Goal: Task Accomplishment & Management: Use online tool/utility

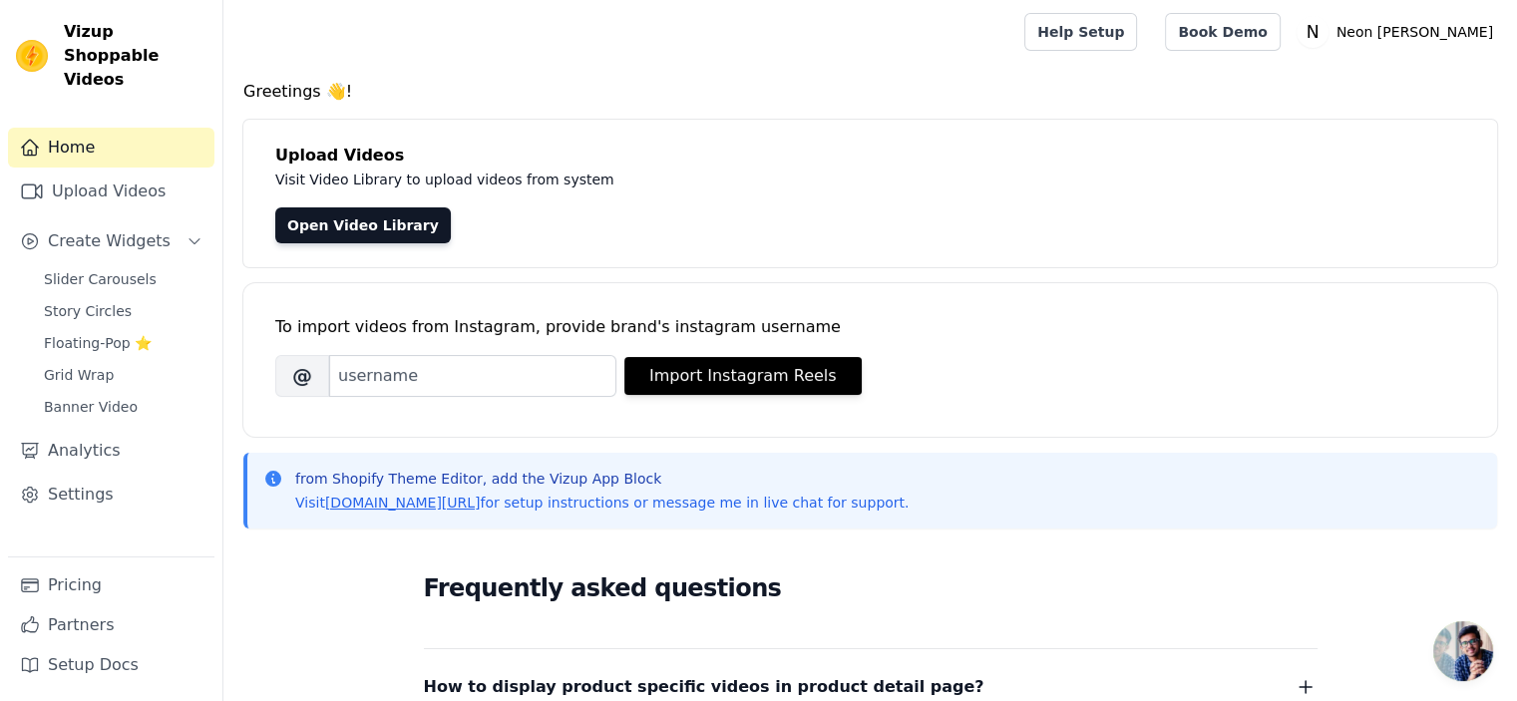
click at [524, 398] on div "To import videos from Instagram, provide brand's instagram username Brand's Ins…" at bounding box center [870, 344] width 1190 height 122
click at [522, 390] on input "Brand's Instagram Username" at bounding box center [472, 376] width 287 height 42
click at [527, 431] on div "To import videos from Instagram, provide brand's instagram username Brand's Ins…" at bounding box center [869, 360] width 1253 height 154
click at [1433, 38] on p "Neon [PERSON_NAME]" at bounding box center [1414, 32] width 172 height 36
click at [548, 84] on h4 "Greetings 👋!" at bounding box center [869, 92] width 1253 height 24
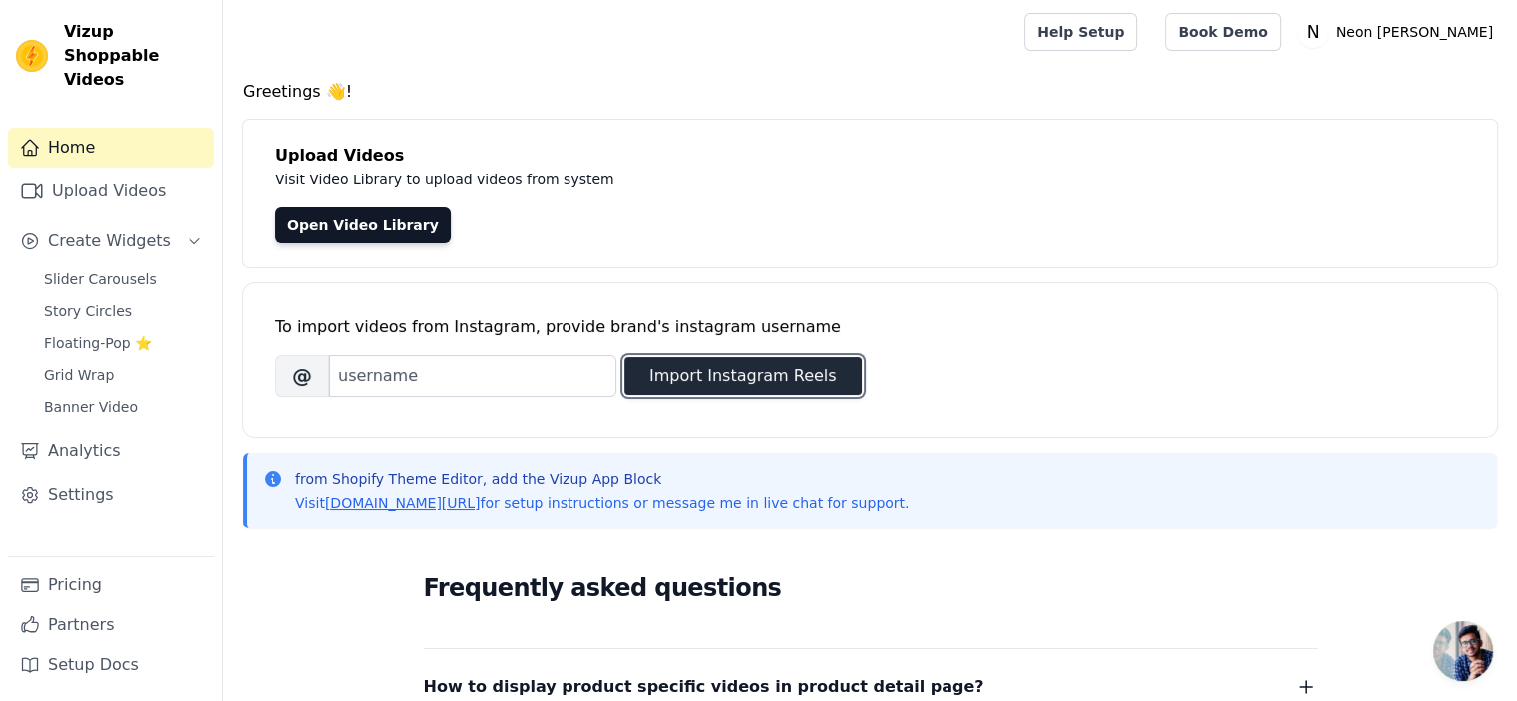
click at [698, 369] on button "Import Instagram Reels" at bounding box center [742, 376] width 237 height 38
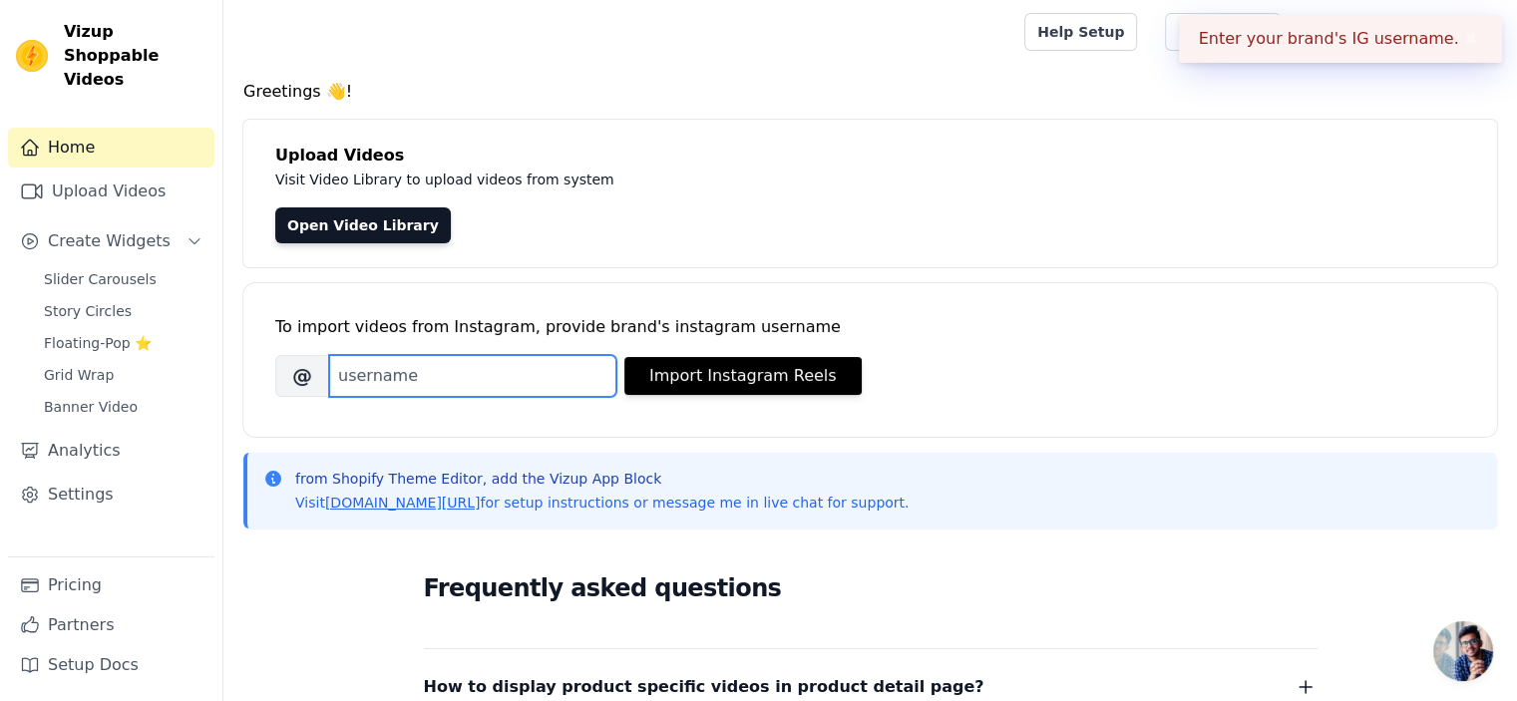
click at [448, 395] on input "Brand's Instagram Username" at bounding box center [472, 376] width 287 height 42
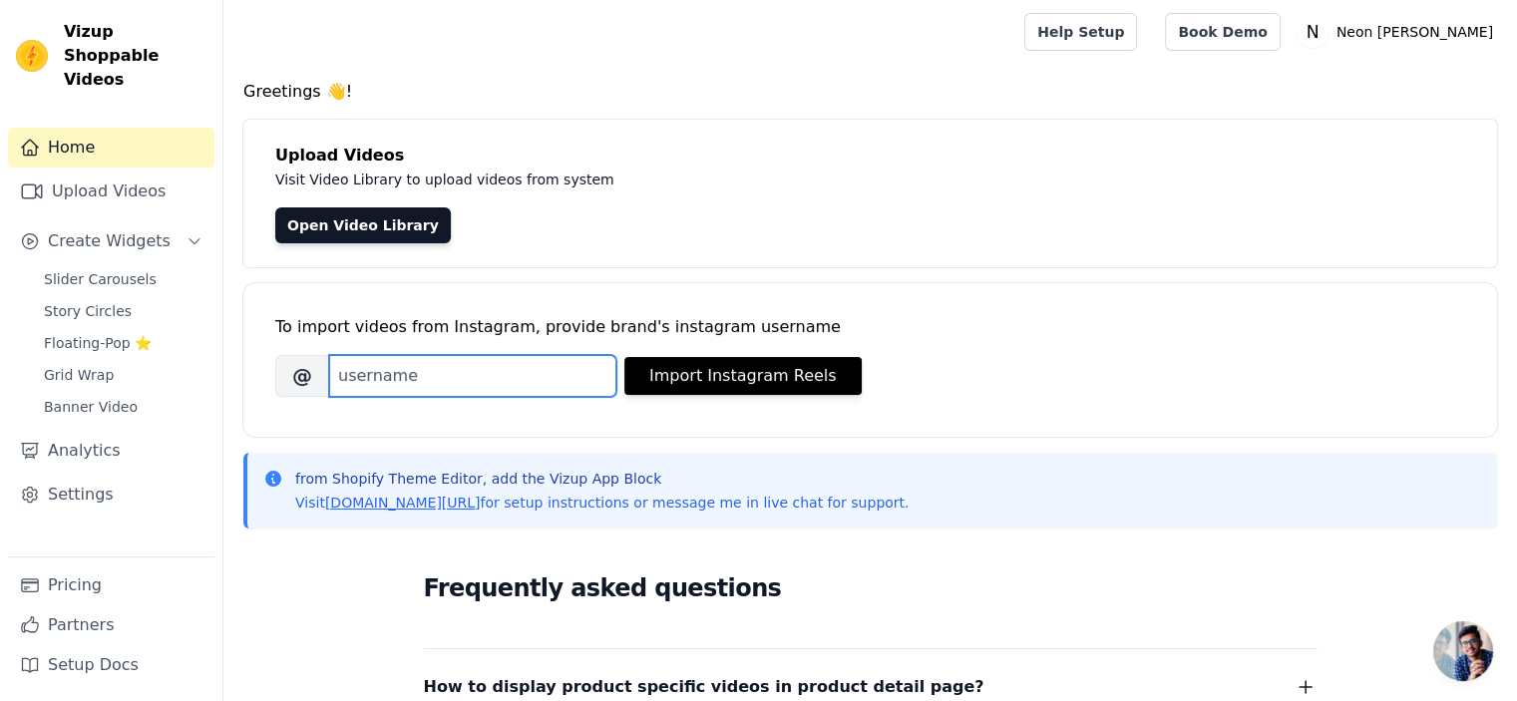
click at [447, 375] on input "Brand's Instagram Username" at bounding box center [472, 376] width 287 height 42
type input "@joysidtrader"
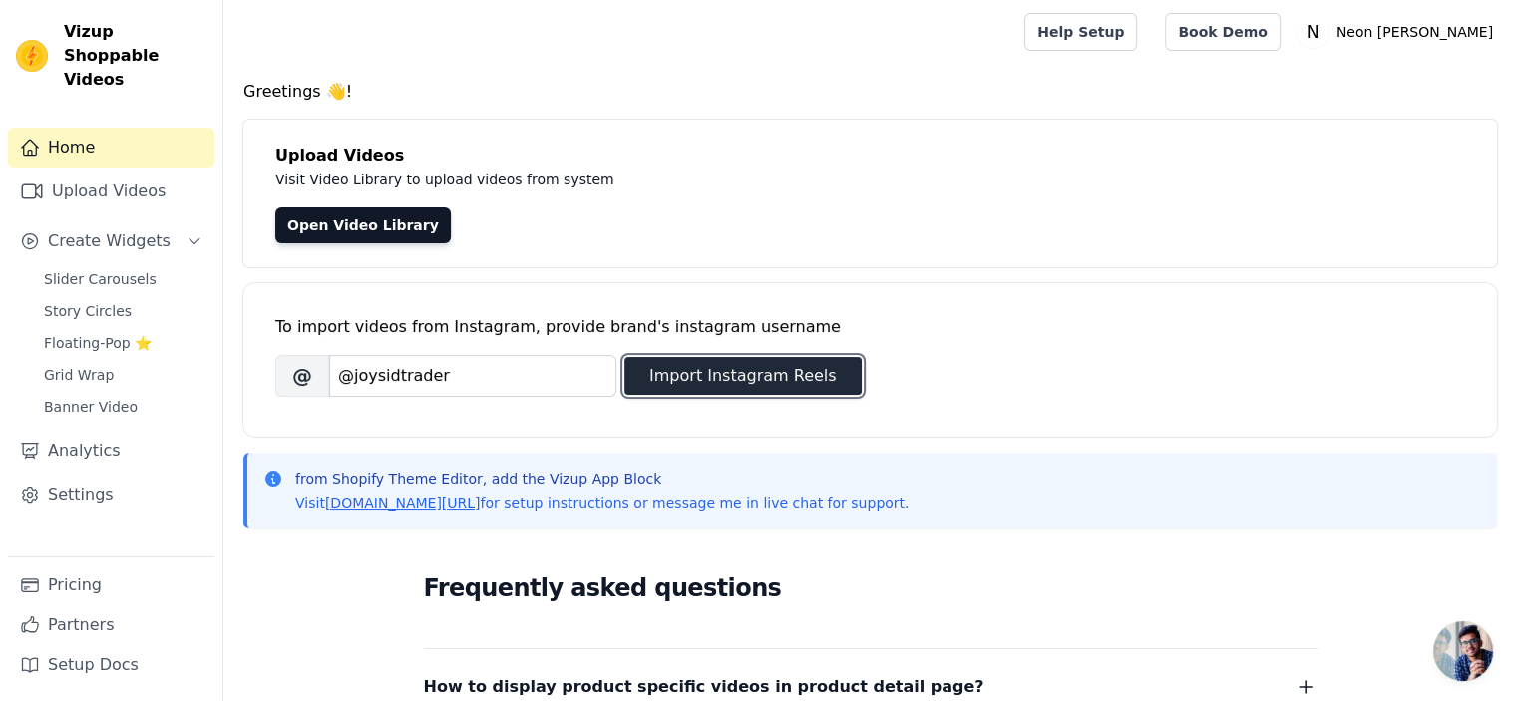
click at [675, 390] on button "Import Instagram Reels" at bounding box center [742, 376] width 237 height 38
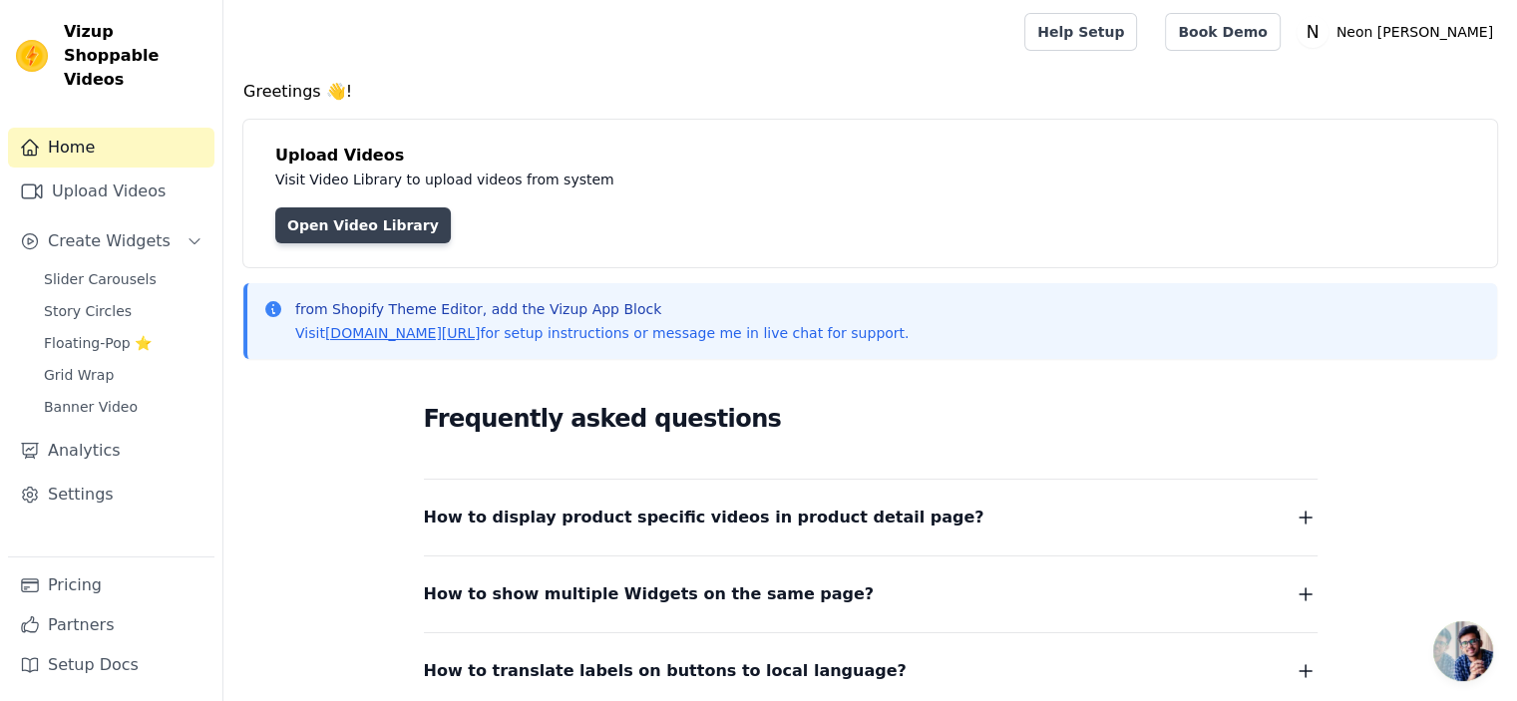
click at [315, 217] on link "Open Video Library" at bounding box center [362, 225] width 175 height 36
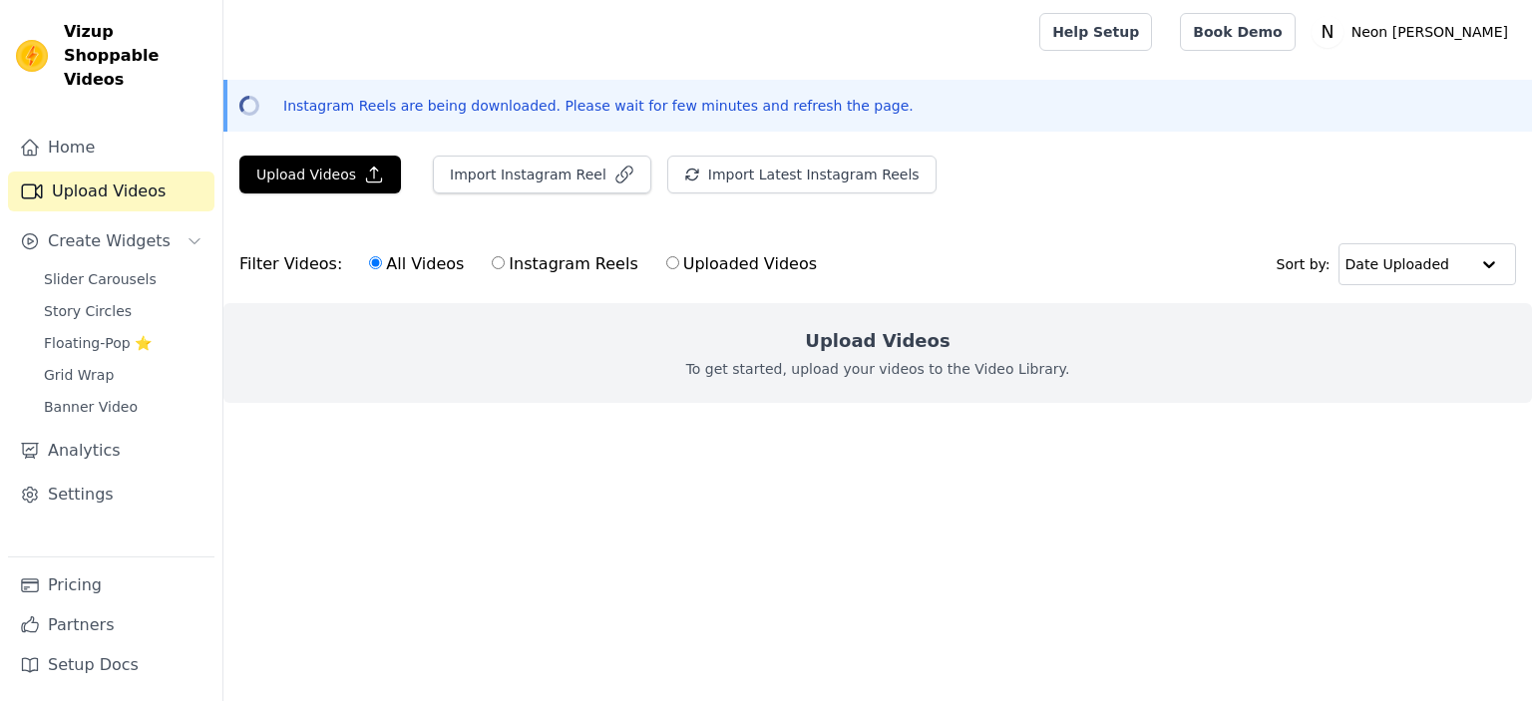
click at [492, 259] on input "Instagram Reels" at bounding box center [498, 262] width 13 height 13
radio input "true"
click at [554, 173] on button "Import Instagram Reel" at bounding box center [542, 175] width 218 height 38
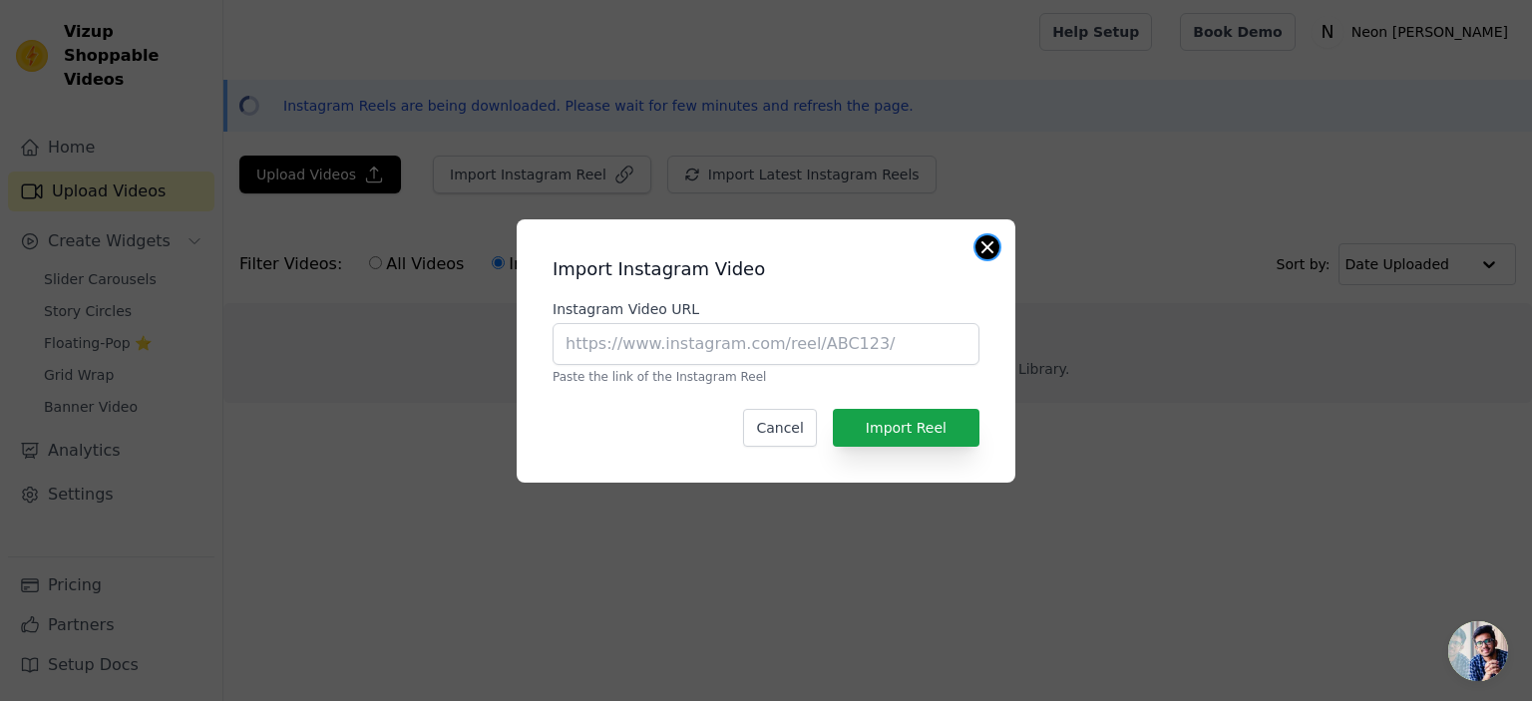
click at [984, 240] on button "Close modal" at bounding box center [987, 247] width 24 height 24
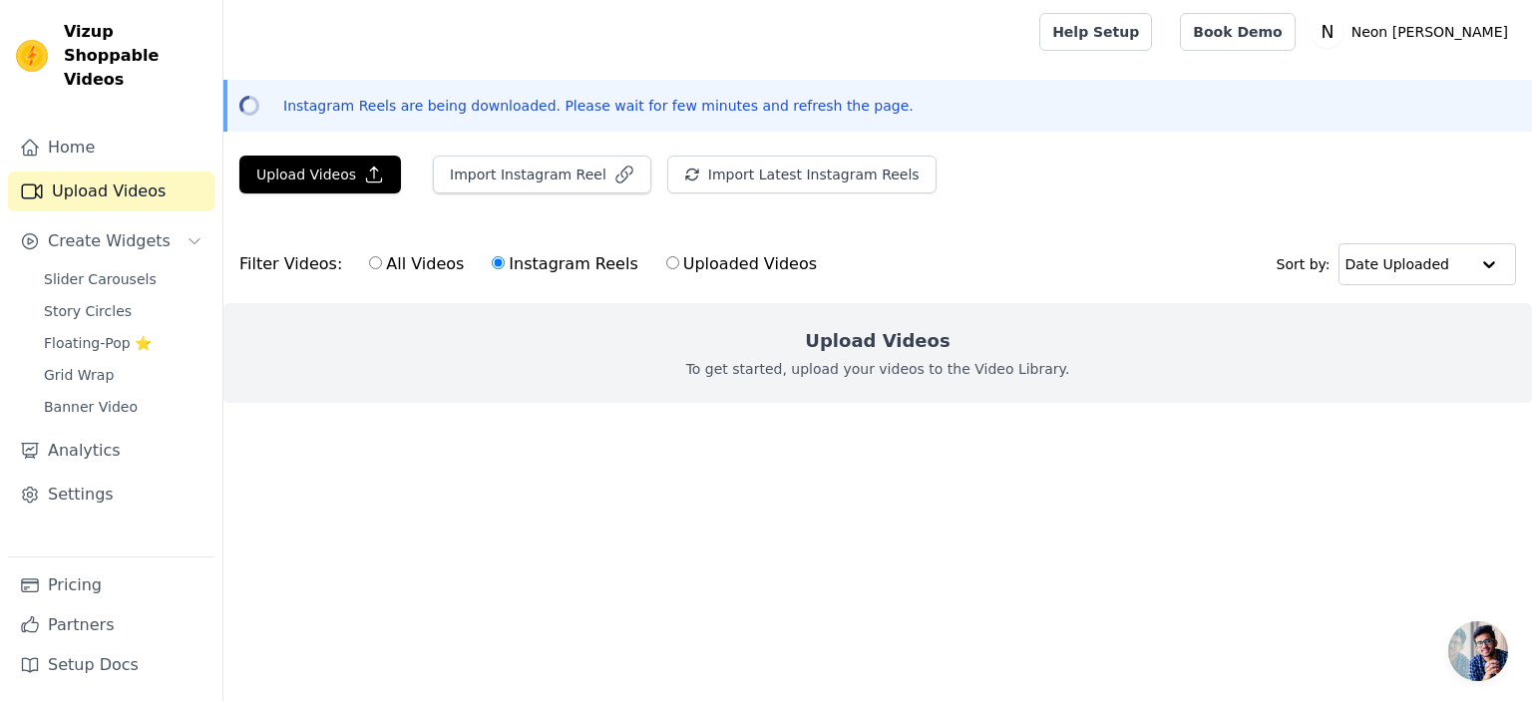
click at [789, 392] on div "Upload Videos To get started, upload your videos to the Video Library." at bounding box center [877, 353] width 1308 height 100
click at [788, 361] on p "To get started, upload your videos to the Video Library." at bounding box center [878, 369] width 384 height 20
click at [271, 273] on div "Filter Videos: All Videos Instagram Reels Uploaded Videos" at bounding box center [533, 264] width 588 height 46
click at [369, 265] on input "All Videos" at bounding box center [375, 262] width 13 height 13
radio input "true"
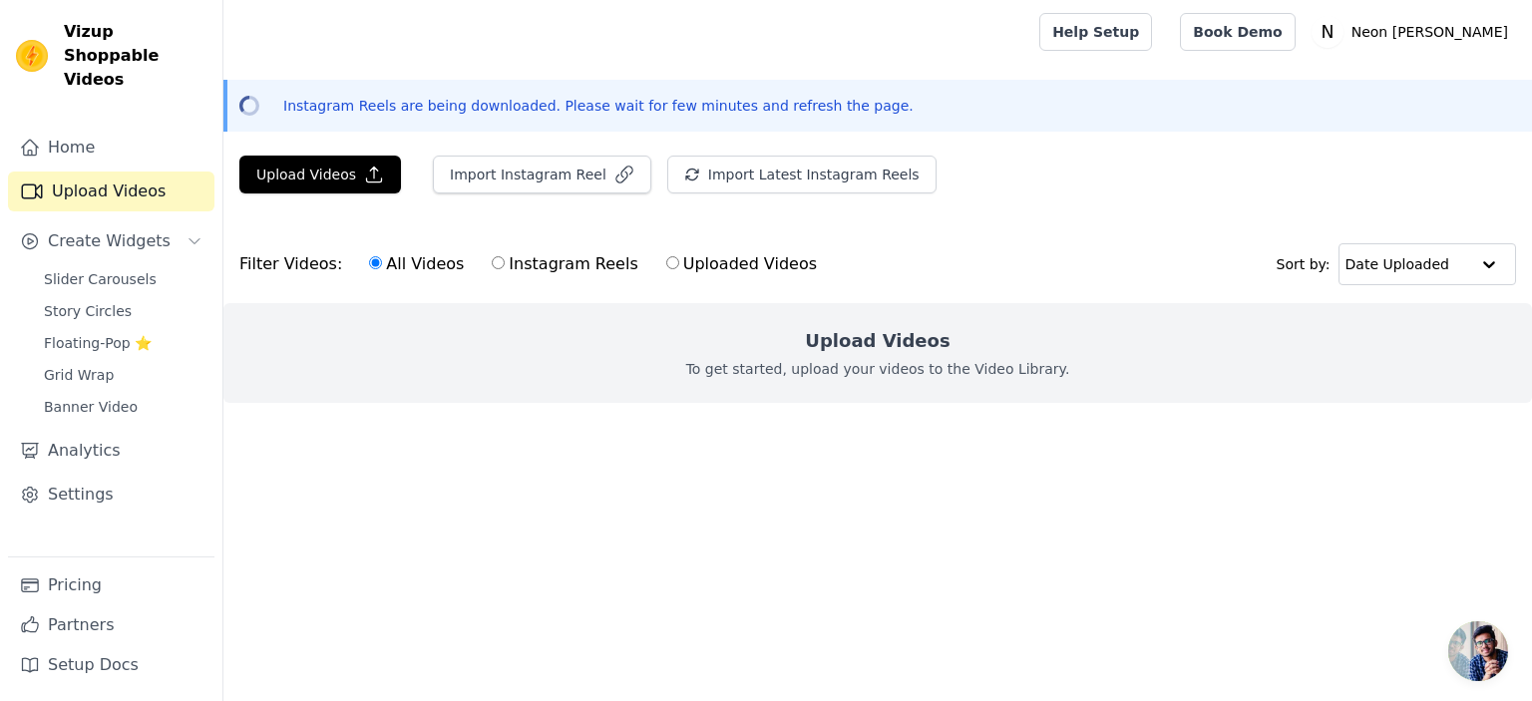
click at [566, 194] on div "Import Instagram Reel" at bounding box center [534, 183] width 234 height 54
click at [492, 258] on input "Instagram Reels" at bounding box center [498, 262] width 13 height 13
radio input "true"
click at [665, 265] on label "Uploaded Videos" at bounding box center [741, 264] width 153 height 26
click at [500, 252] on label "Instagram Reels" at bounding box center [565, 264] width 148 height 26
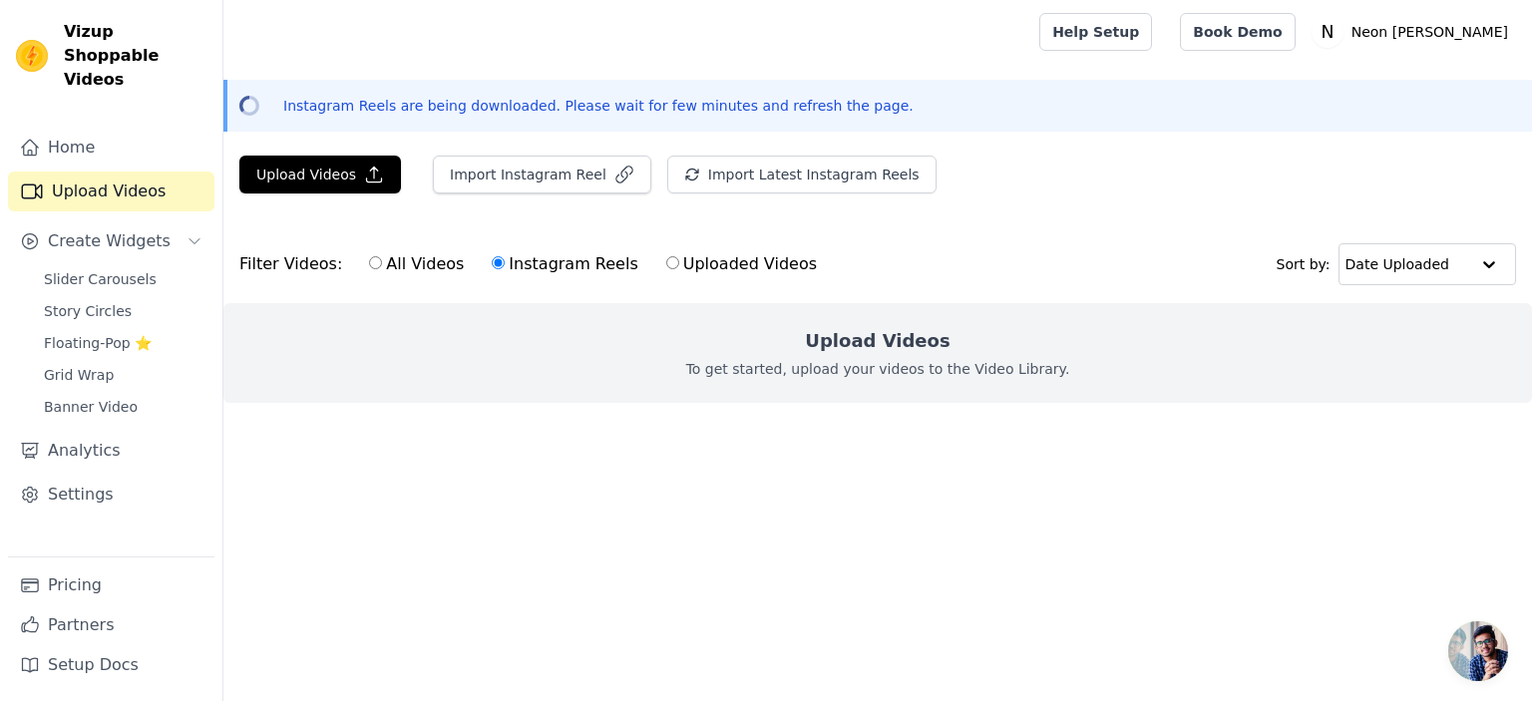
click at [500, 256] on input "Instagram Reels" at bounding box center [498, 262] width 13 height 13
click at [627, 267] on div "All Videos Instagram Reels Uploaded Videos" at bounding box center [593, 264] width 470 height 46
click at [666, 267] on input "Uploaded Videos" at bounding box center [672, 262] width 13 height 13
radio input "true"
click at [491, 256] on label "Instagram Reels" at bounding box center [565, 264] width 148 height 26
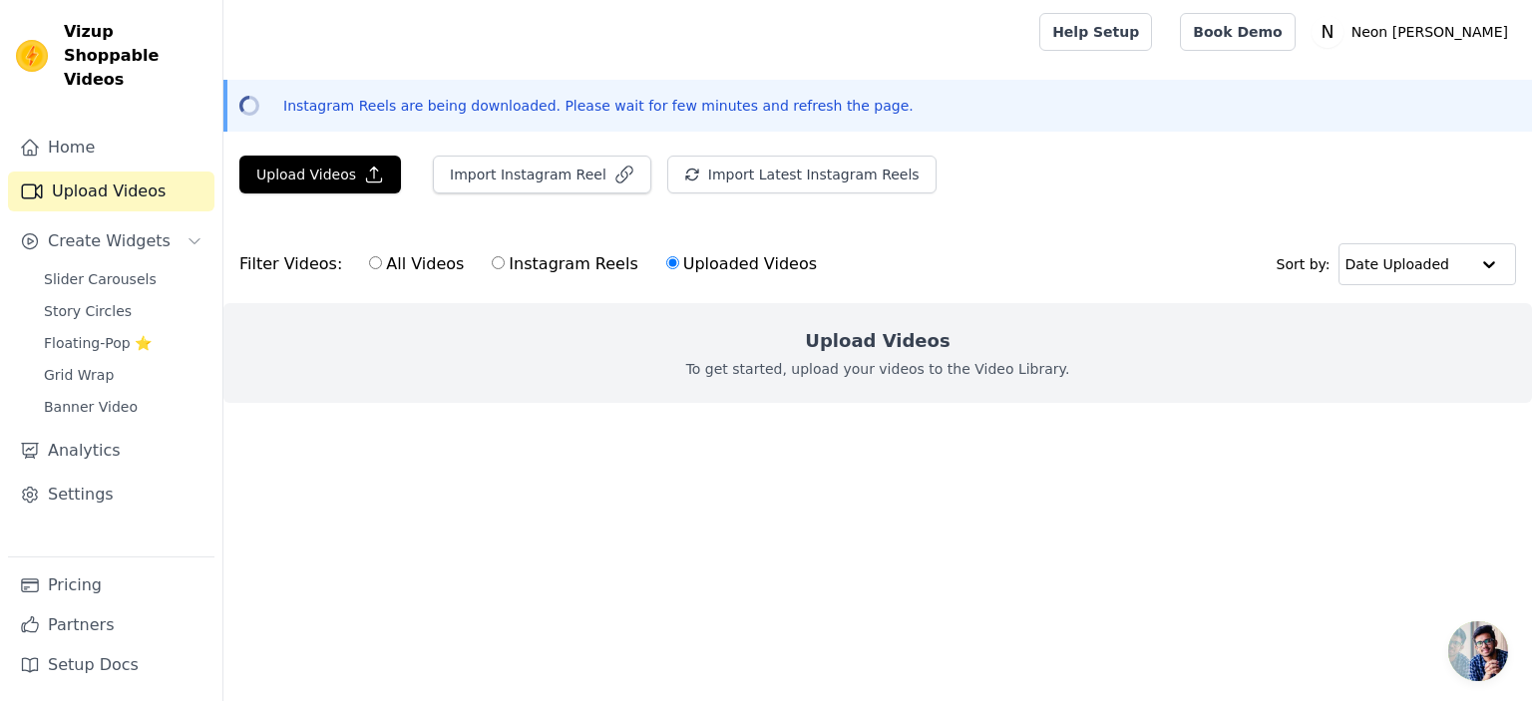
click at [492, 256] on input "Instagram Reels" at bounding box center [498, 262] width 13 height 13
radio input "true"
drag, startPoint x: 534, startPoint y: 309, endPoint x: 606, endPoint y: 338, distance: 77.4
click at [534, 310] on div "Upload Videos To get started, upload your videos to the Video Library." at bounding box center [877, 353] width 1308 height 100
click at [503, 270] on label "Instagram Reels" at bounding box center [565, 264] width 148 height 26
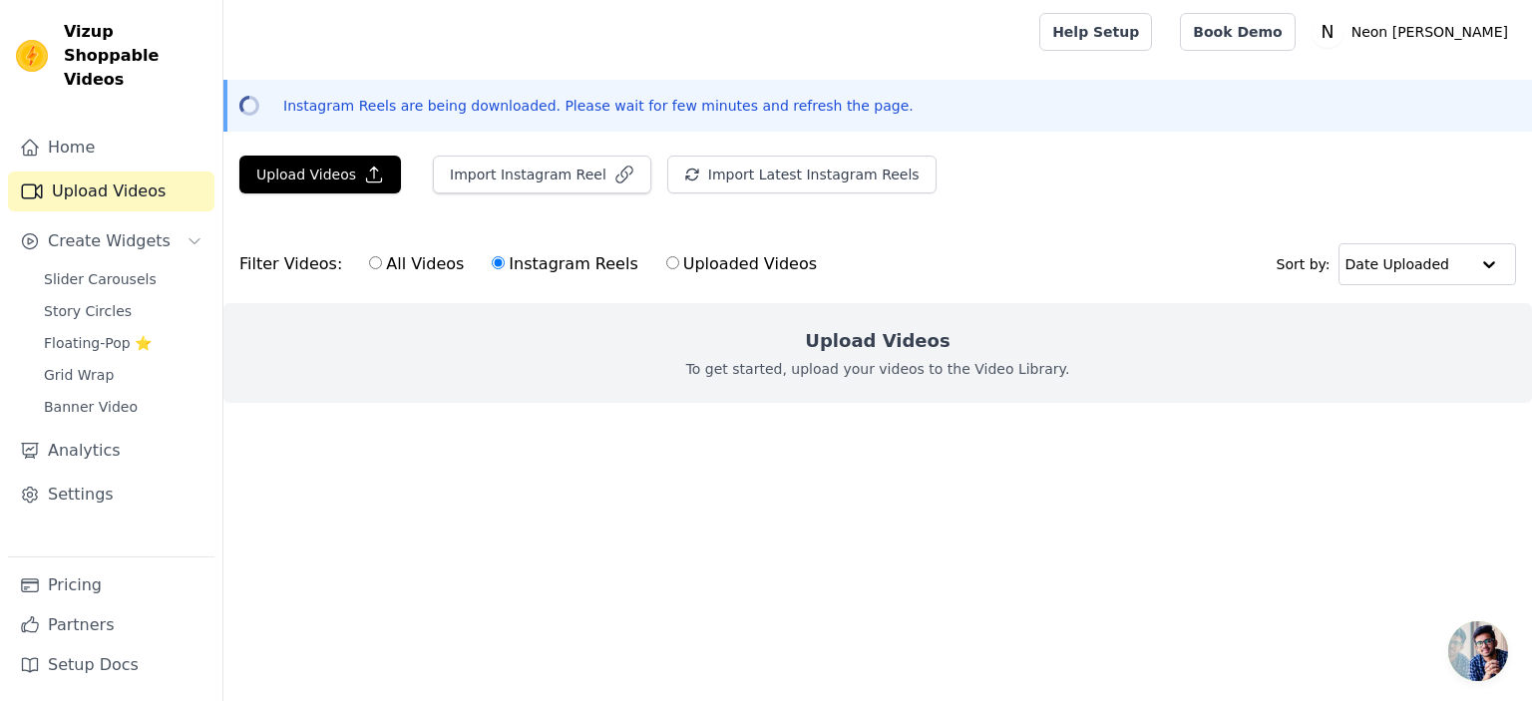
click at [503, 269] on input "Instagram Reels" at bounding box center [498, 262] width 13 height 13
click at [574, 167] on button "Import Instagram Reel" at bounding box center [542, 175] width 218 height 38
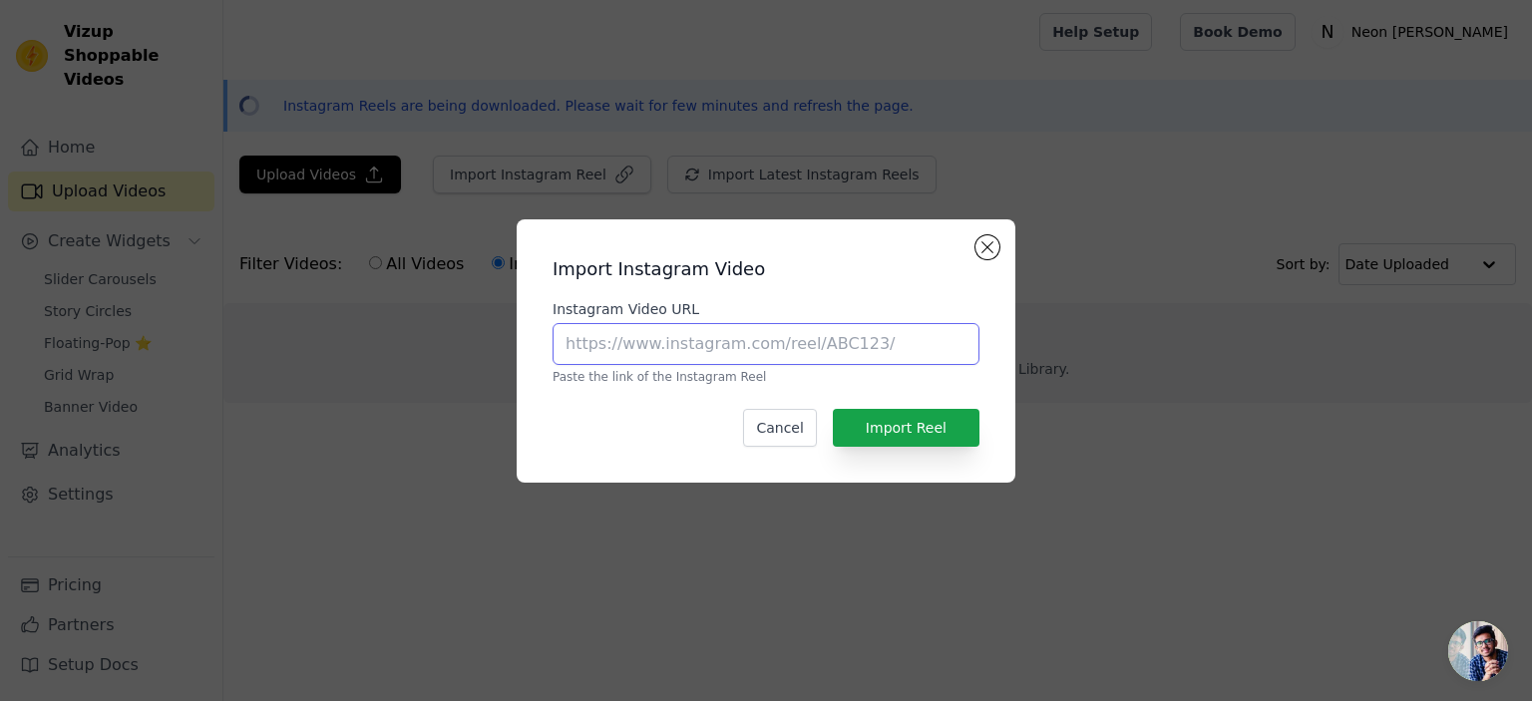
click at [740, 347] on input "Instagram Video URL" at bounding box center [765, 344] width 427 height 42
click at [741, 356] on input "Instagram Video URL" at bounding box center [765, 344] width 427 height 42
click at [742, 356] on input "Instagram Video URL" at bounding box center [765, 344] width 427 height 42
click at [492, 237] on div "Import Instagram Video Instagram Video URL Paste the link of the Instagram Reel…" at bounding box center [766, 350] width 1468 height 327
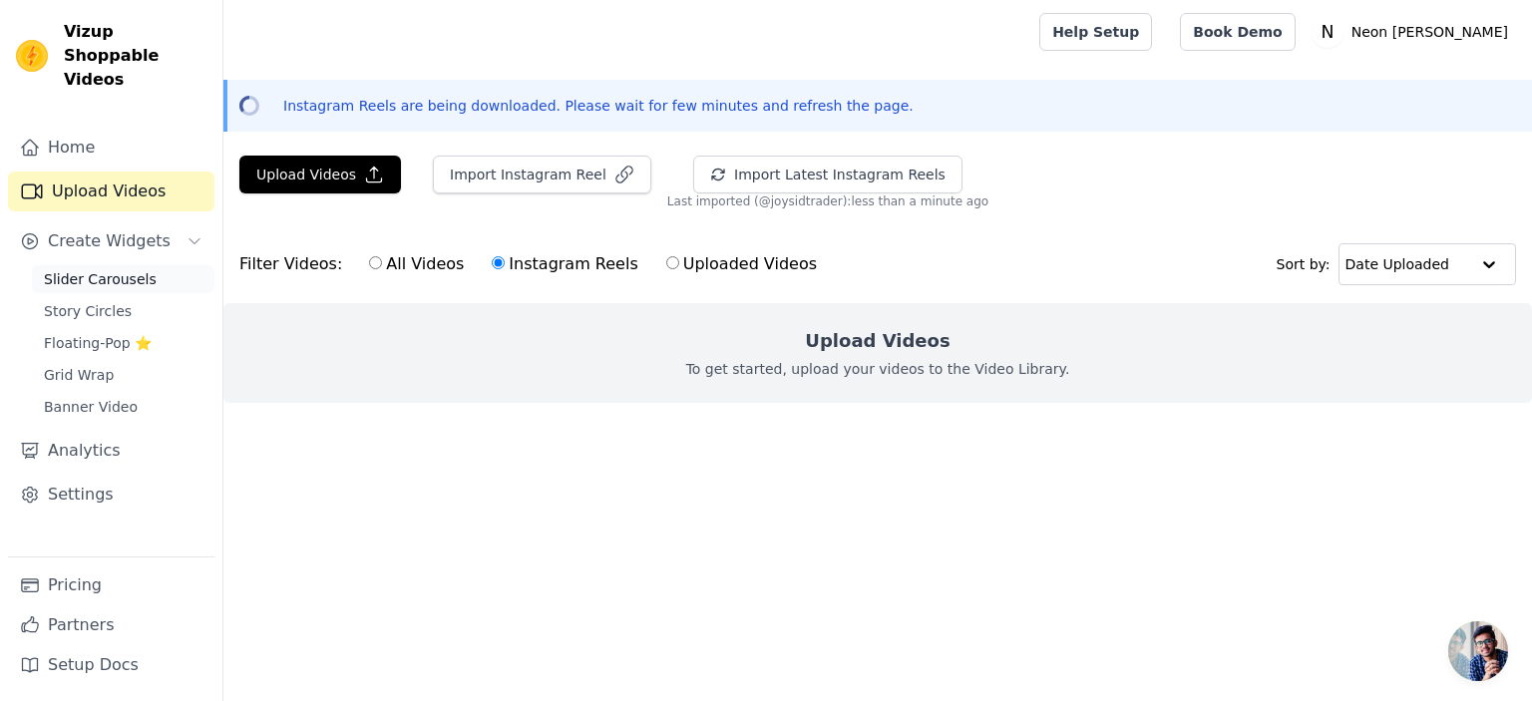
click at [103, 269] on span "Slider Carousels" at bounding box center [100, 279] width 113 height 20
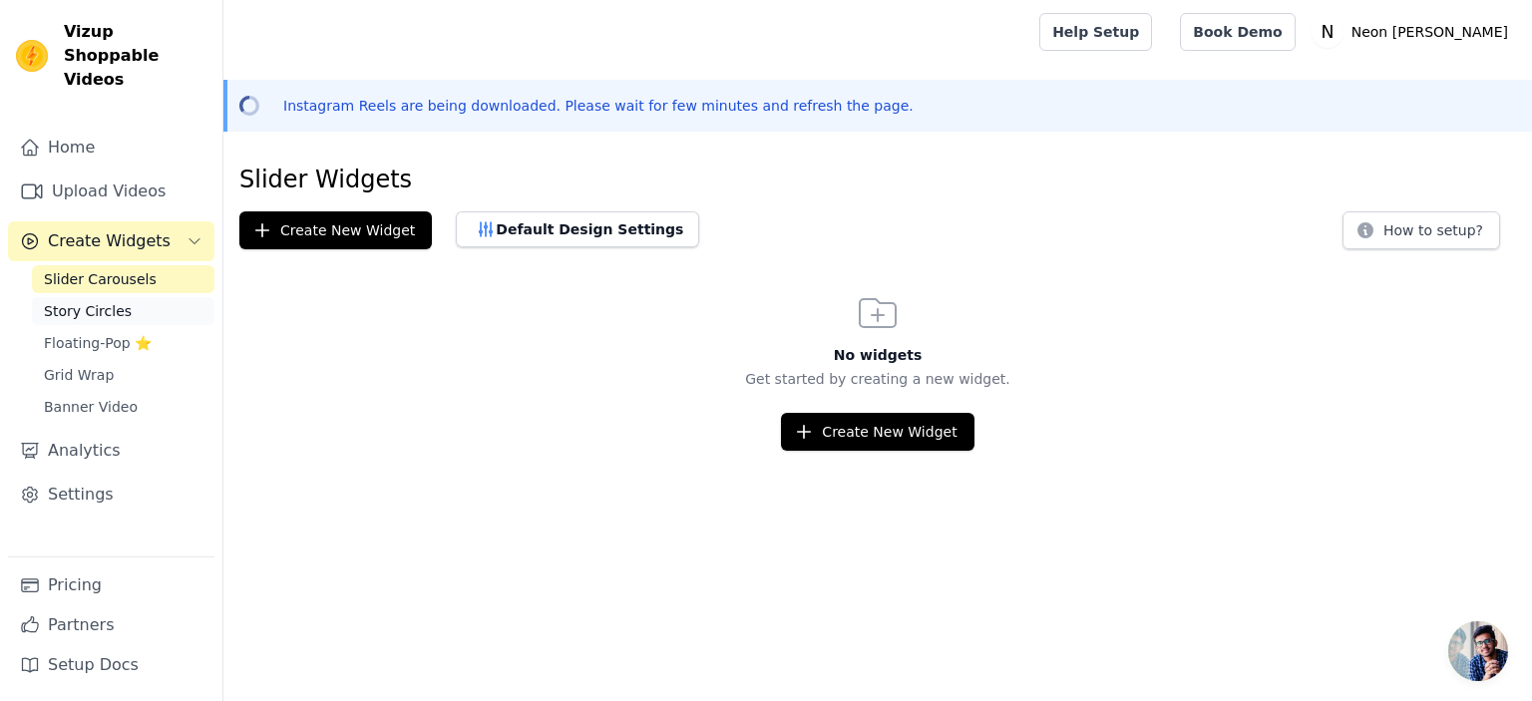
click at [104, 301] on span "Story Circles" at bounding box center [88, 311] width 88 height 20
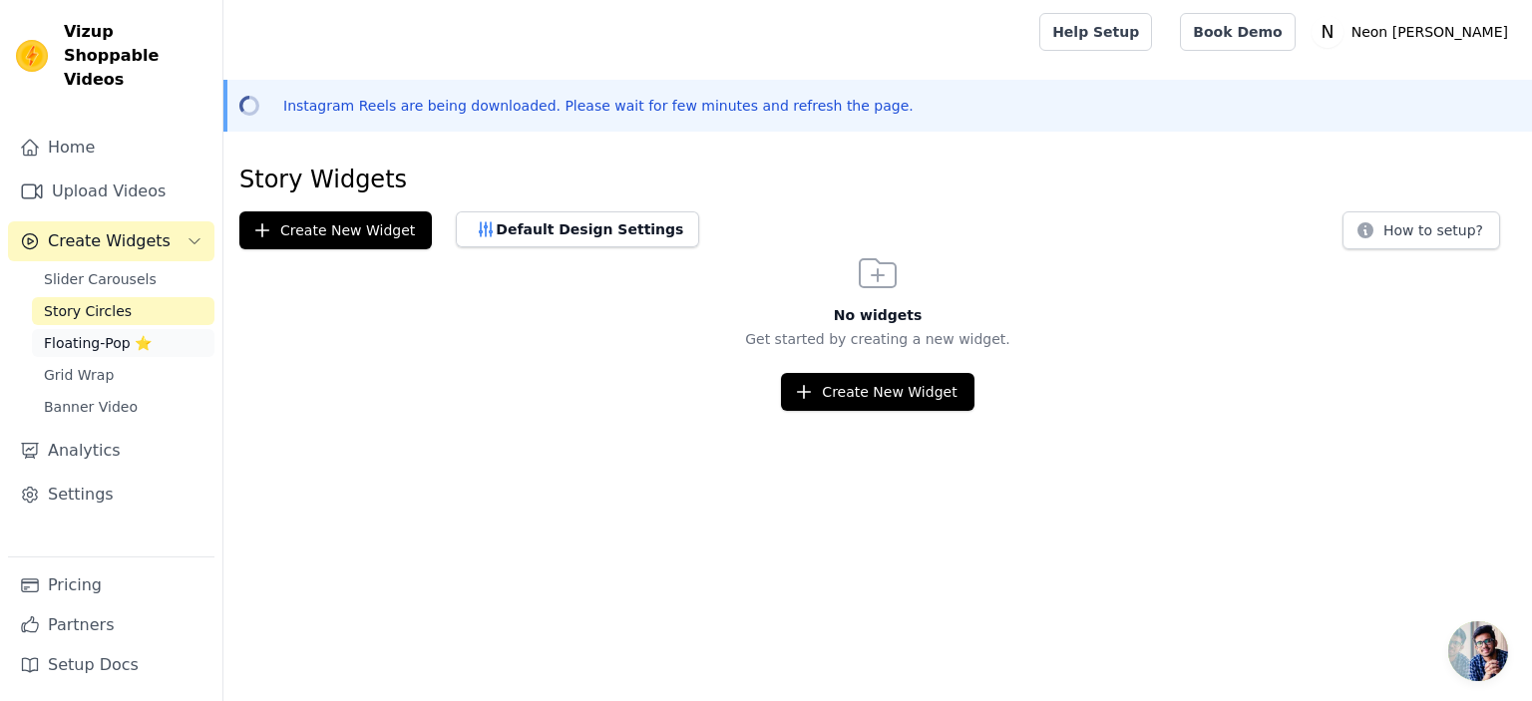
click at [123, 333] on span "Floating-Pop ⭐" at bounding box center [98, 343] width 108 height 20
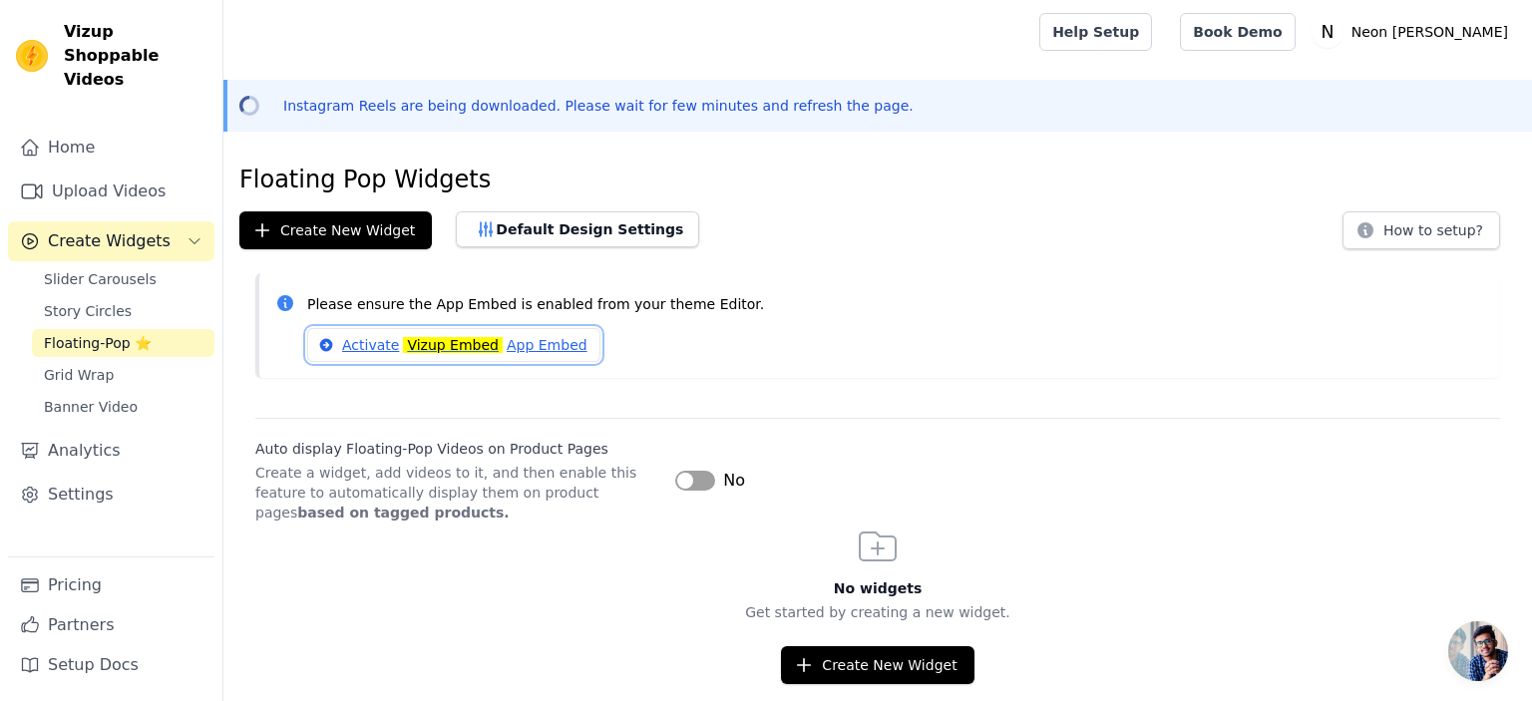
click at [444, 341] on mark "Vizup Embed" at bounding box center [453, 345] width 100 height 16
click at [105, 365] on span "Grid Wrap" at bounding box center [79, 375] width 70 height 20
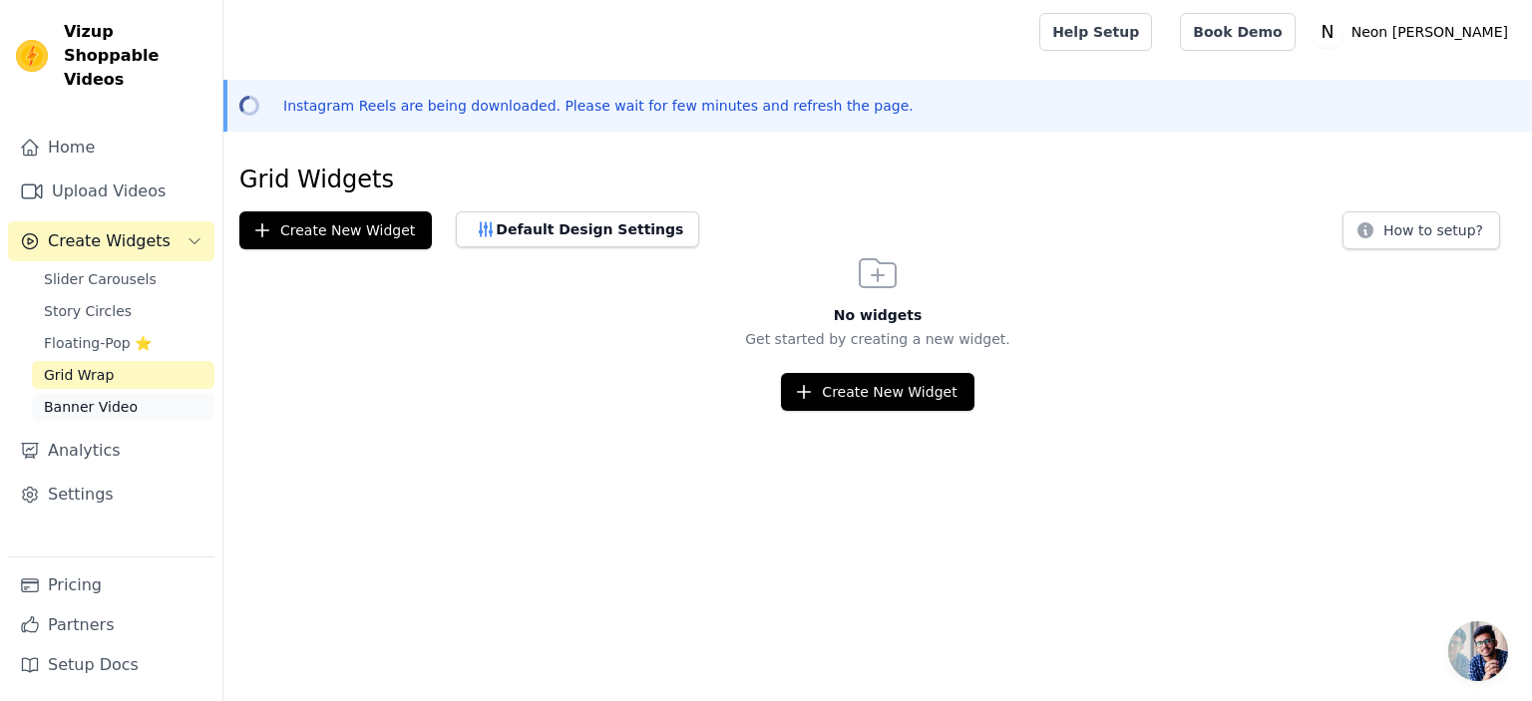
click at [117, 397] on span "Banner Video" at bounding box center [91, 407] width 94 height 20
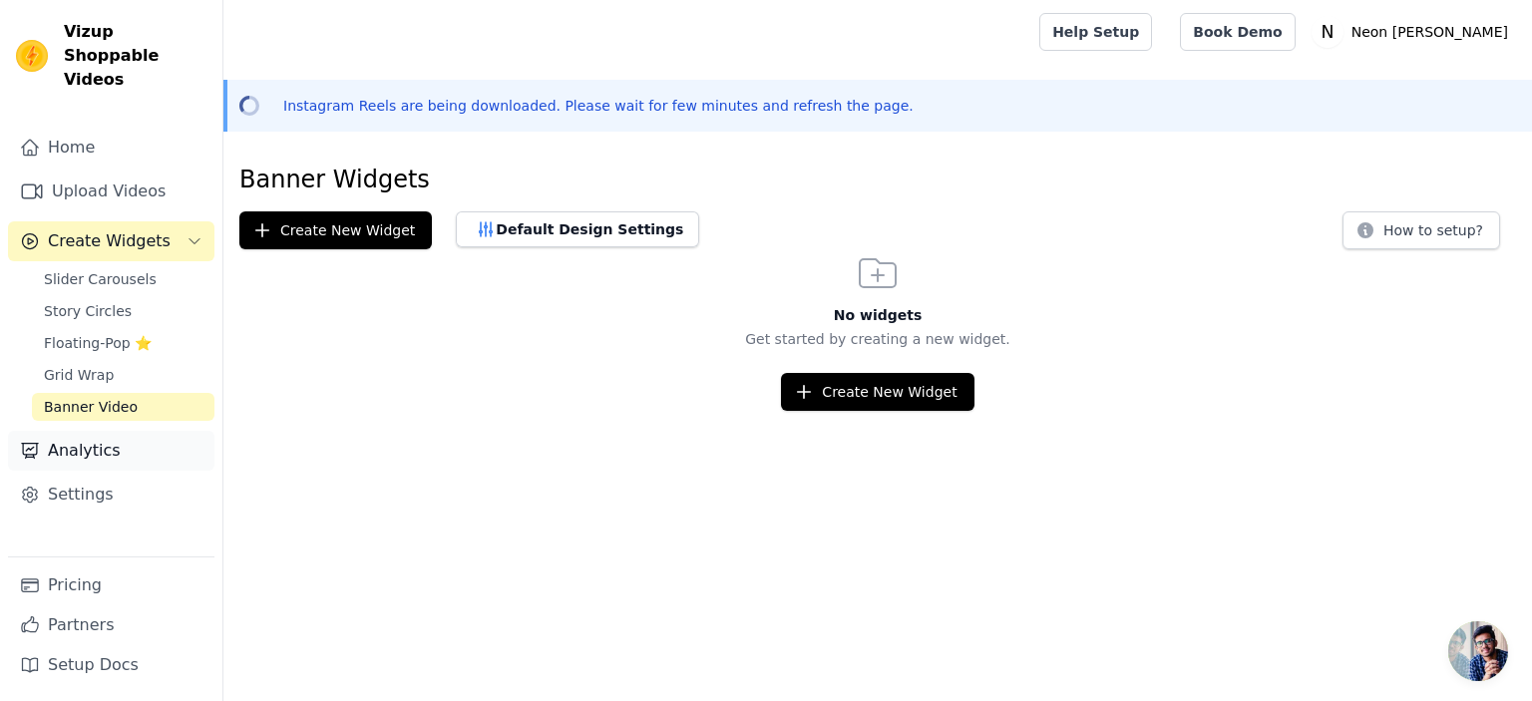
click at [122, 431] on link "Analytics" at bounding box center [111, 451] width 206 height 40
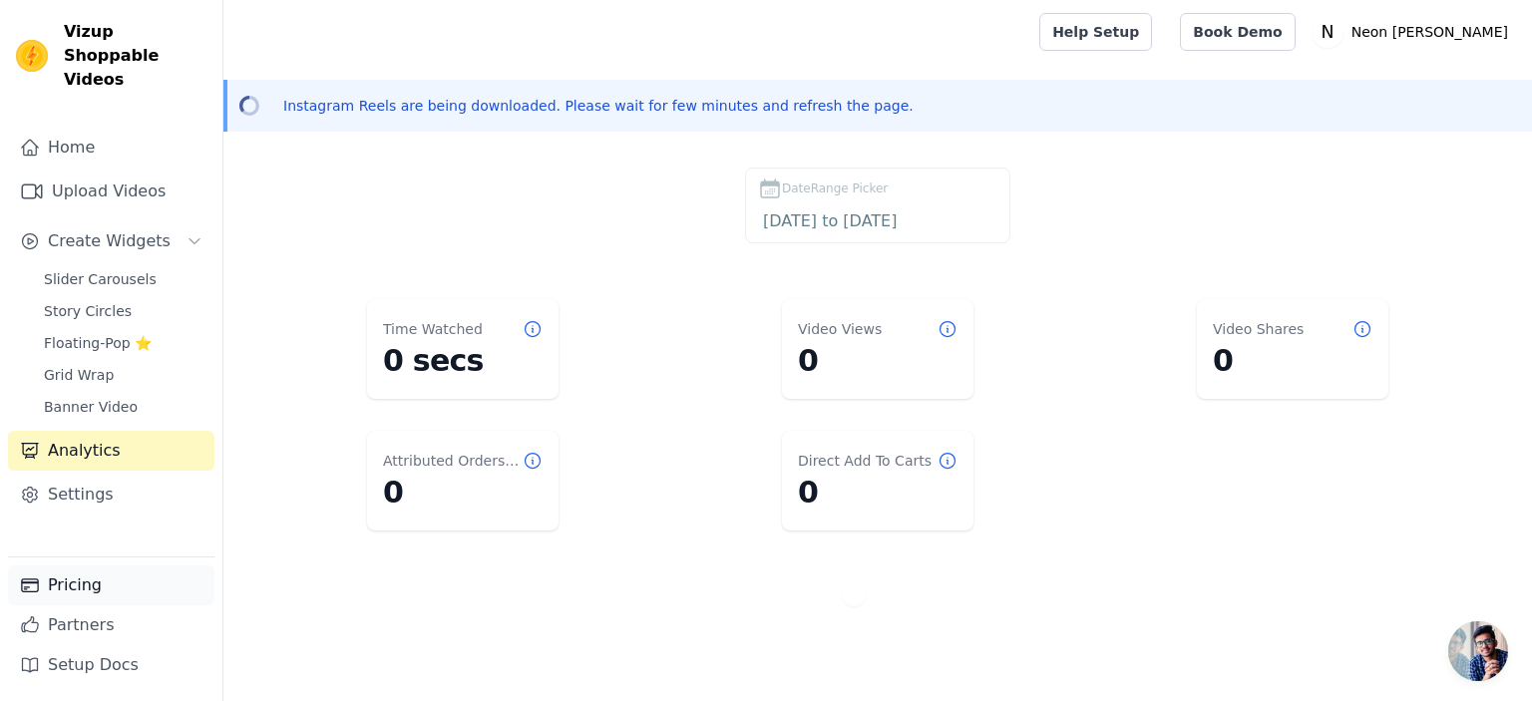
click at [108, 588] on link "Pricing" at bounding box center [111, 585] width 206 height 40
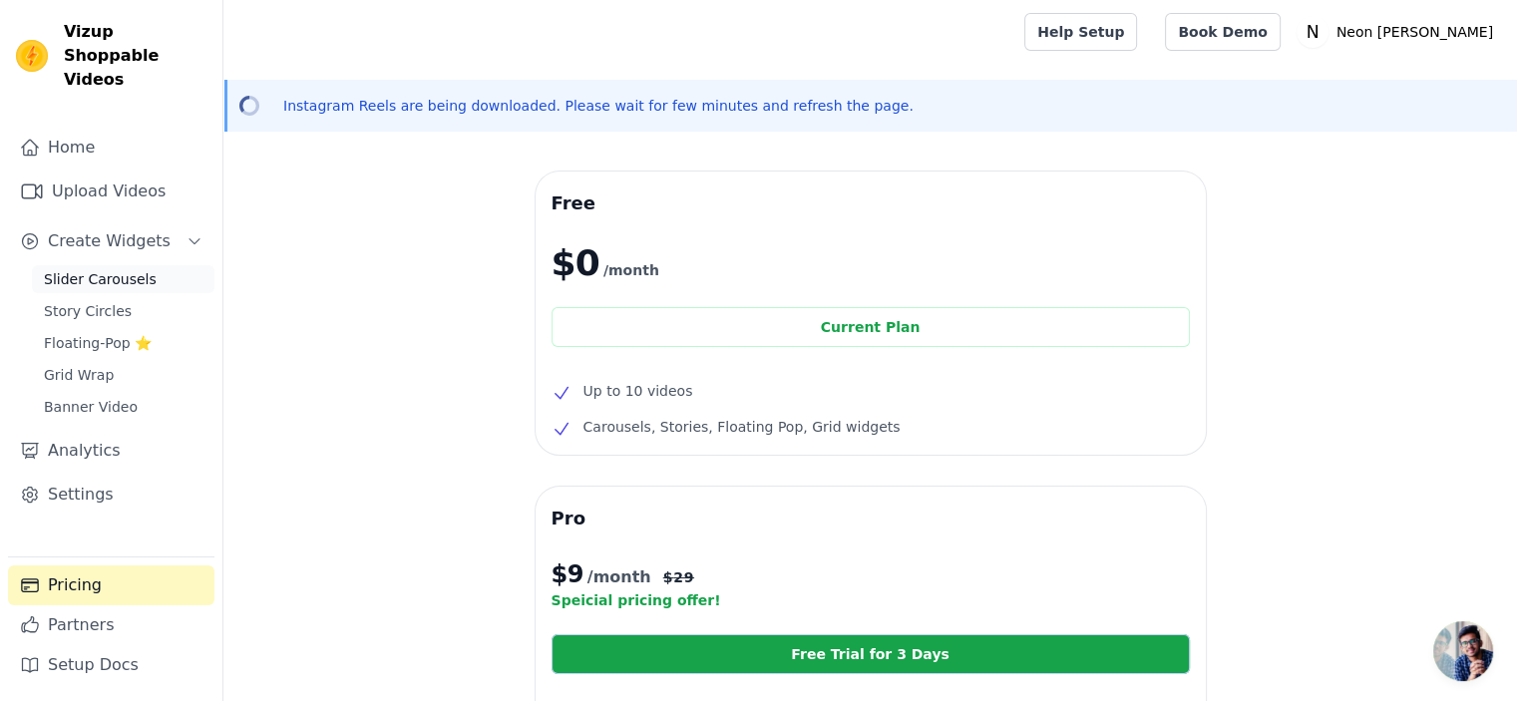
click at [76, 269] on span "Slider Carousels" at bounding box center [100, 279] width 113 height 20
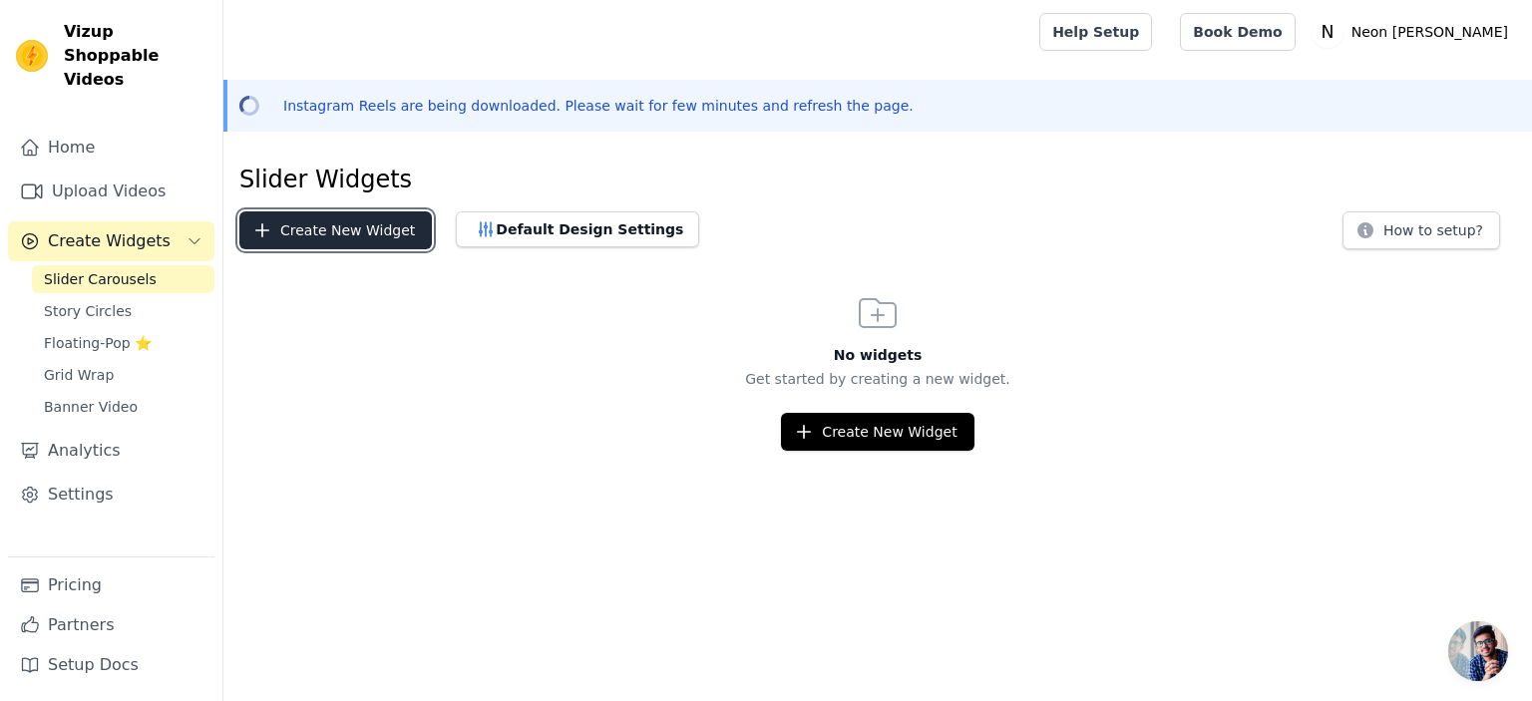
click at [358, 244] on button "Create New Widget" at bounding box center [335, 230] width 192 height 38
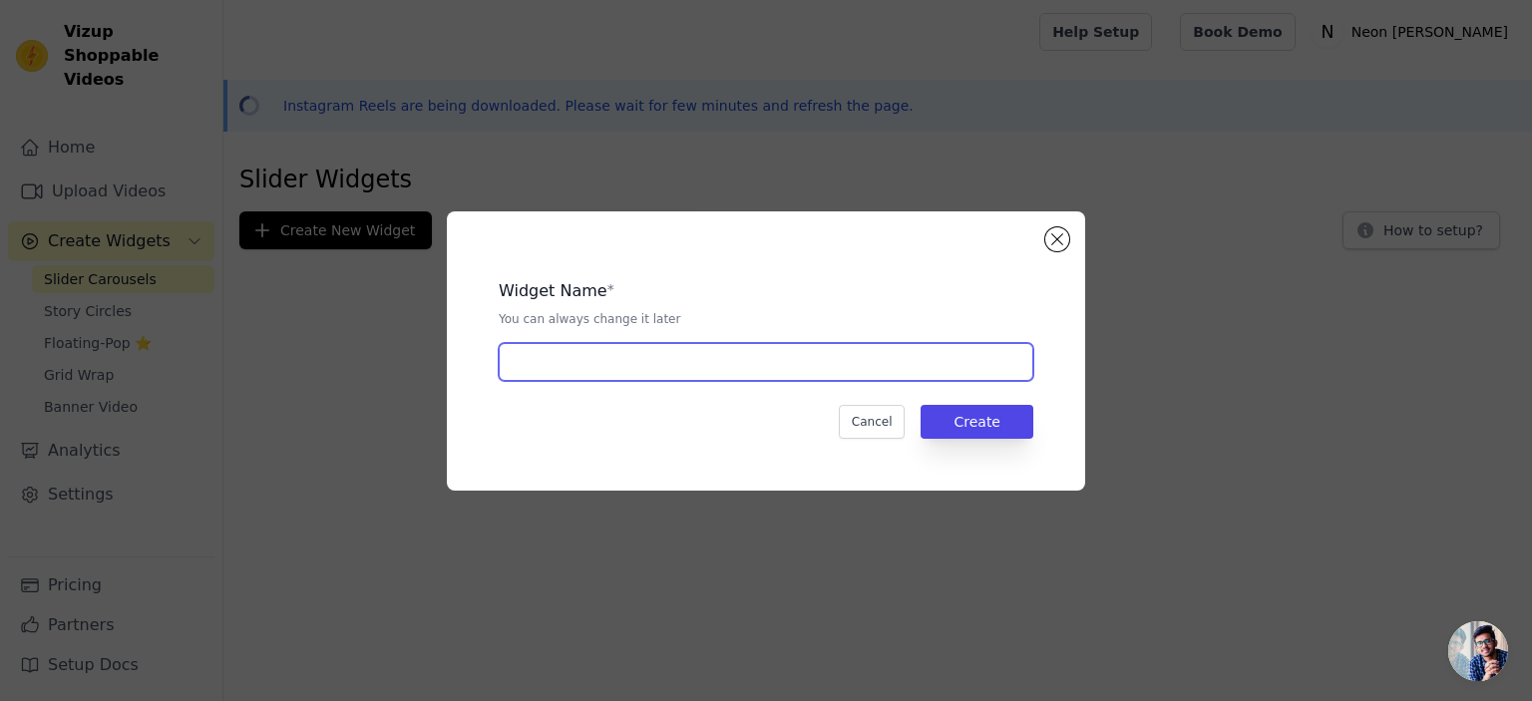
click at [616, 367] on input "text" at bounding box center [766, 362] width 534 height 38
type input "kl;"
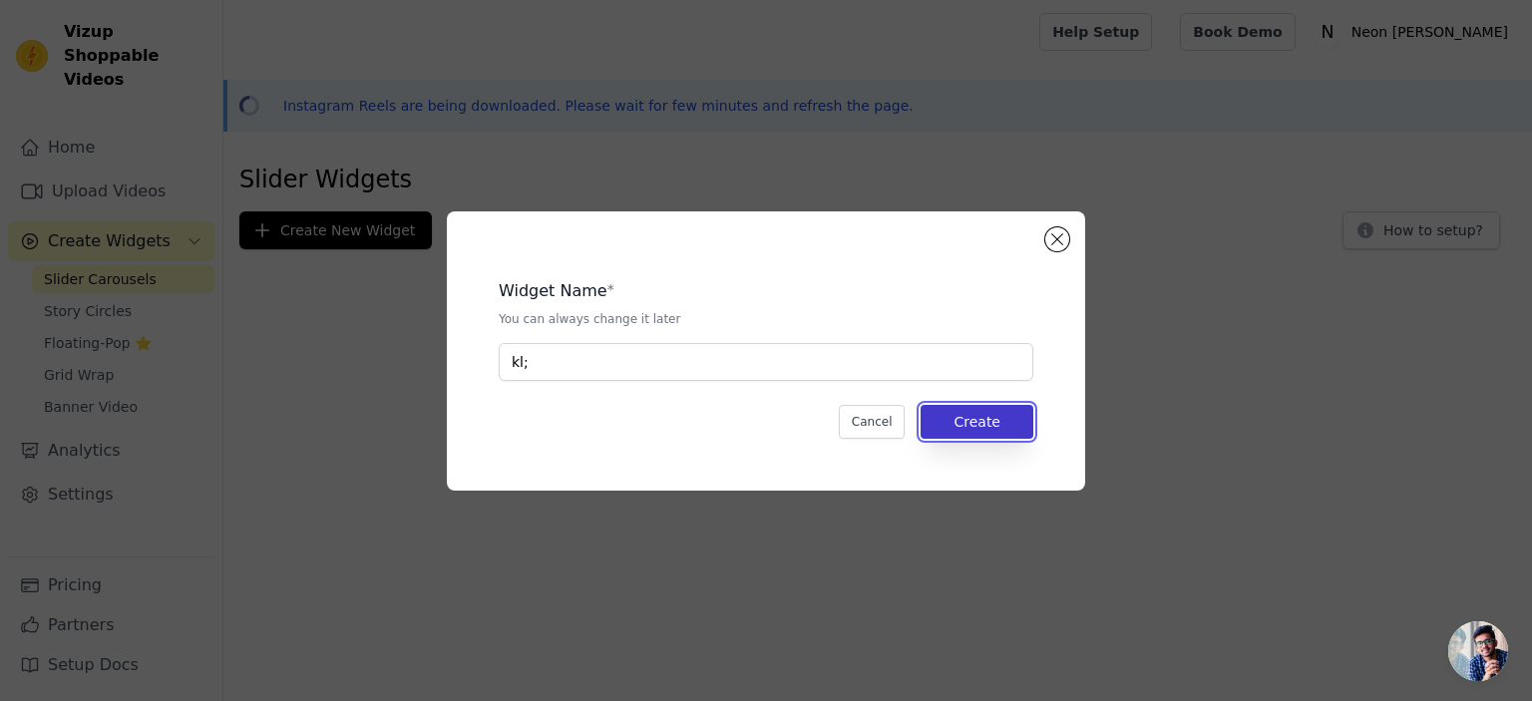
click at [980, 417] on button "Create" at bounding box center [976, 422] width 113 height 34
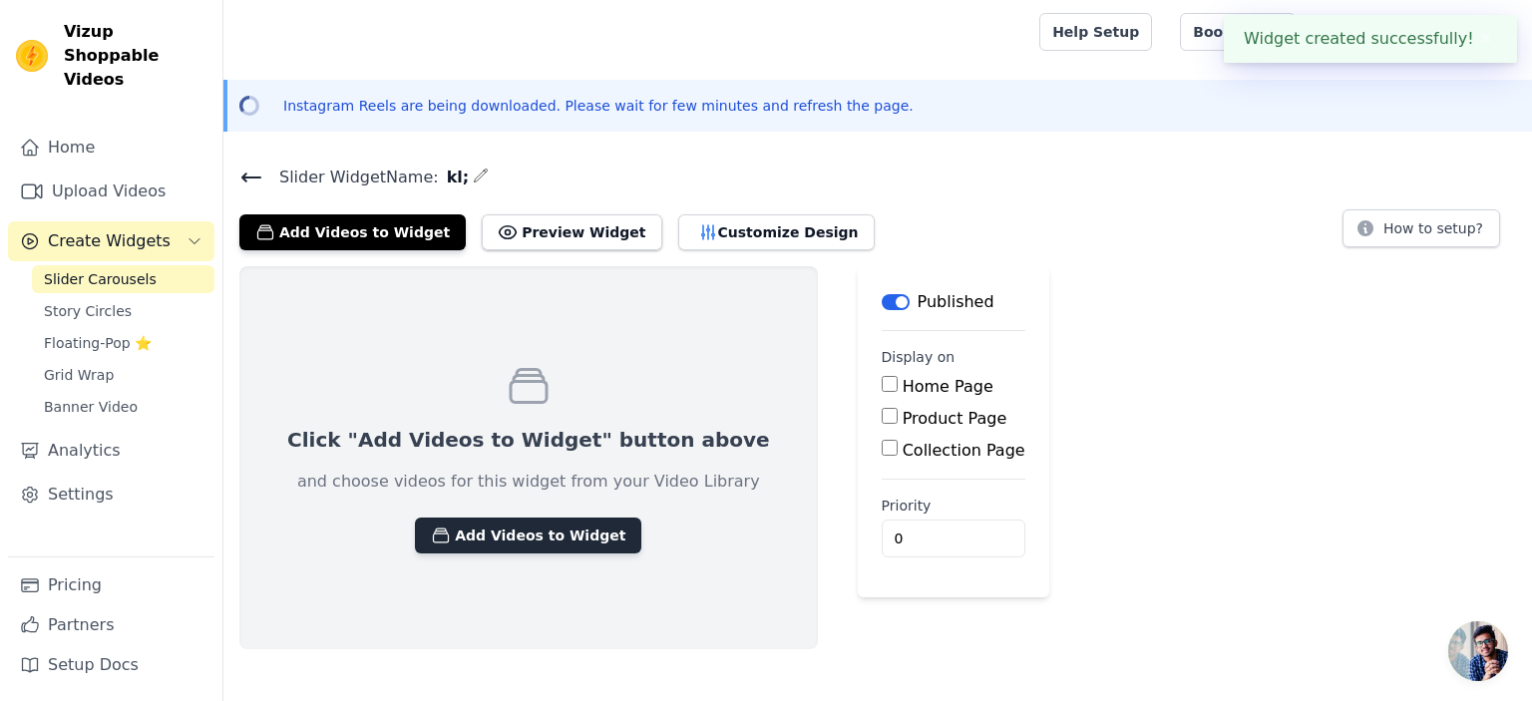
click at [547, 540] on button "Add Videos to Widget" at bounding box center [528, 535] width 226 height 36
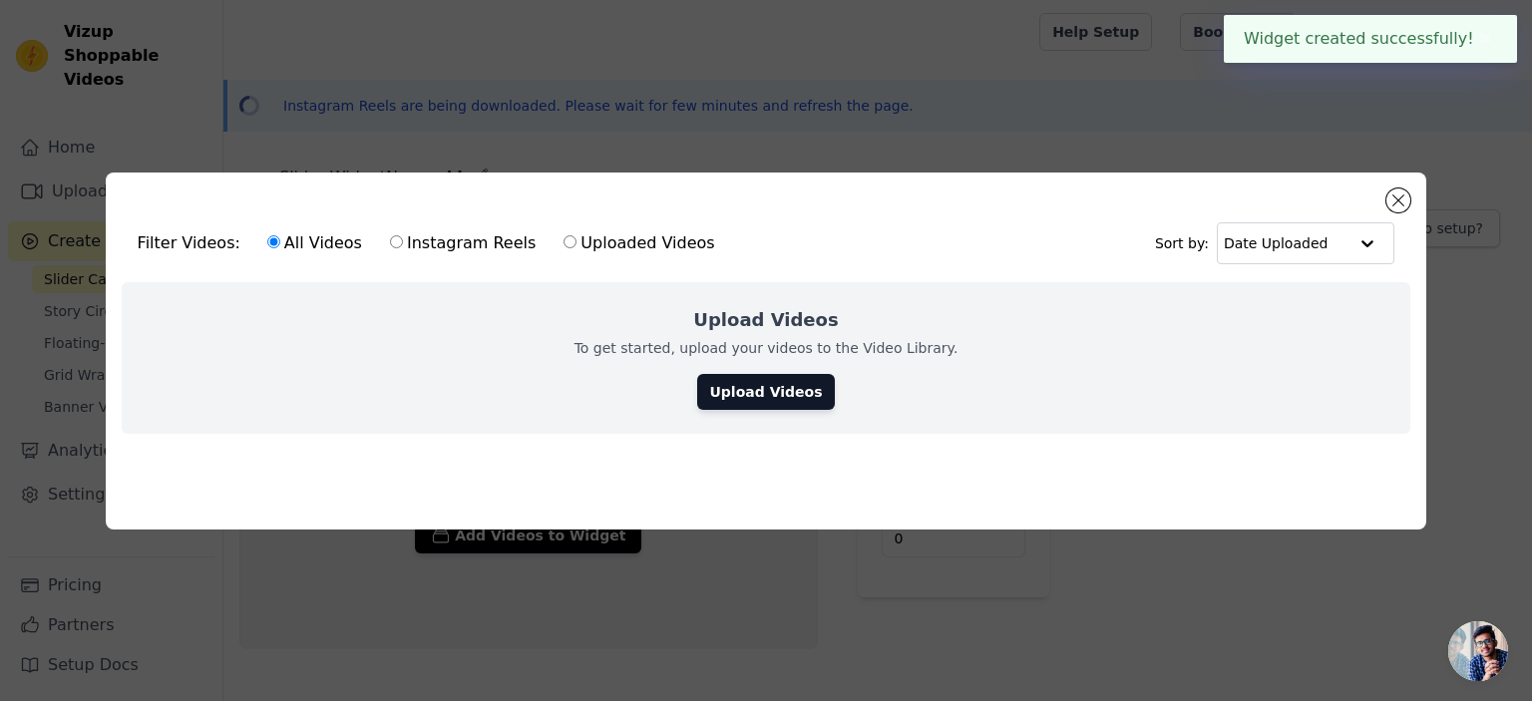
drag, startPoint x: 359, startPoint y: 246, endPoint x: 372, endPoint y: 238, distance: 15.2
click at [360, 246] on div "All Videos Instagram Reels Uploaded Videos" at bounding box center [491, 243] width 470 height 46
click at [390, 236] on input "Instagram Reels" at bounding box center [396, 241] width 13 height 13
radio input "true"
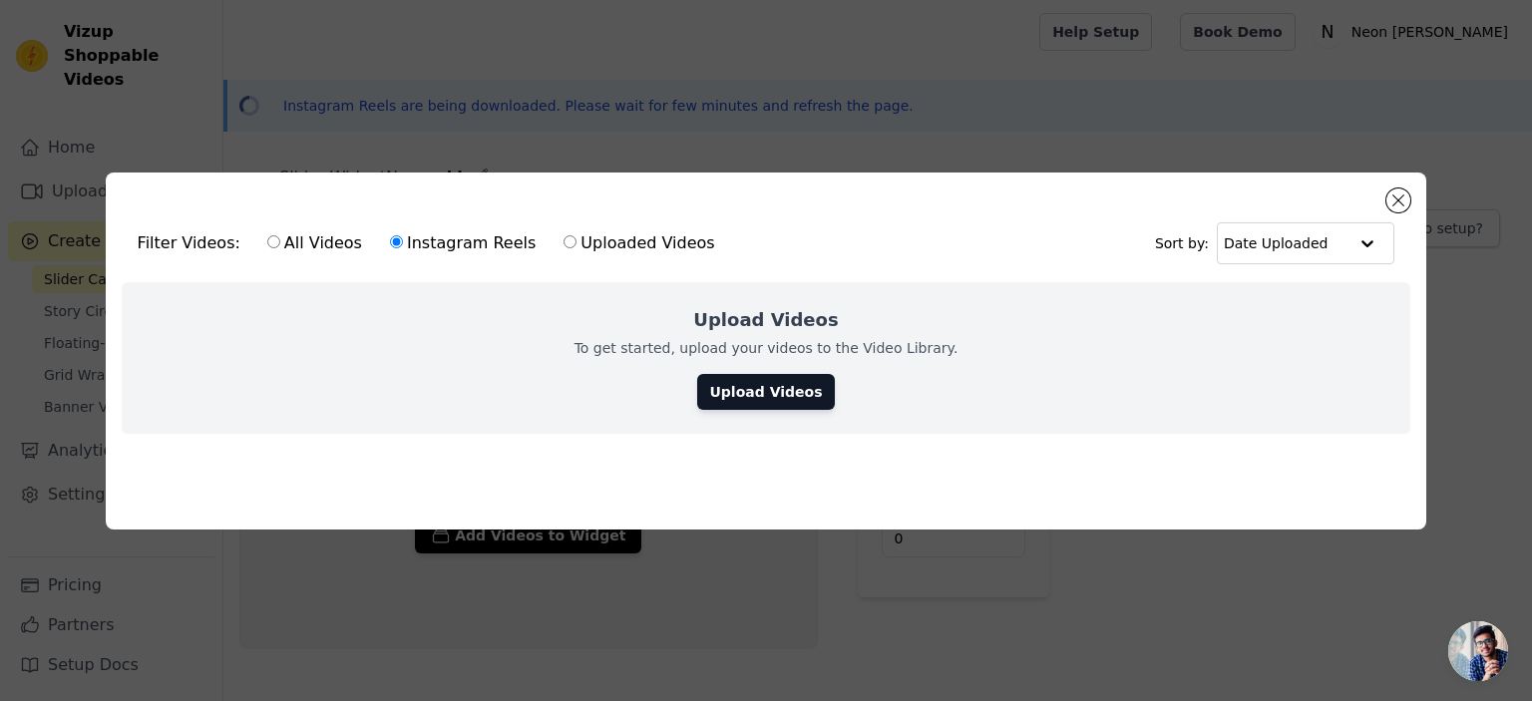
click at [762, 363] on div "Upload Videos To get started, upload your videos to the Video Library. Upload V…" at bounding box center [766, 358] width 1289 height 152
click at [391, 234] on label "Instagram Reels" at bounding box center [463, 243] width 148 height 26
click at [391, 235] on input "Instagram Reels" at bounding box center [396, 241] width 13 height 13
click at [391, 234] on label "Instagram Reels" at bounding box center [463, 243] width 148 height 26
click at [391, 235] on input "Instagram Reels" at bounding box center [396, 241] width 13 height 13
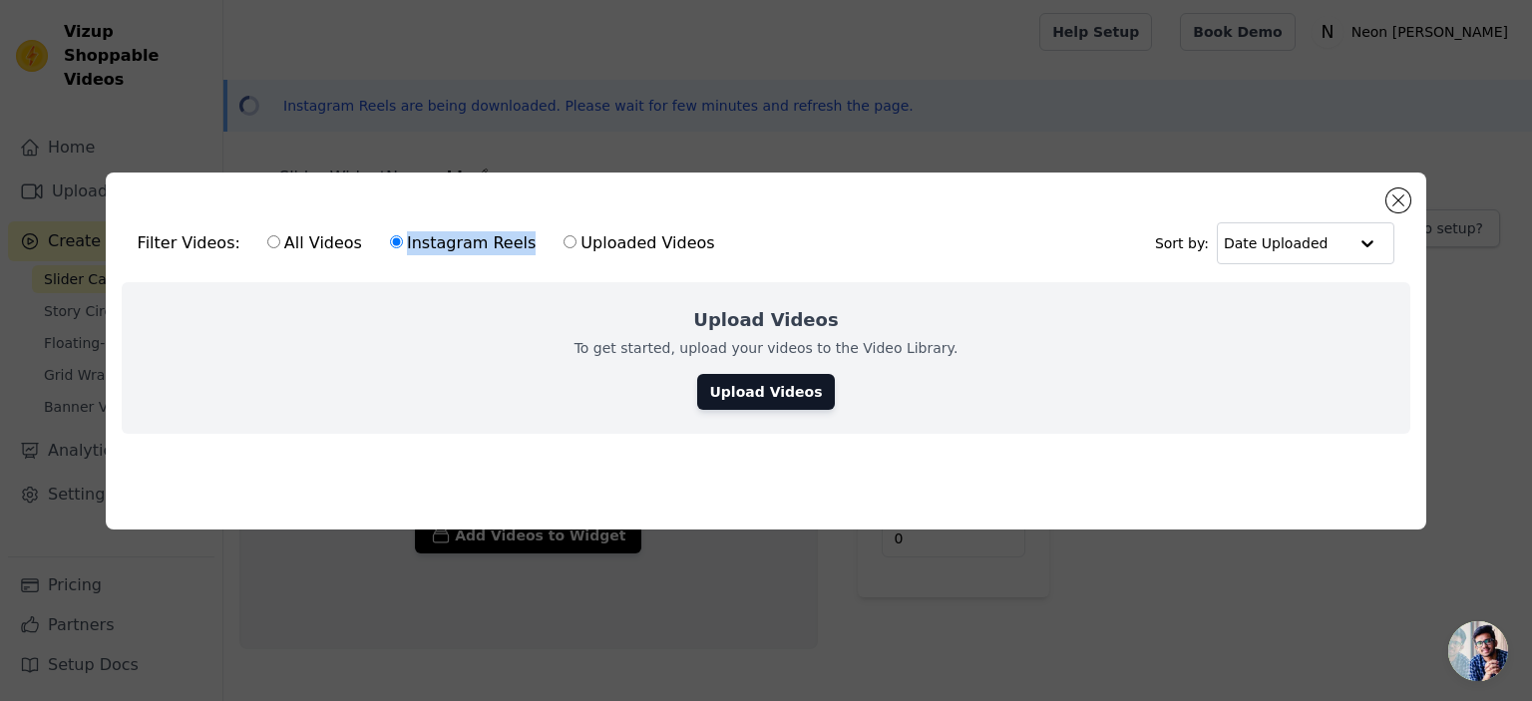
click at [391, 234] on label "Instagram Reels" at bounding box center [463, 243] width 148 height 26
click at [391, 235] on input "Instagram Reels" at bounding box center [396, 241] width 13 height 13
click at [391, 234] on label "Instagram Reels" at bounding box center [463, 243] width 148 height 26
click at [391, 235] on input "Instagram Reels" at bounding box center [396, 241] width 13 height 13
click at [472, 176] on div "Filter Videos: All Videos Instagram Reels Uploaded Videos Sort by: Date Uploade…" at bounding box center [766, 350] width 1321 height 357
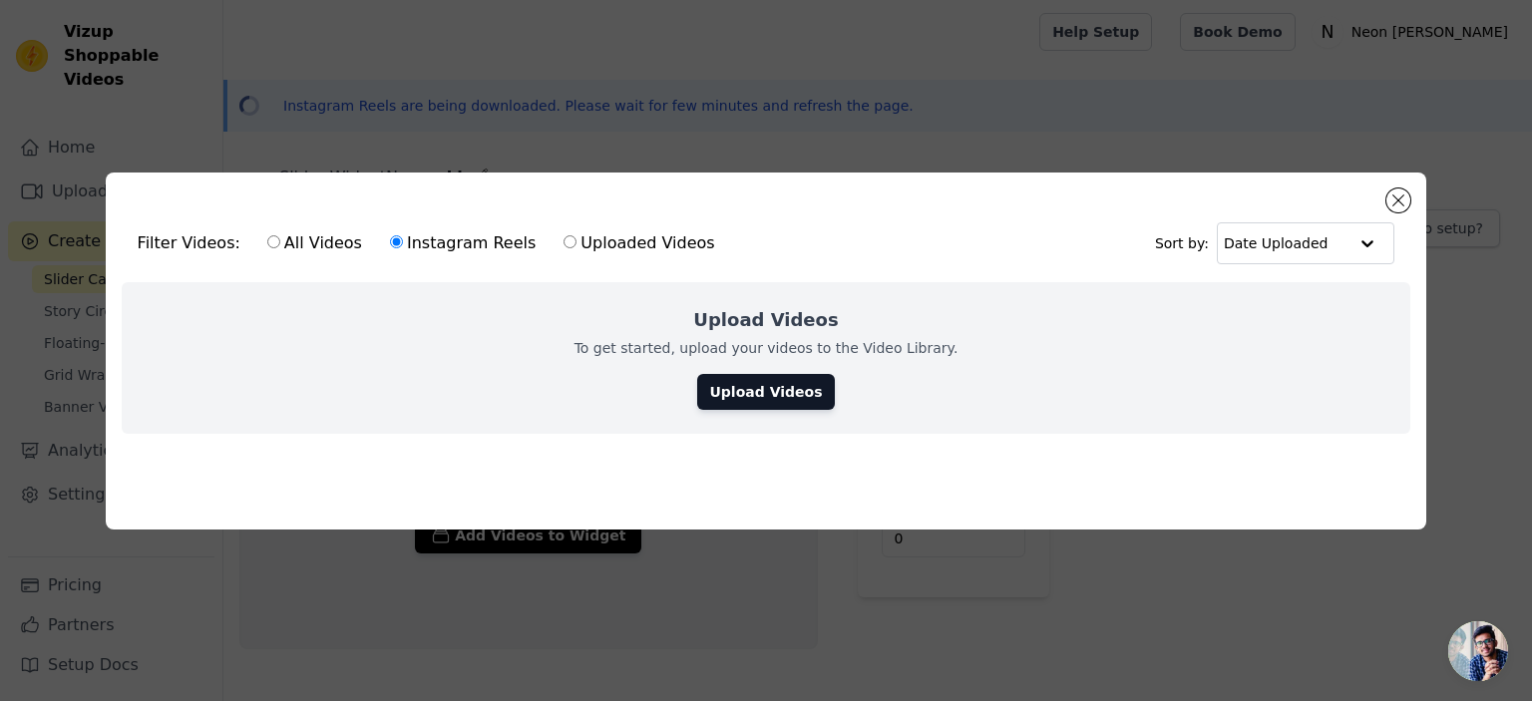
click at [413, 231] on label "Instagram Reels" at bounding box center [463, 243] width 148 height 26
click at [403, 235] on input "Instagram Reels" at bounding box center [396, 241] width 13 height 13
click at [415, 233] on label "Instagram Reels" at bounding box center [463, 243] width 148 height 26
click at [403, 235] on input "Instagram Reels" at bounding box center [396, 241] width 13 height 13
click at [562, 230] on label "Uploaded Videos" at bounding box center [638, 243] width 153 height 26
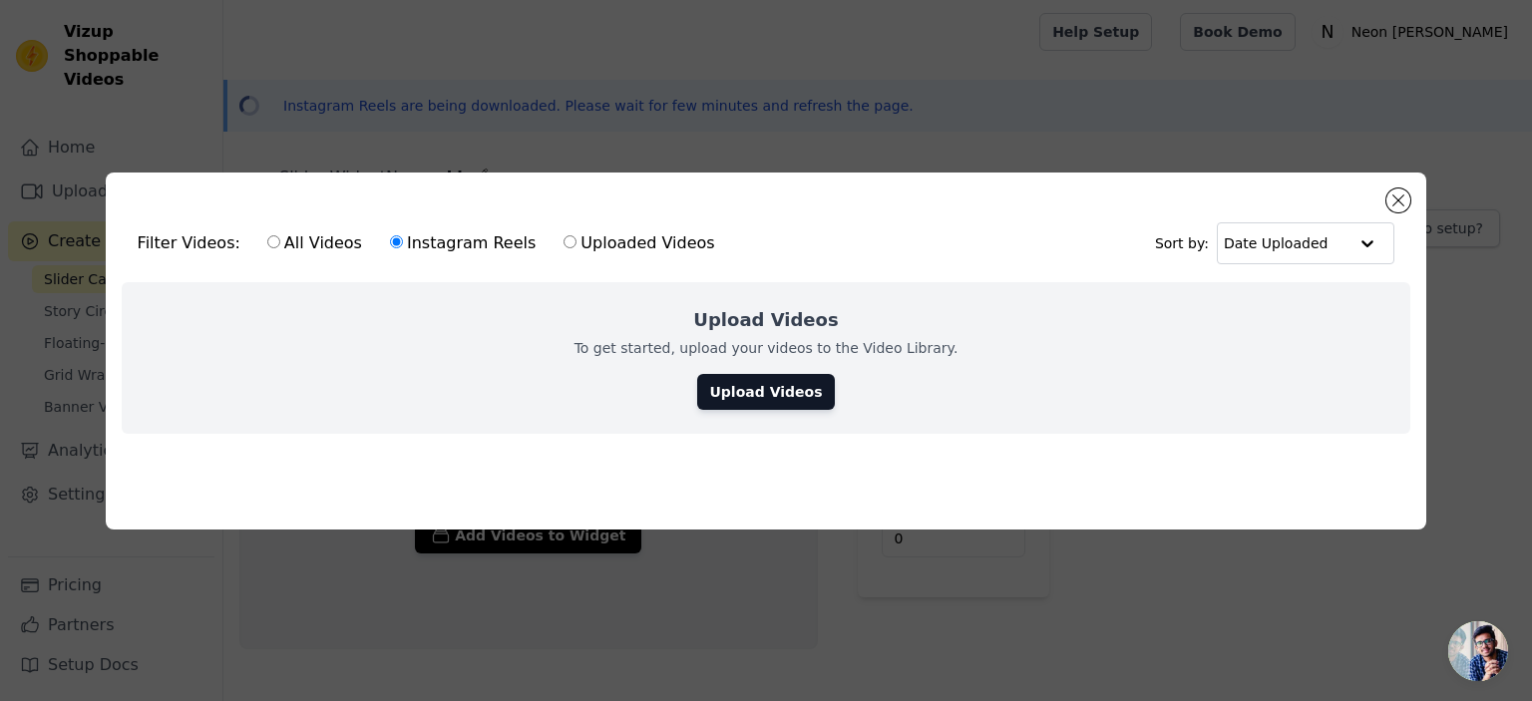
click at [563, 235] on input "Uploaded Videos" at bounding box center [569, 241] width 13 height 13
radio input "true"
click at [390, 237] on input "Instagram Reels" at bounding box center [396, 241] width 13 height 13
radio input "true"
click at [271, 238] on label "All Videos" at bounding box center [314, 243] width 97 height 26
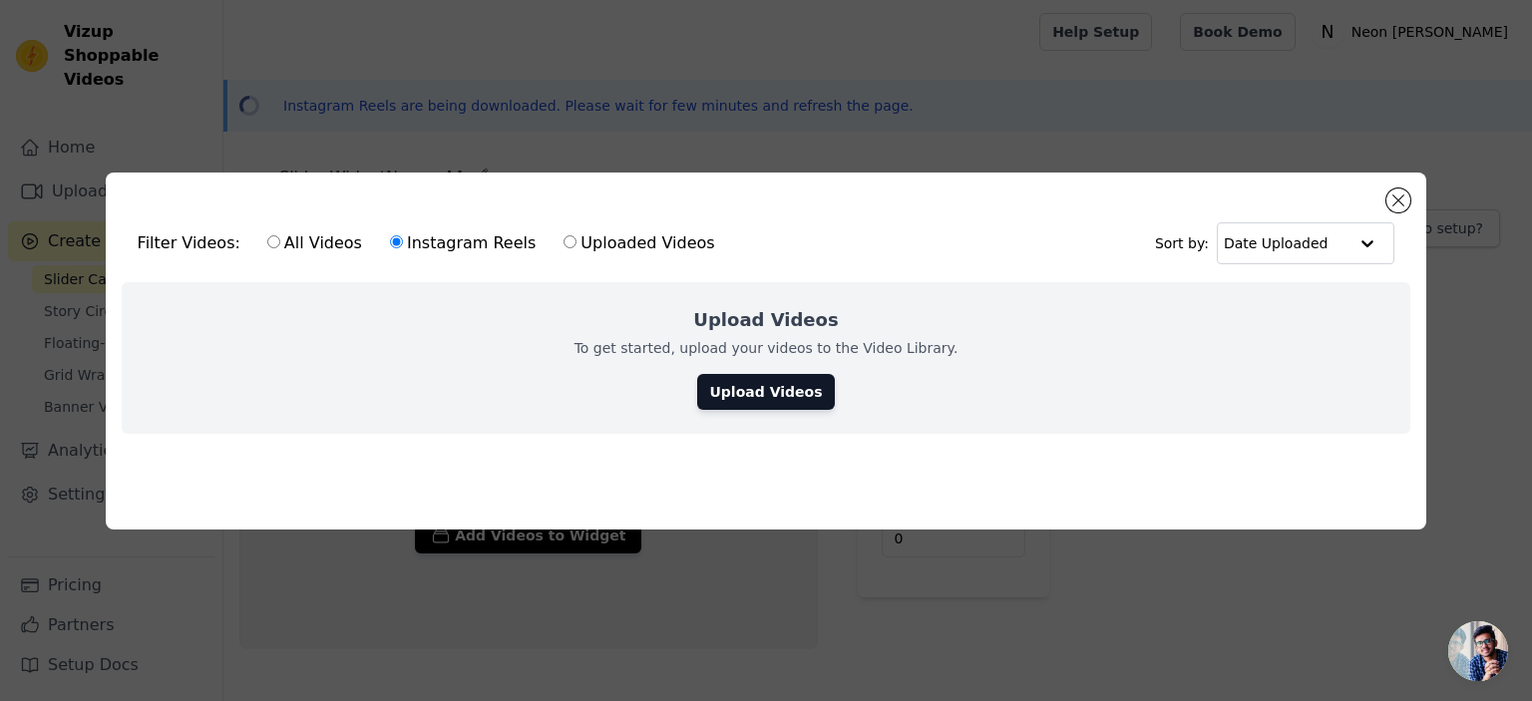
click at [271, 238] on input "All Videos" at bounding box center [273, 241] width 13 height 13
radio input "true"
click at [390, 241] on input "Instagram Reels" at bounding box center [396, 241] width 13 height 13
radio input "true"
drag, startPoint x: 774, startPoint y: 394, endPoint x: 767, endPoint y: 405, distance: 13.0
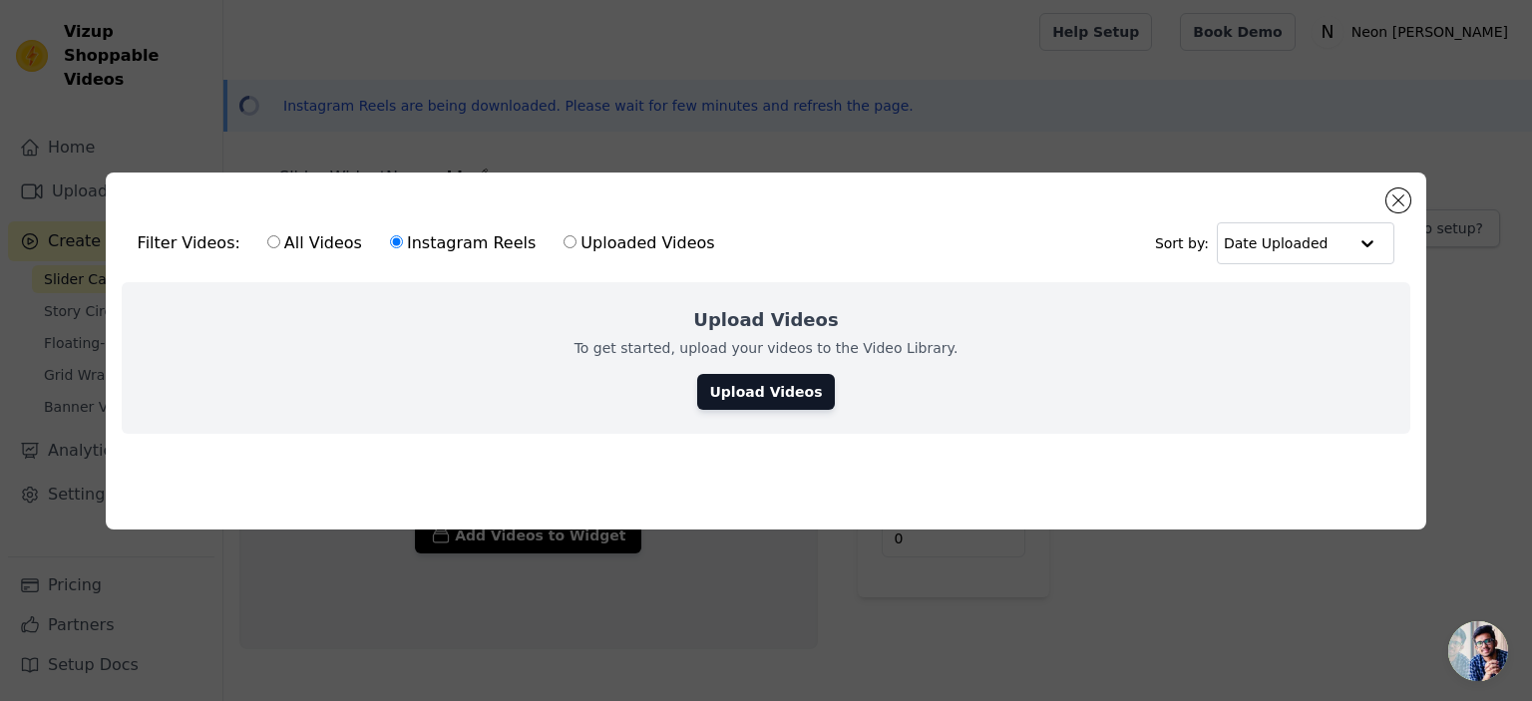
click at [774, 395] on link "Upload Videos" at bounding box center [765, 392] width 137 height 36
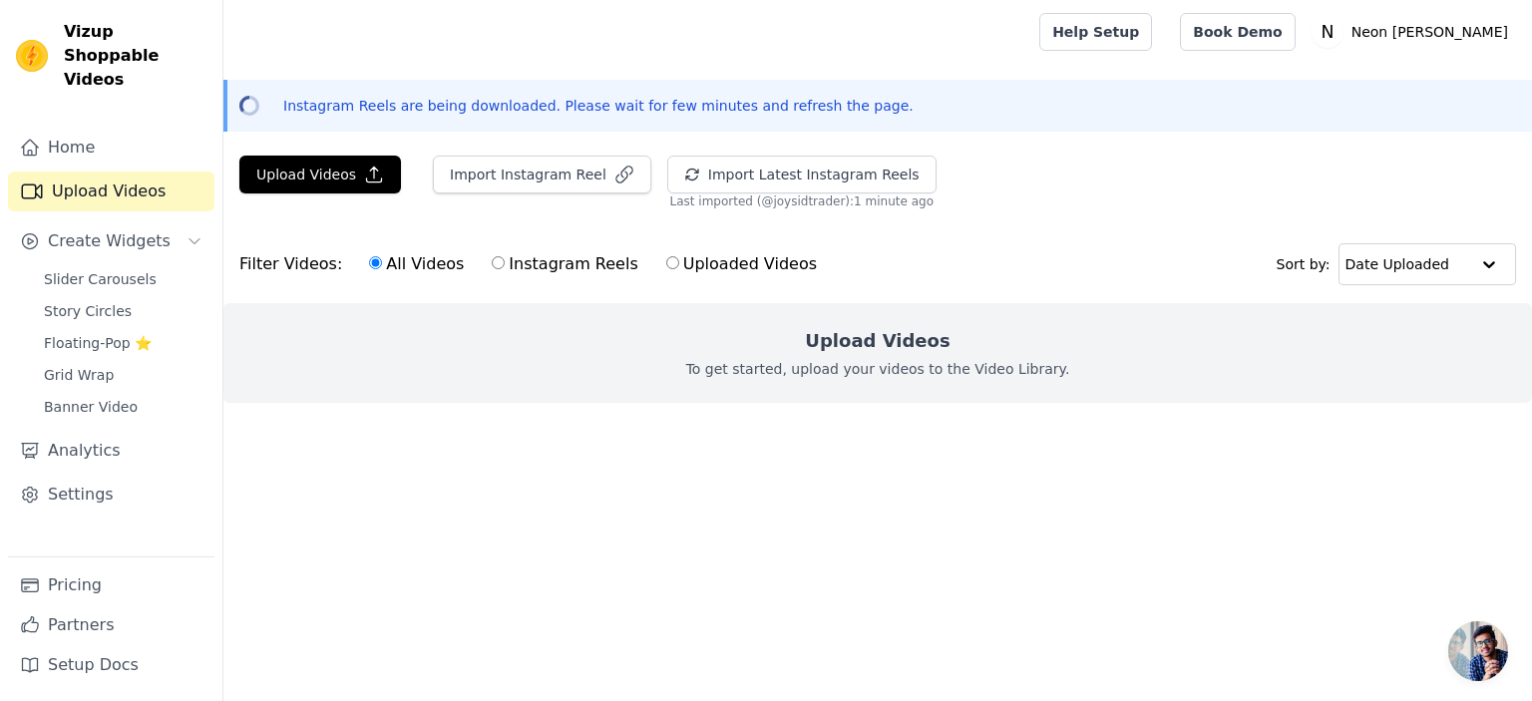
click at [471, 257] on div "All Videos Instagram Reels Uploaded Videos" at bounding box center [593, 264] width 470 height 46
click at [491, 270] on label "Instagram Reels" at bounding box center [565, 264] width 148 height 26
click at [492, 269] on input "Instagram Reels" at bounding box center [498, 262] width 13 height 13
radio input "true"
click at [525, 179] on button "Import Instagram Reel" at bounding box center [542, 175] width 218 height 38
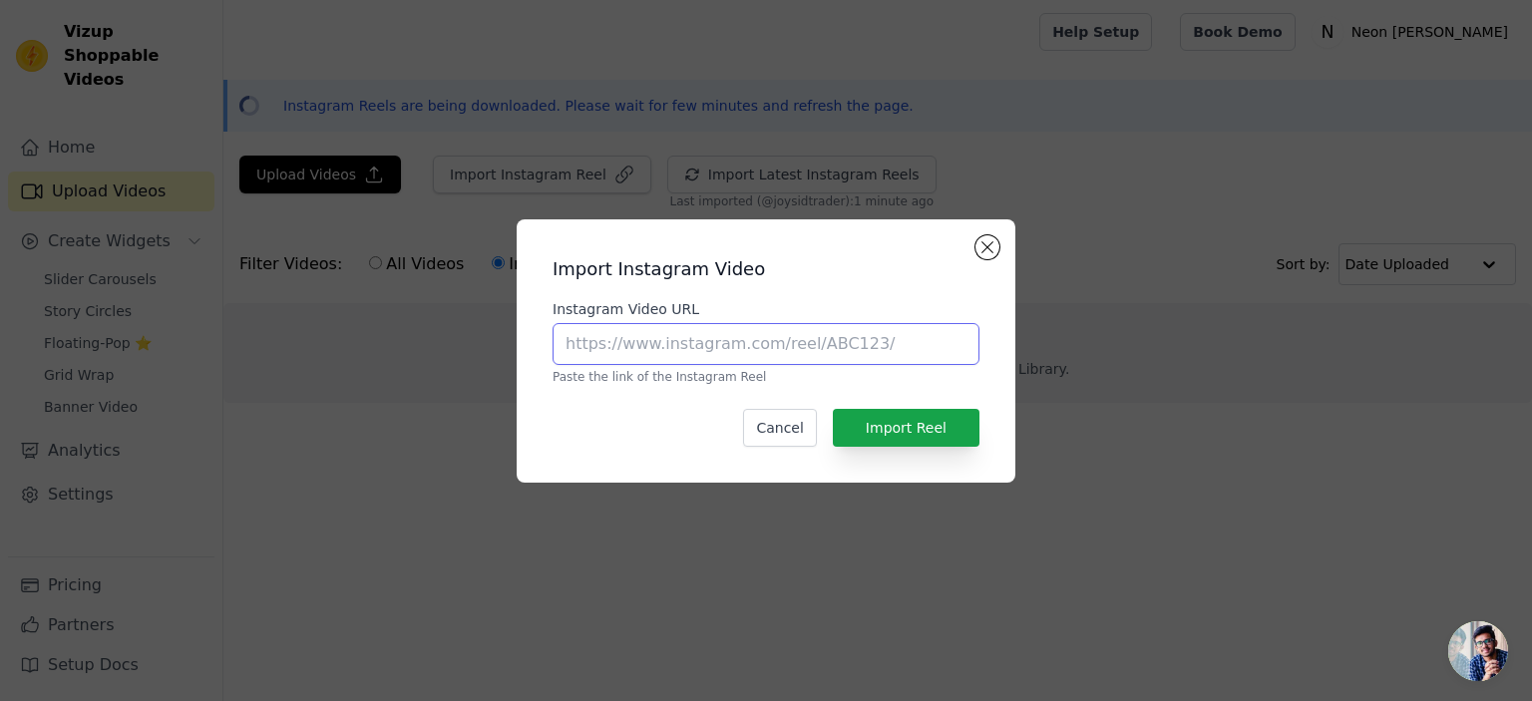
click at [670, 351] on input "Instagram Video URL" at bounding box center [765, 344] width 427 height 42
click at [678, 338] on input "Instagram Video URL" at bounding box center [765, 344] width 427 height 42
click at [678, 339] on input "Instagram Video URL" at bounding box center [765, 344] width 427 height 42
click at [678, 340] on input "Instagram Video URL" at bounding box center [765, 344] width 427 height 42
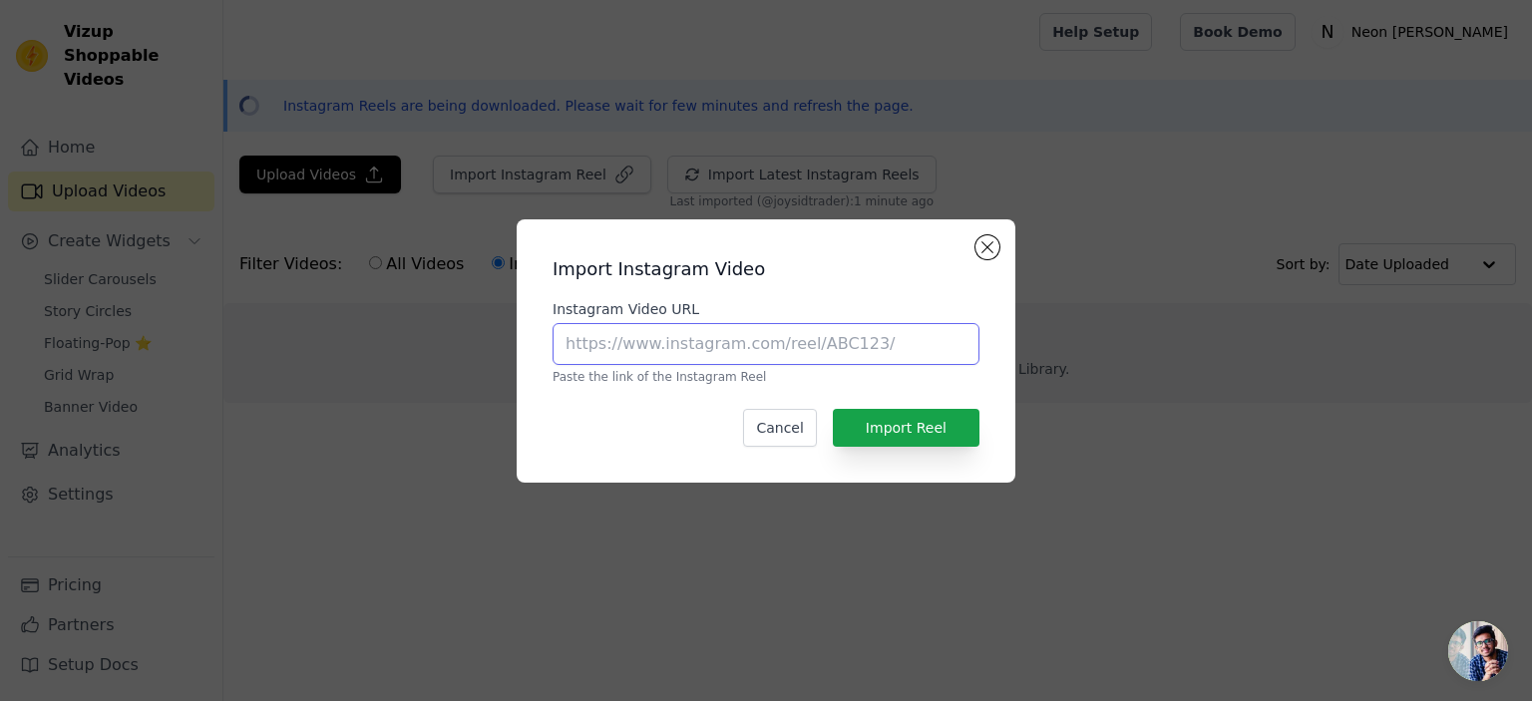
click at [680, 342] on input "Instagram Video URL" at bounding box center [765, 344] width 427 height 42
click at [667, 353] on input "Instagram Video URL" at bounding box center [765, 344] width 427 height 42
paste input "[URL][DOMAIN_NAME]"
type input "[URL][DOMAIN_NAME]"
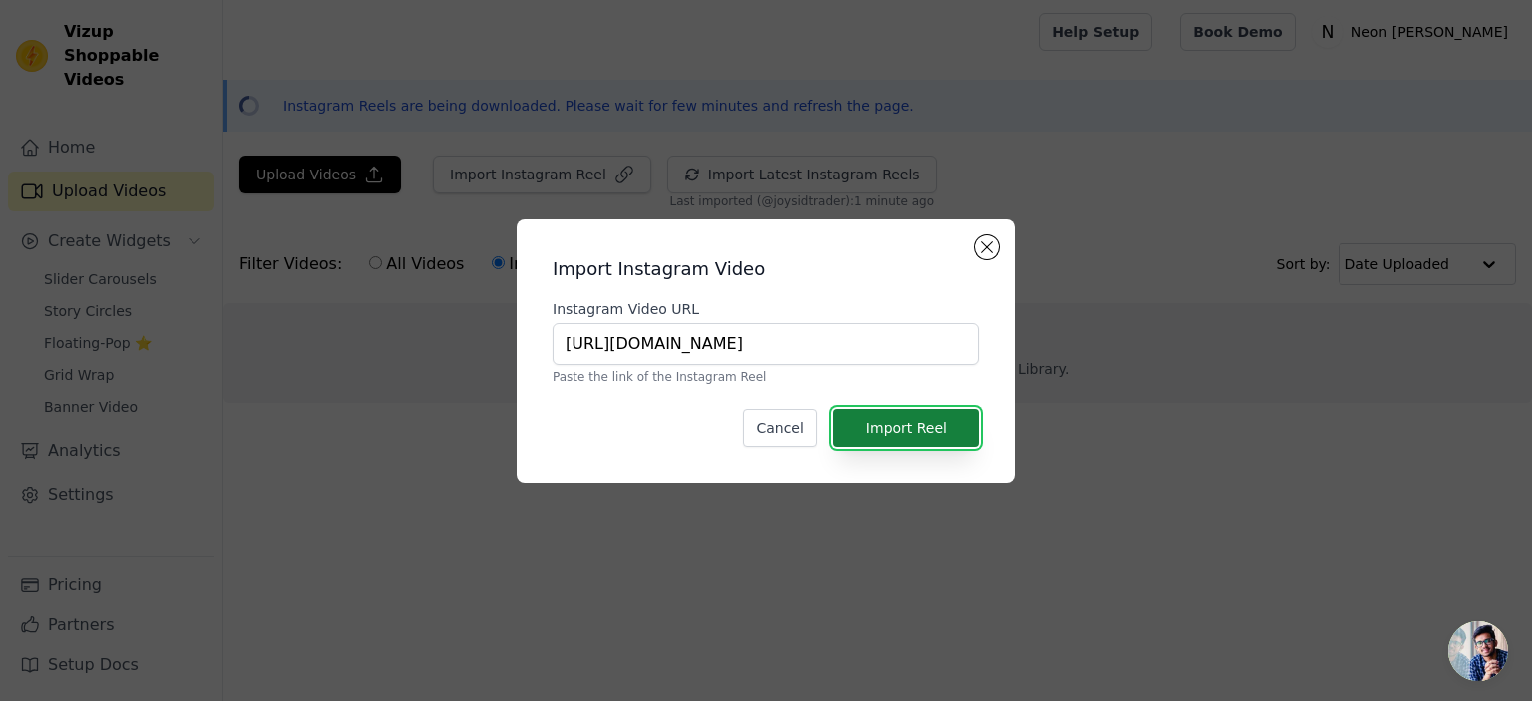
click at [934, 434] on button "Import Reel" at bounding box center [906, 428] width 147 height 38
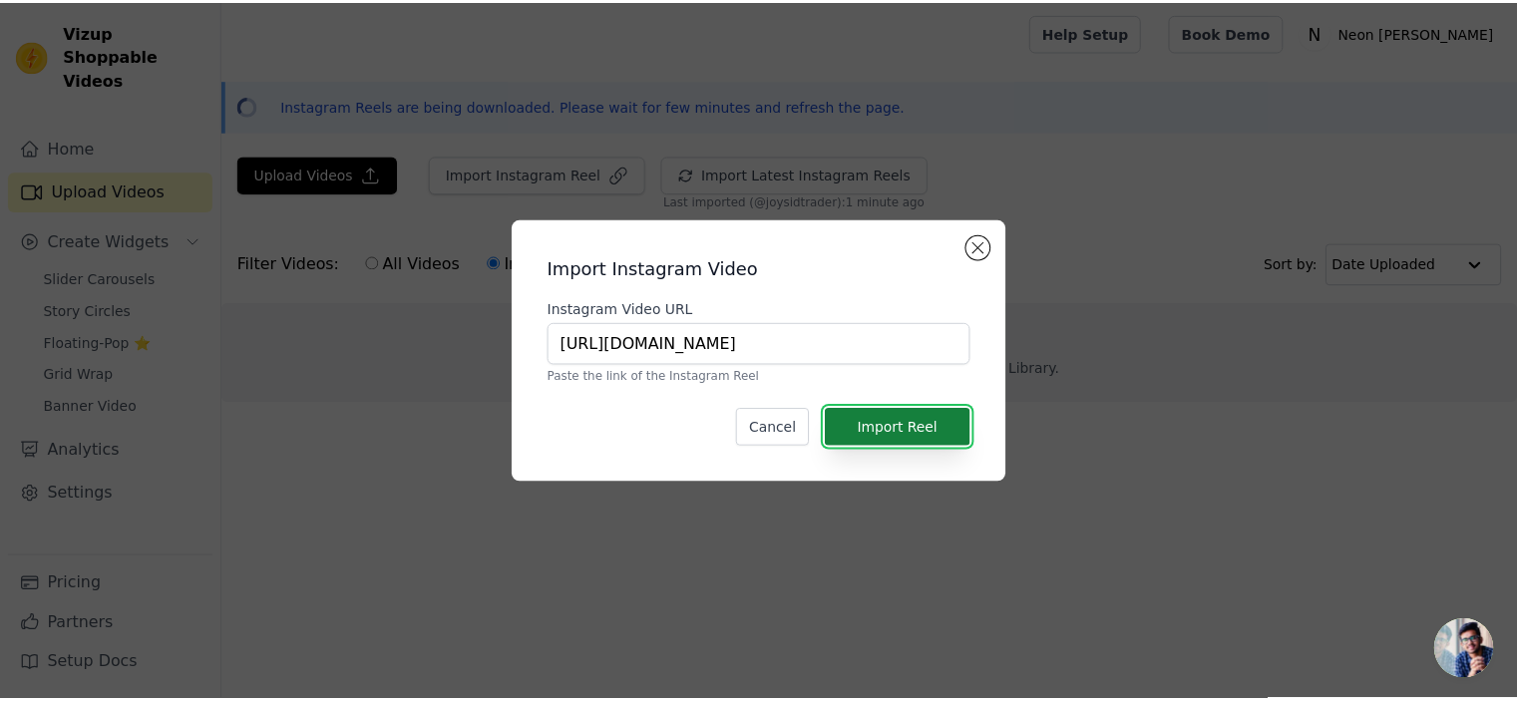
scroll to position [0, 0]
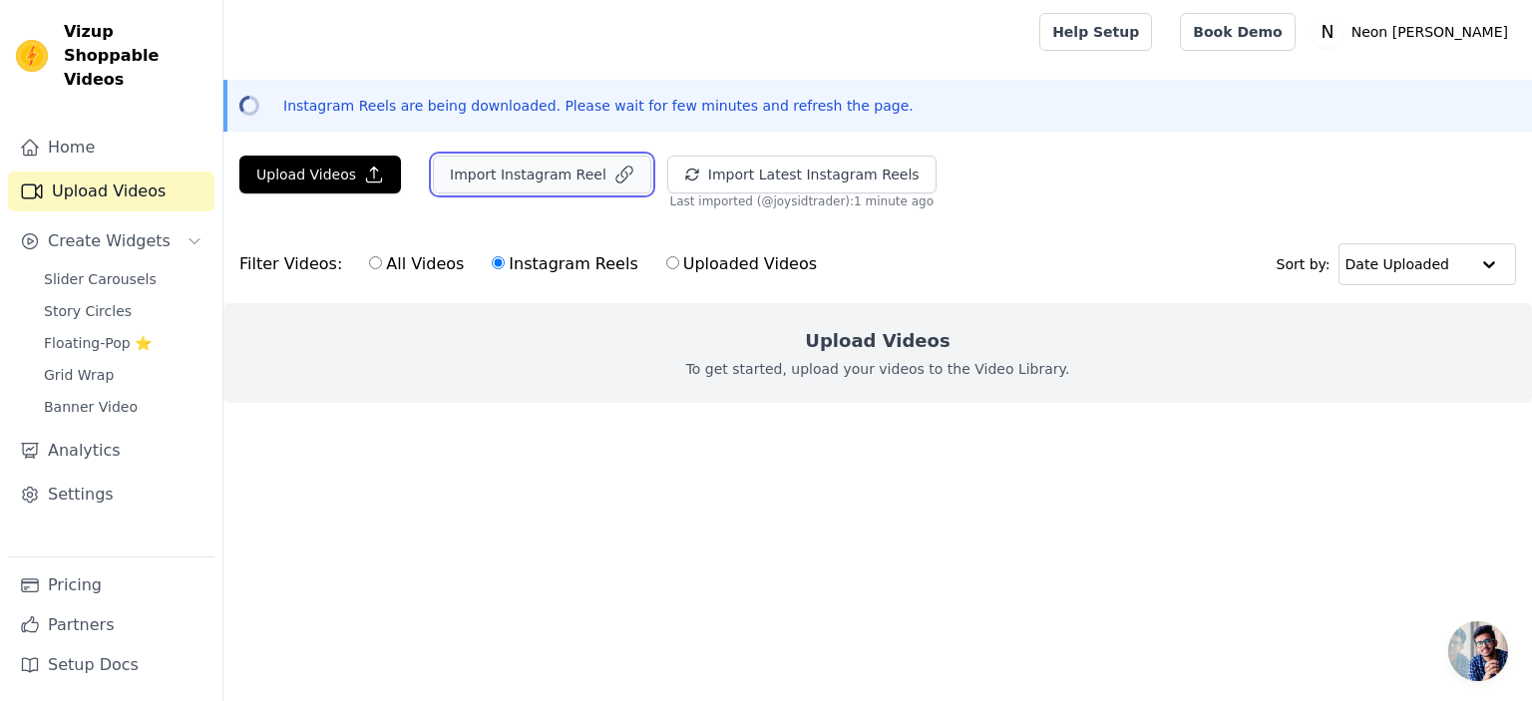
click at [560, 184] on button "Import Instagram Reel" at bounding box center [542, 175] width 218 height 38
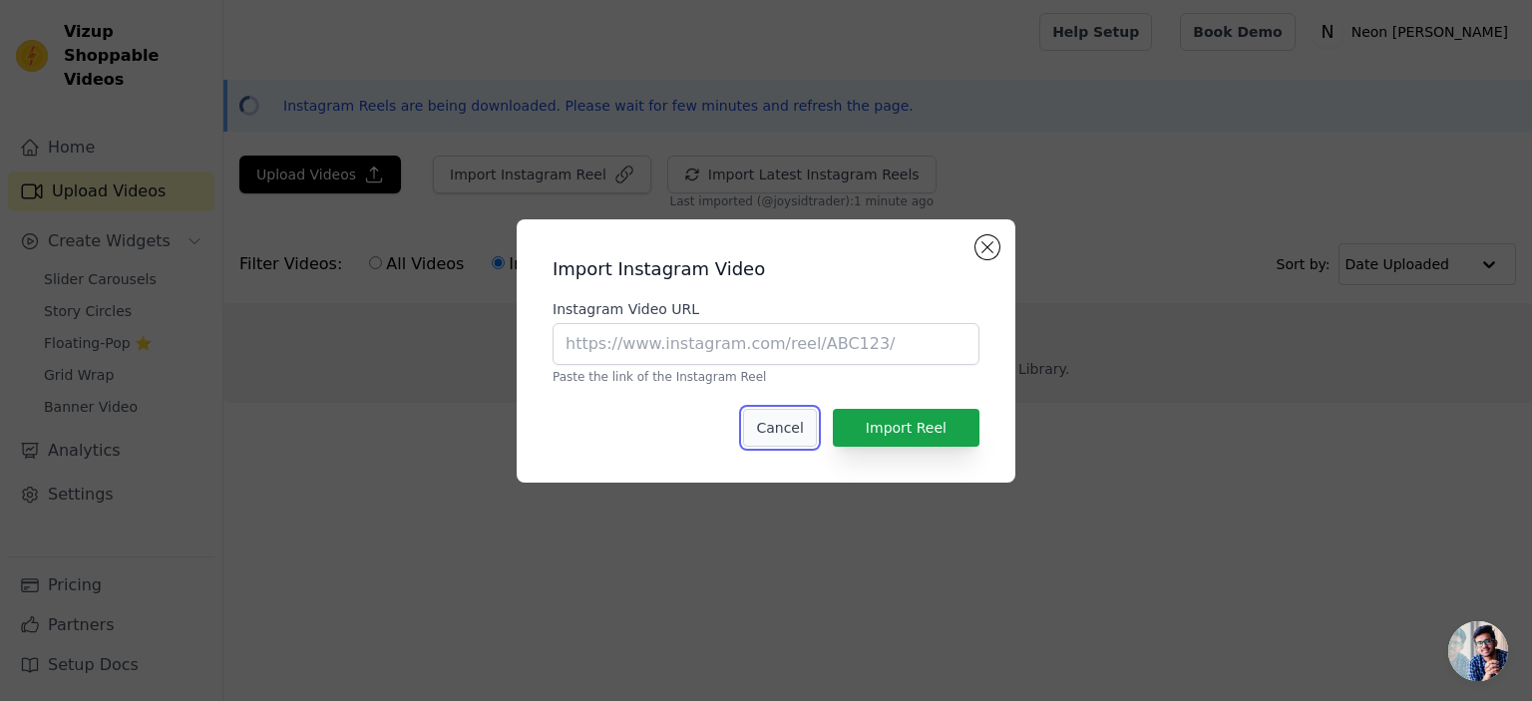
click at [779, 431] on button "Cancel" at bounding box center [779, 428] width 73 height 38
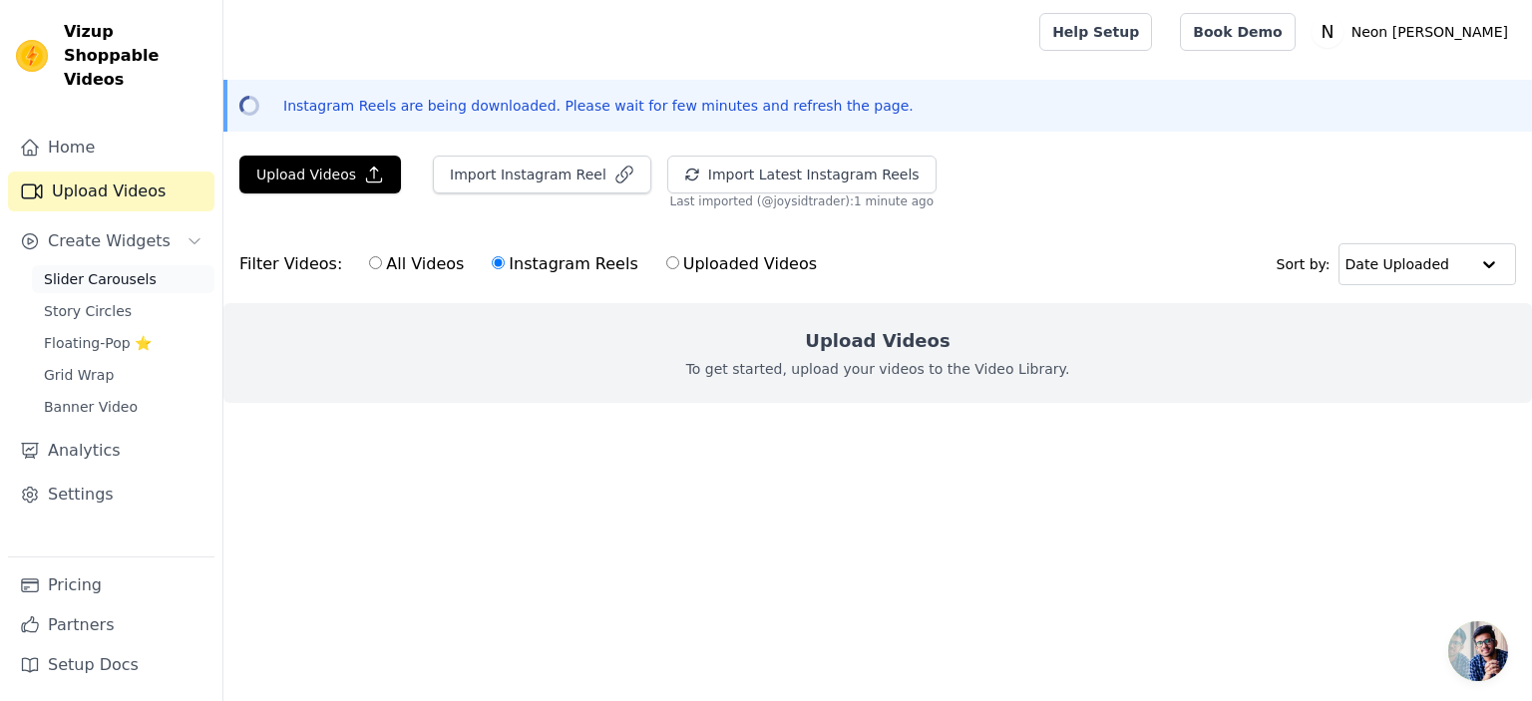
click at [108, 269] on span "Slider Carousels" at bounding box center [100, 279] width 113 height 20
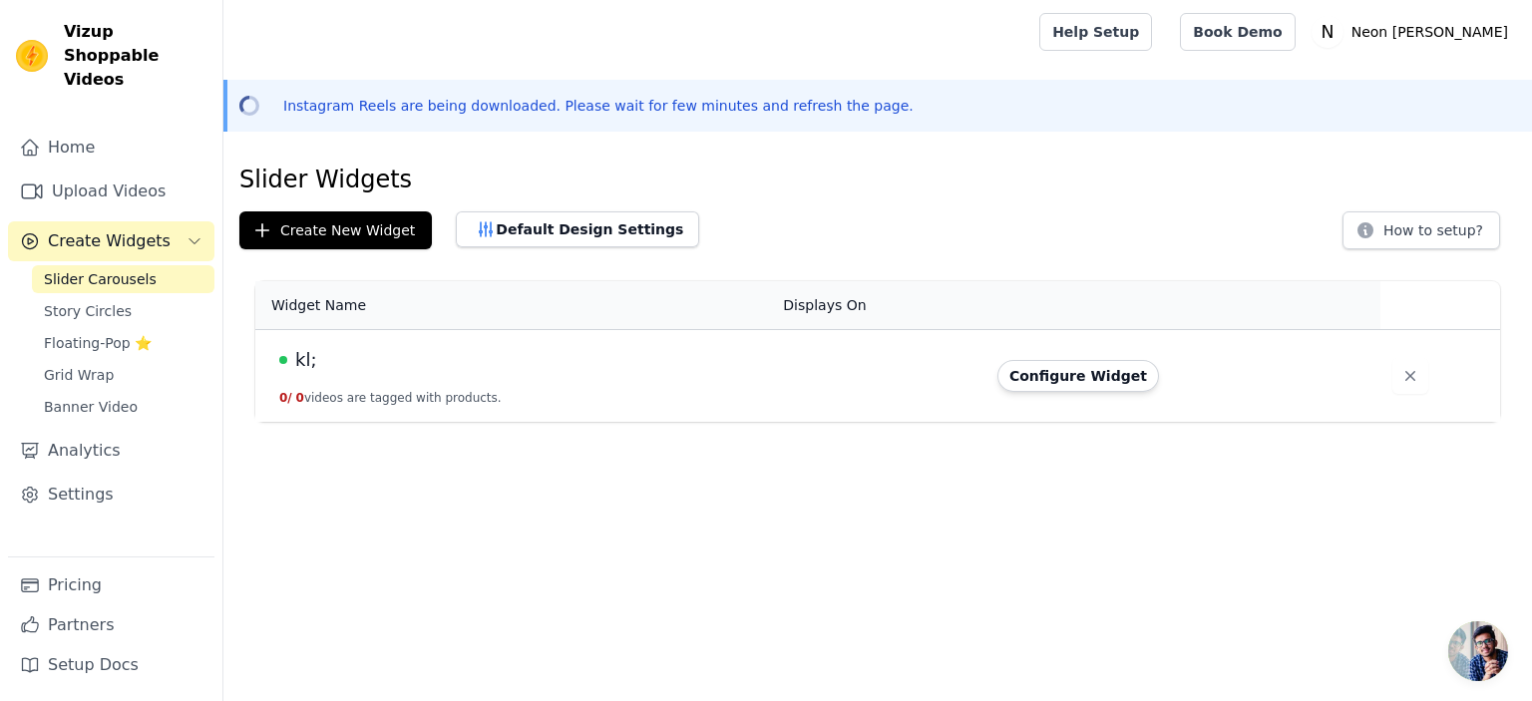
click at [117, 229] on span "Create Widgets" at bounding box center [109, 241] width 123 height 24
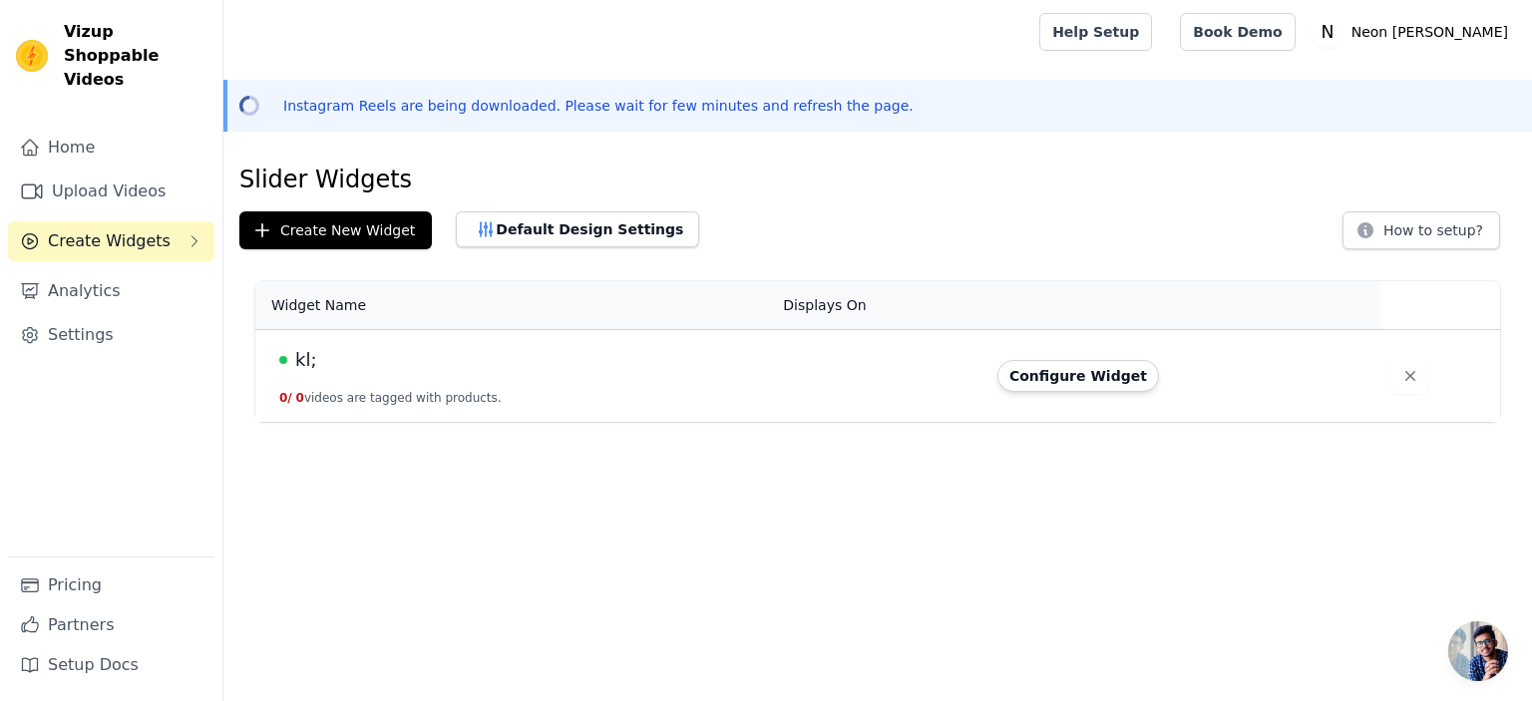
click at [367, 367] on div "kl;" at bounding box center [519, 360] width 480 height 28
click at [1070, 383] on button "Configure Widget" at bounding box center [1078, 376] width 162 height 32
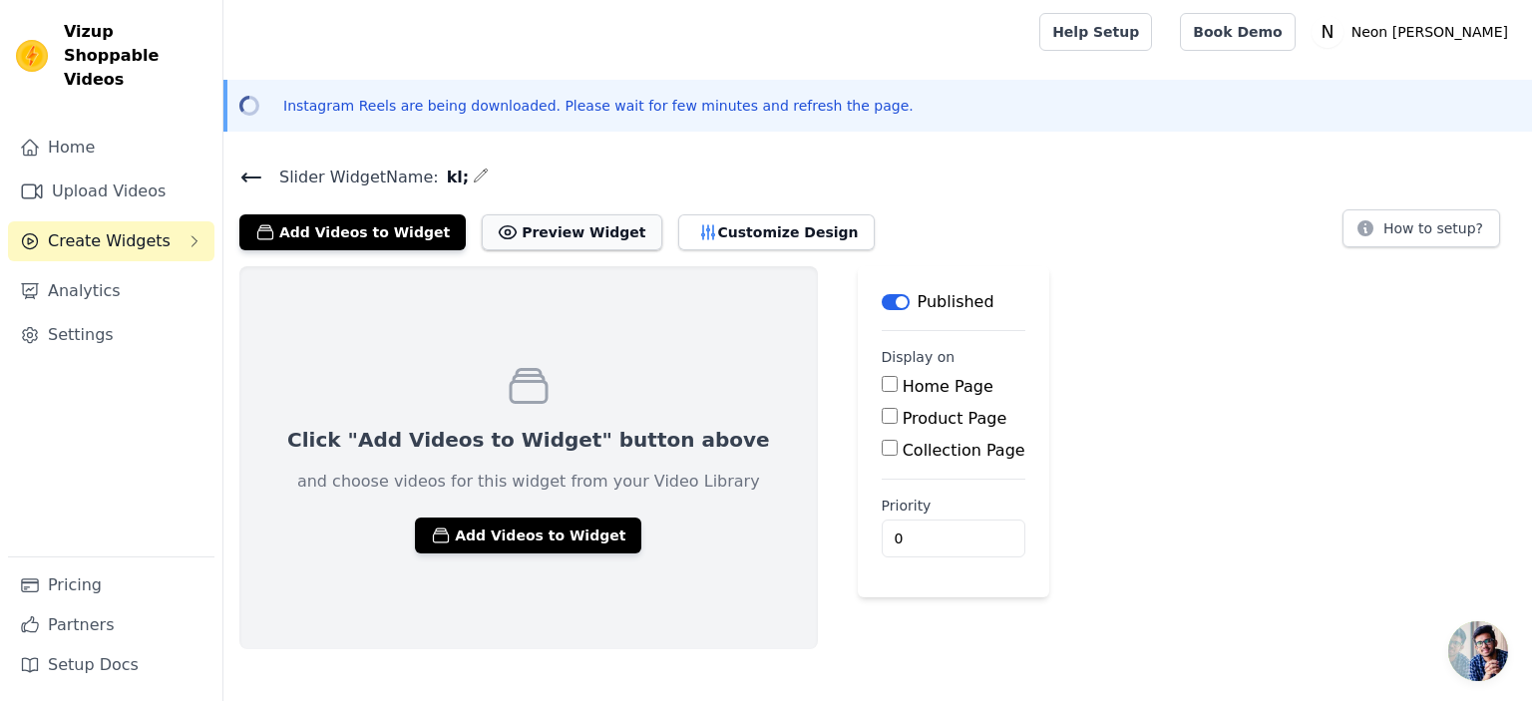
click at [521, 234] on button "Preview Widget" at bounding box center [571, 232] width 179 height 36
click at [881, 384] on input "Home Page" at bounding box center [889, 384] width 16 height 16
checkbox input "true"
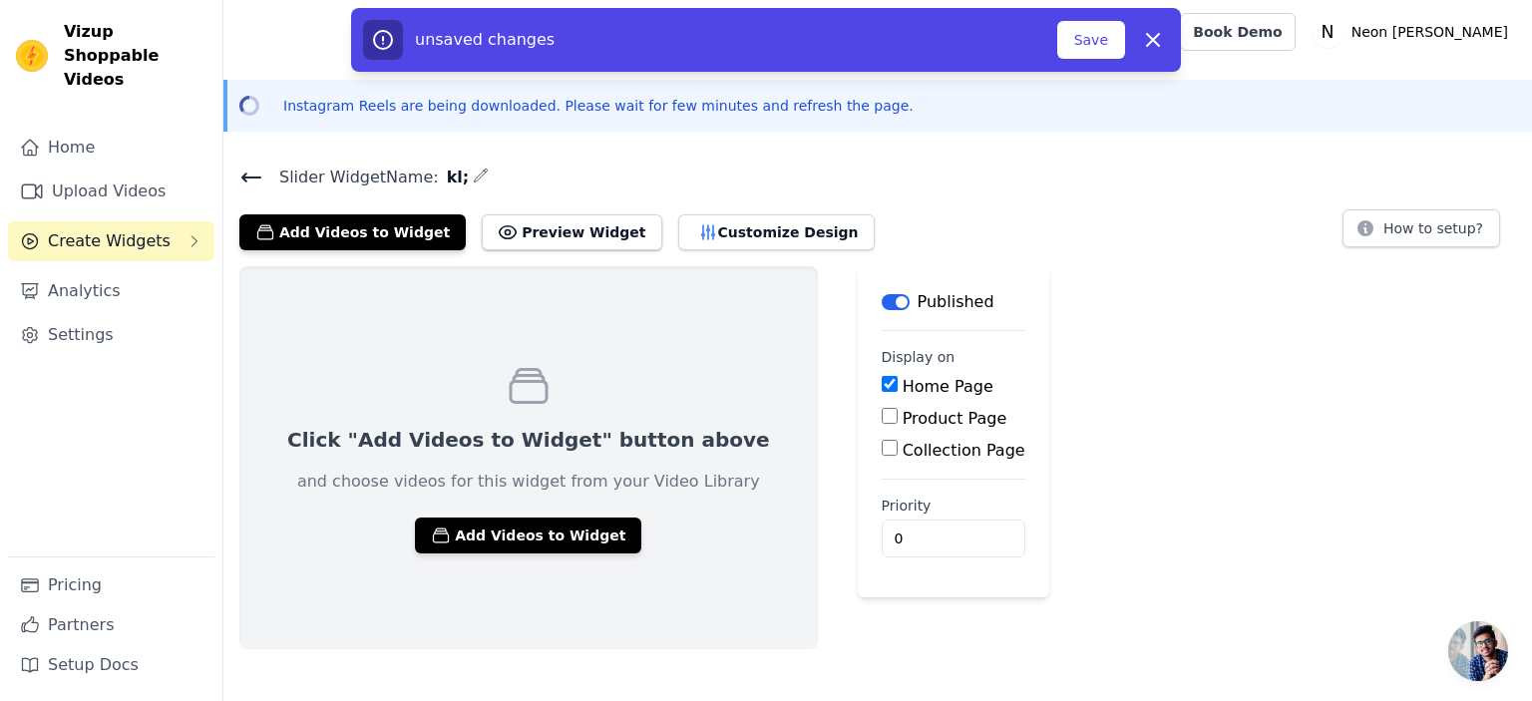
click at [1111, 394] on div "Click "Add Videos to Widget" button above and choose videos for this widget fro…" at bounding box center [877, 457] width 1308 height 383
click at [1102, 15] on div "unsaved changes Save Dismiss" at bounding box center [766, 40] width 830 height 64
click at [1081, 38] on button "Save" at bounding box center [1091, 40] width 68 height 38
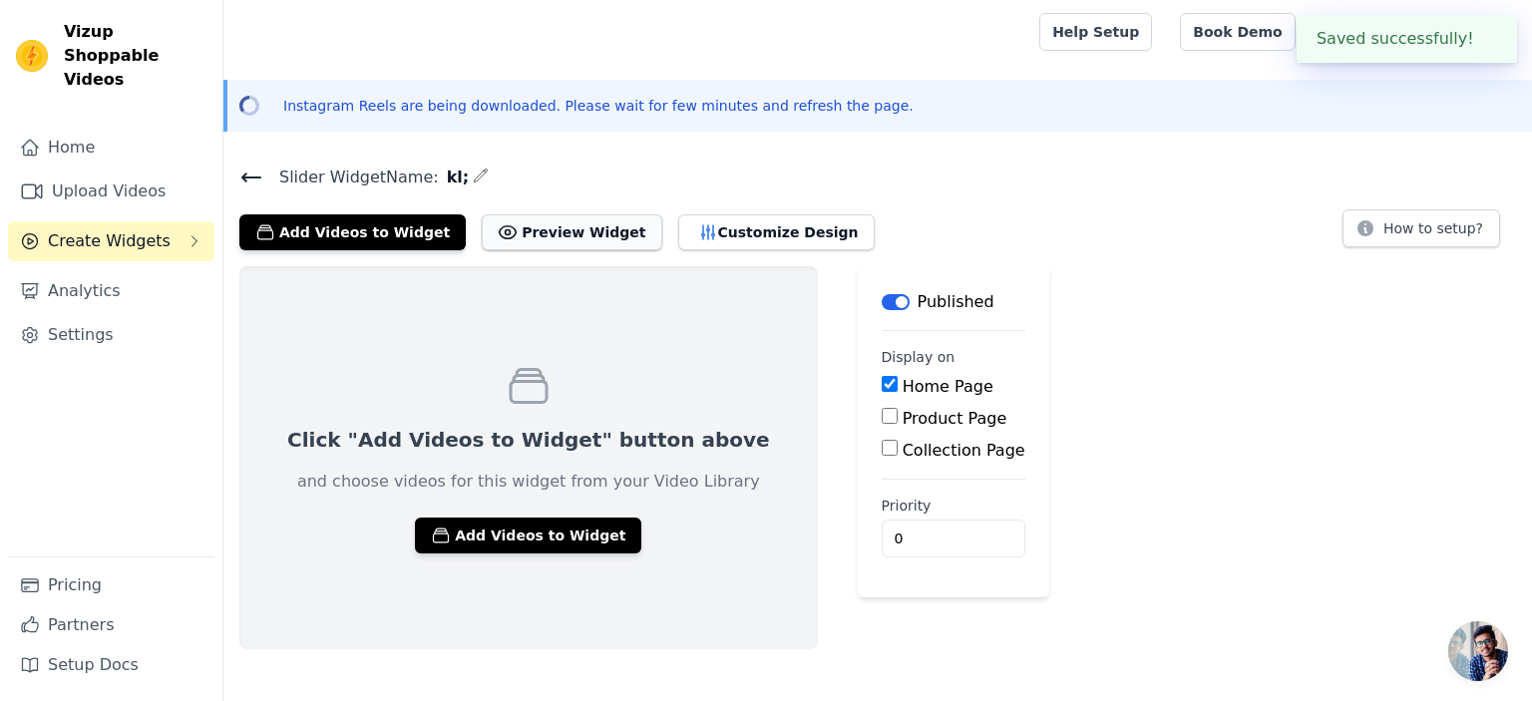
click at [517, 233] on button "Preview Widget" at bounding box center [571, 232] width 179 height 36
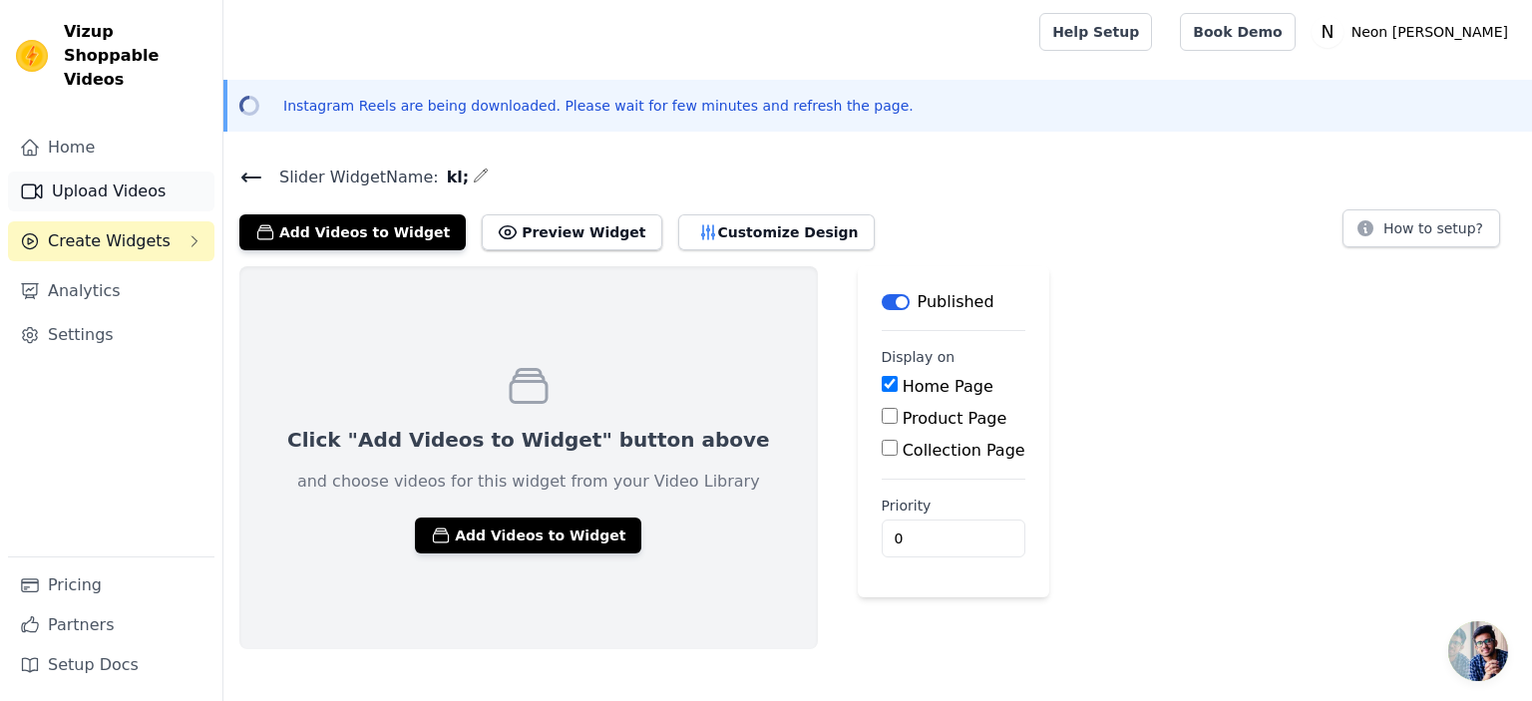
click at [100, 172] on link "Upload Videos" at bounding box center [111, 192] width 206 height 40
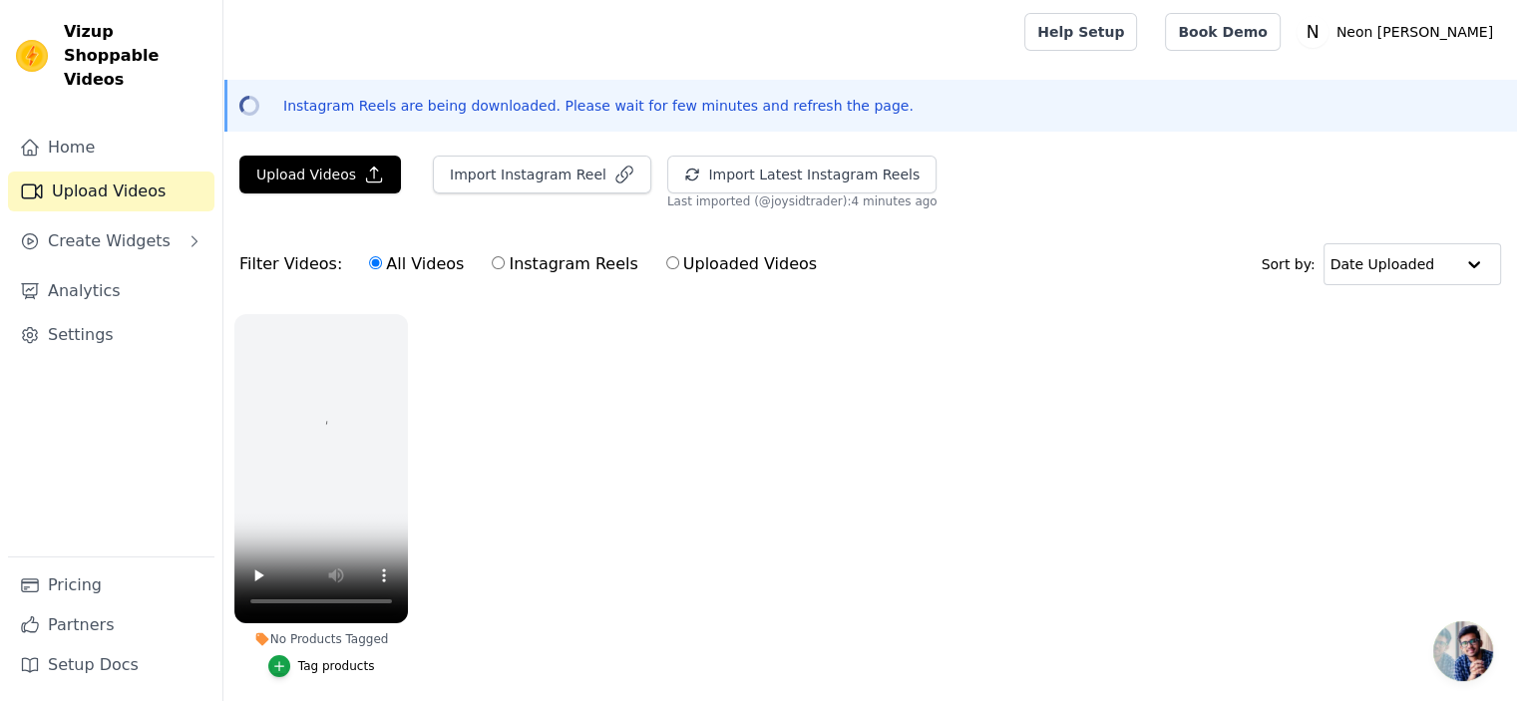
scroll to position [84, 0]
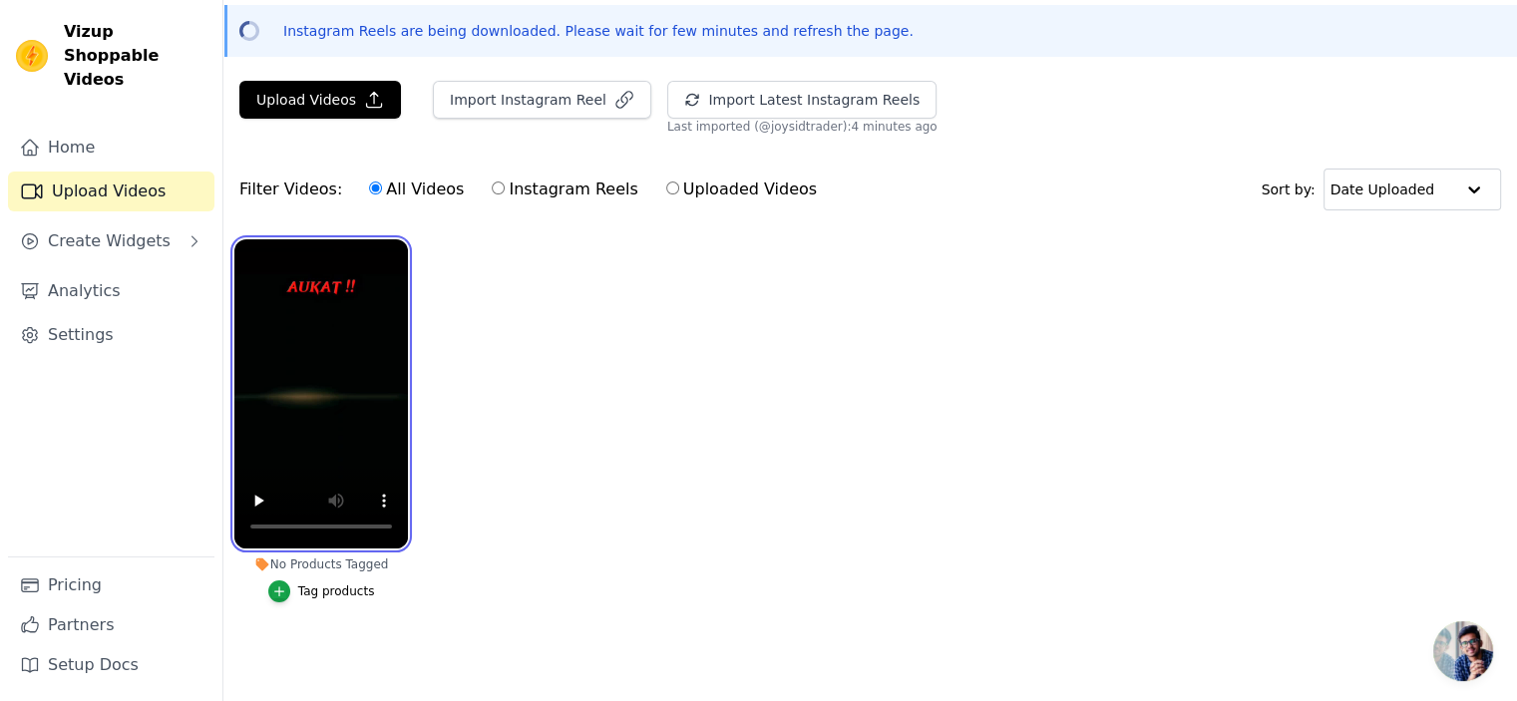
drag, startPoint x: 353, startPoint y: 405, endPoint x: 437, endPoint y: 418, distance: 84.8
click at [437, 418] on ul "No Products Tagged Tag products" at bounding box center [869, 440] width 1293 height 425
drag, startPoint x: 490, startPoint y: 172, endPoint x: 475, endPoint y: 179, distance: 17.0
click at [491, 176] on label "Instagram Reels" at bounding box center [565, 189] width 148 height 26
click at [492, 181] on input "Instagram Reels" at bounding box center [498, 187] width 13 height 13
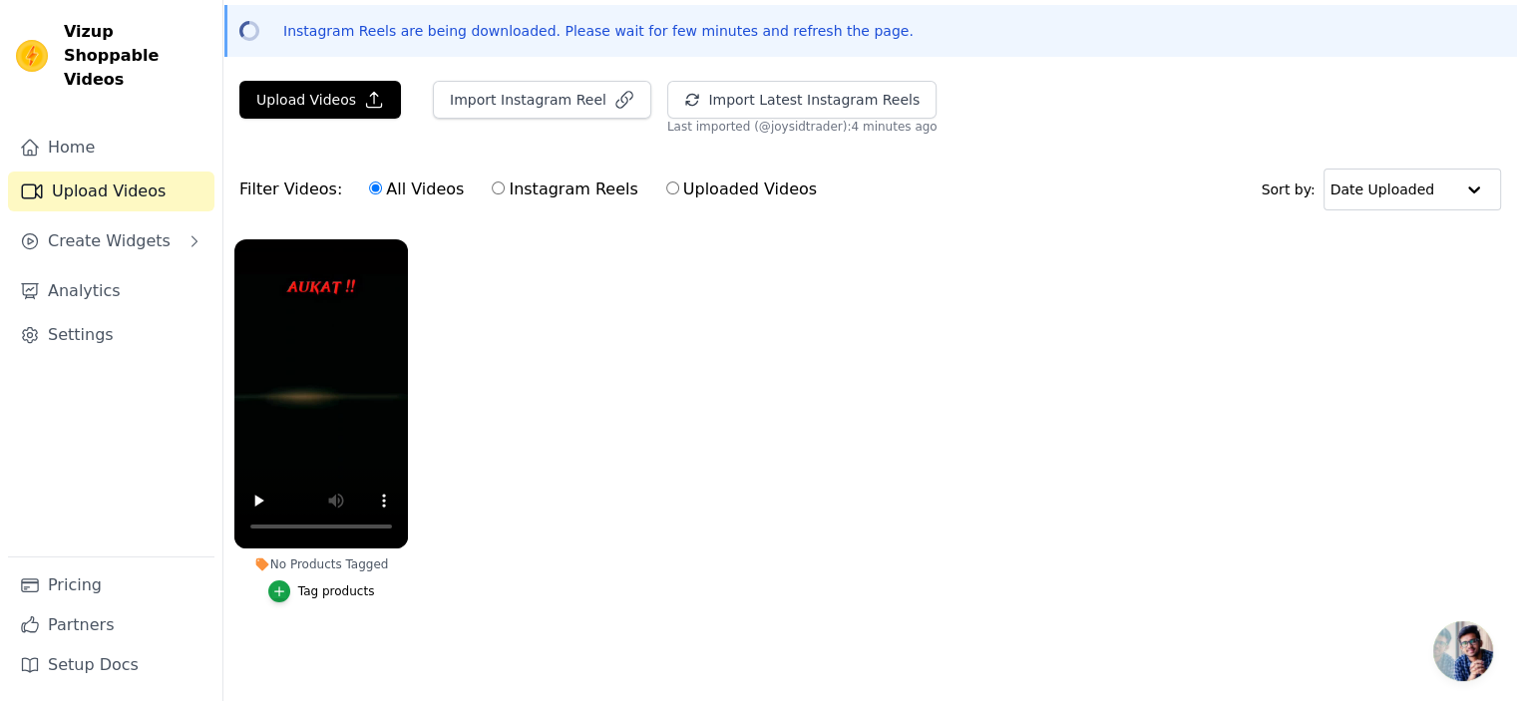
radio input "true"
click at [370, 176] on label "All Videos" at bounding box center [416, 189] width 97 height 26
click at [370, 181] on input "All Videos" at bounding box center [375, 187] width 13 height 13
radio input "true"
click at [471, 174] on div "All Videos Instagram Reels Uploaded Videos" at bounding box center [593, 190] width 470 height 46
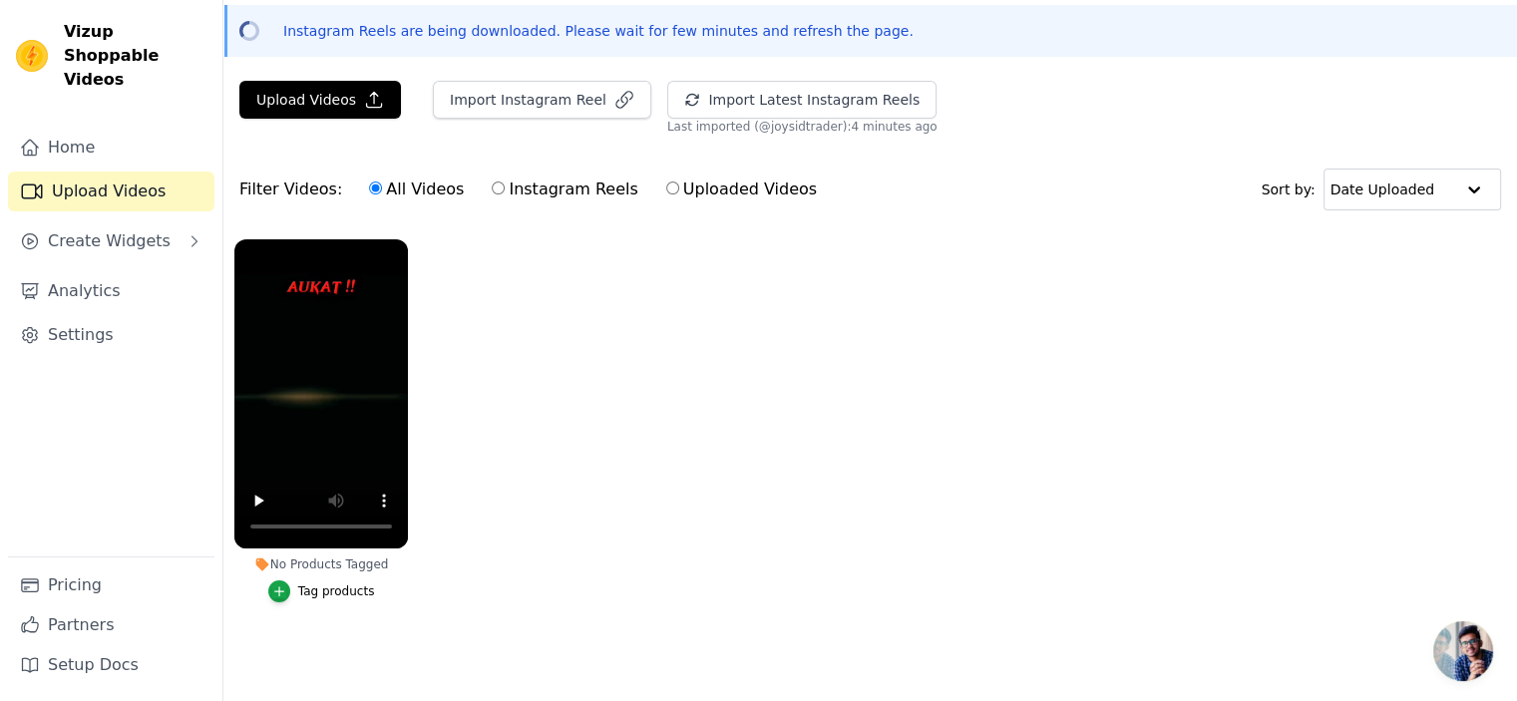
click at [492, 181] on input "Instagram Reels" at bounding box center [498, 187] width 13 height 13
radio input "true"
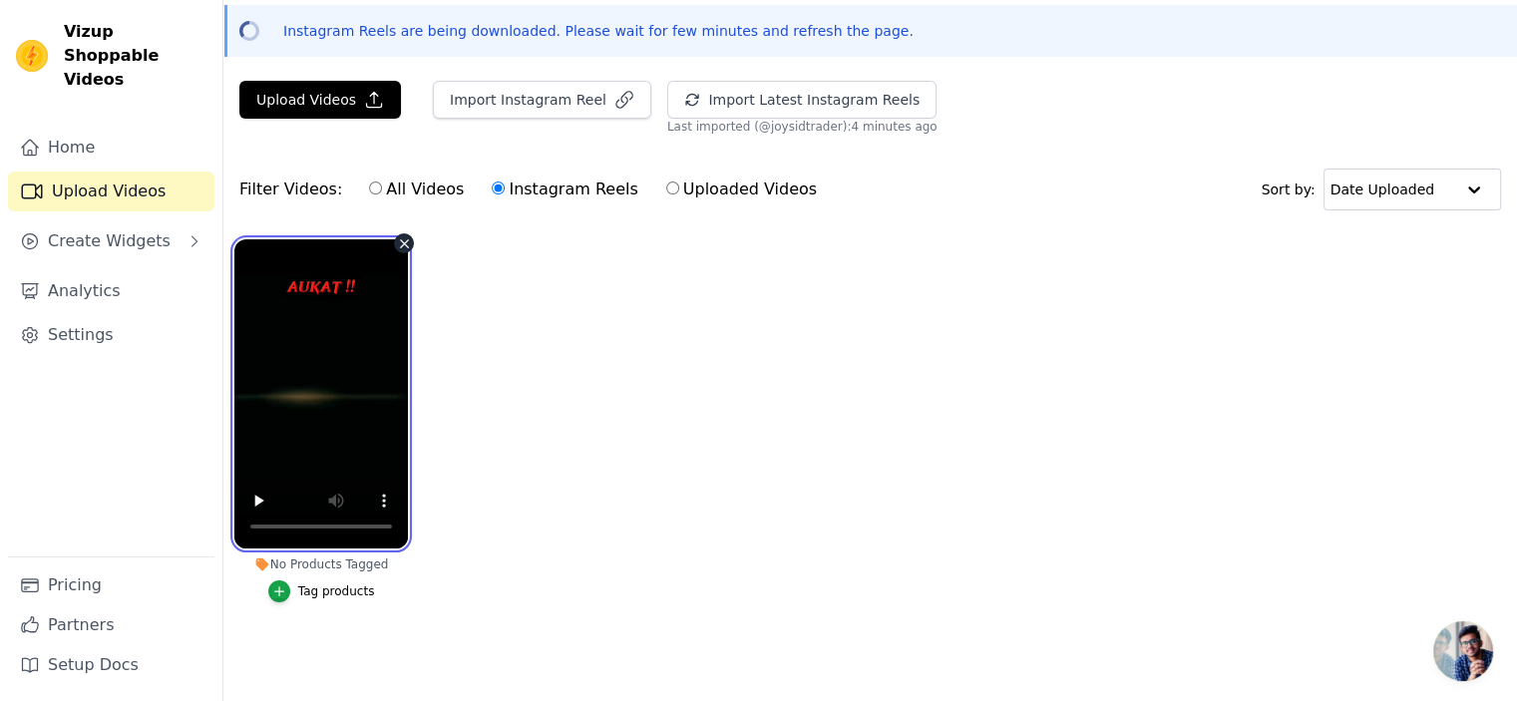
click at [329, 300] on video at bounding box center [320, 393] width 173 height 309
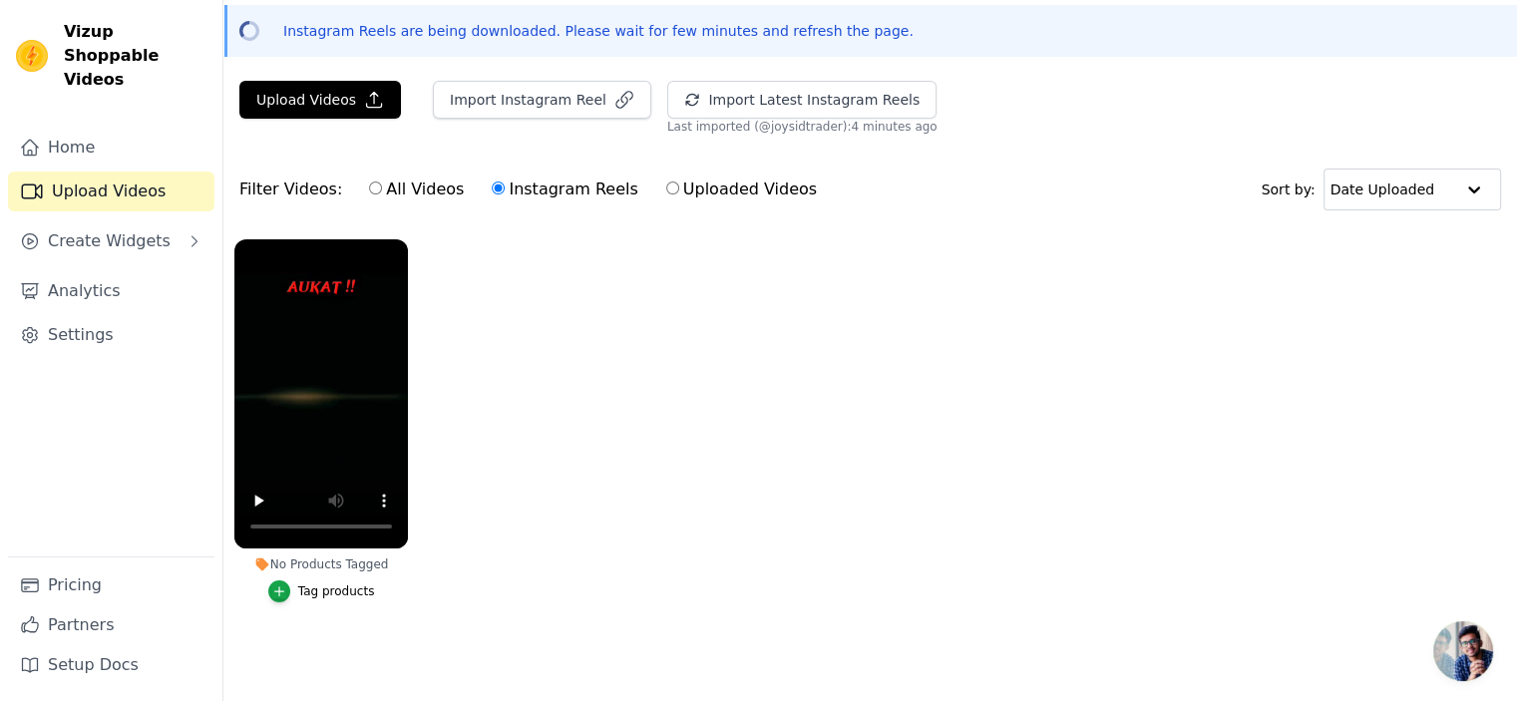
click at [489, 498] on ul "No Products Tagged Tag products" at bounding box center [869, 440] width 1293 height 425
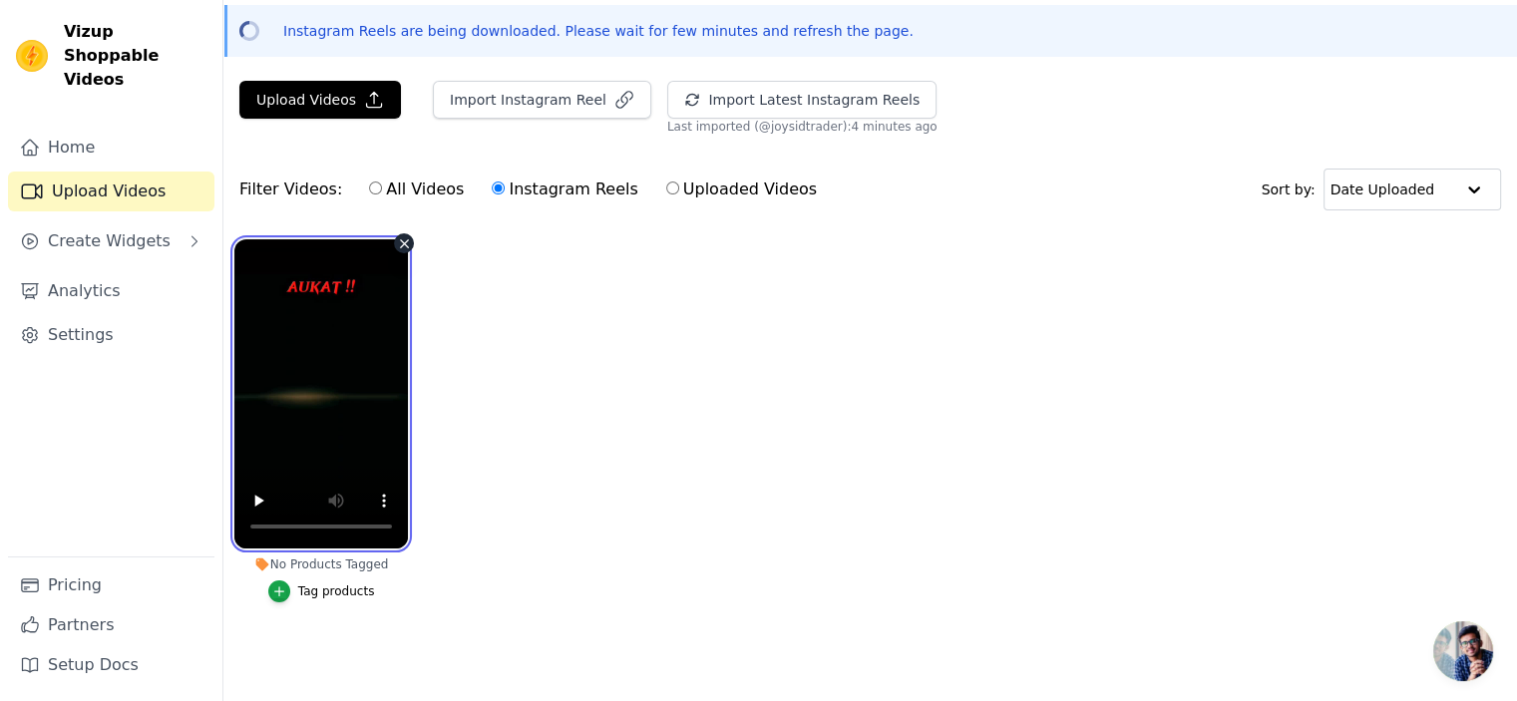
click at [320, 385] on video at bounding box center [320, 393] width 173 height 309
click at [331, 389] on video at bounding box center [320, 393] width 173 height 309
drag, startPoint x: 348, startPoint y: 336, endPoint x: 652, endPoint y: 341, distance: 304.2
click at [661, 347] on ul "No Products Tagged Tag products" at bounding box center [869, 440] width 1293 height 425
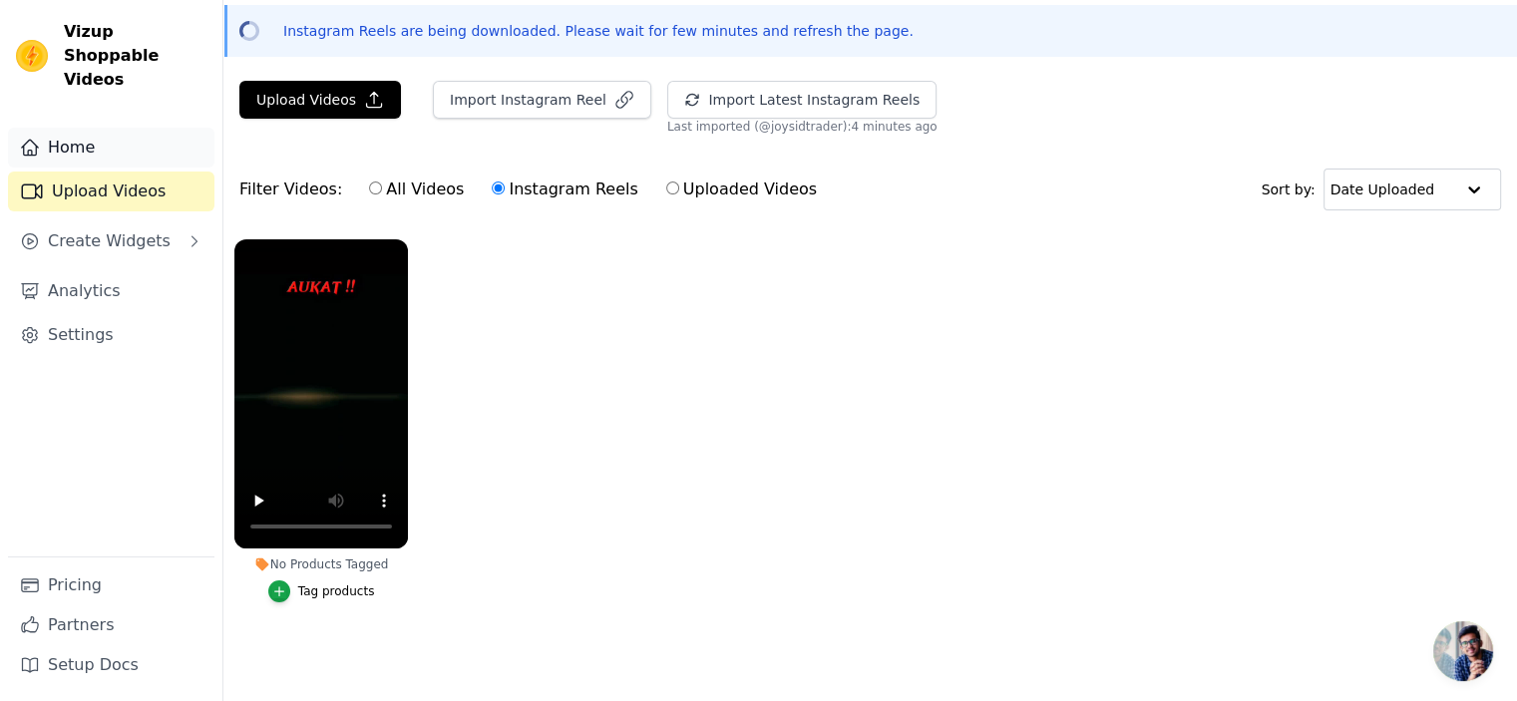
click at [68, 128] on link "Home" at bounding box center [111, 148] width 206 height 40
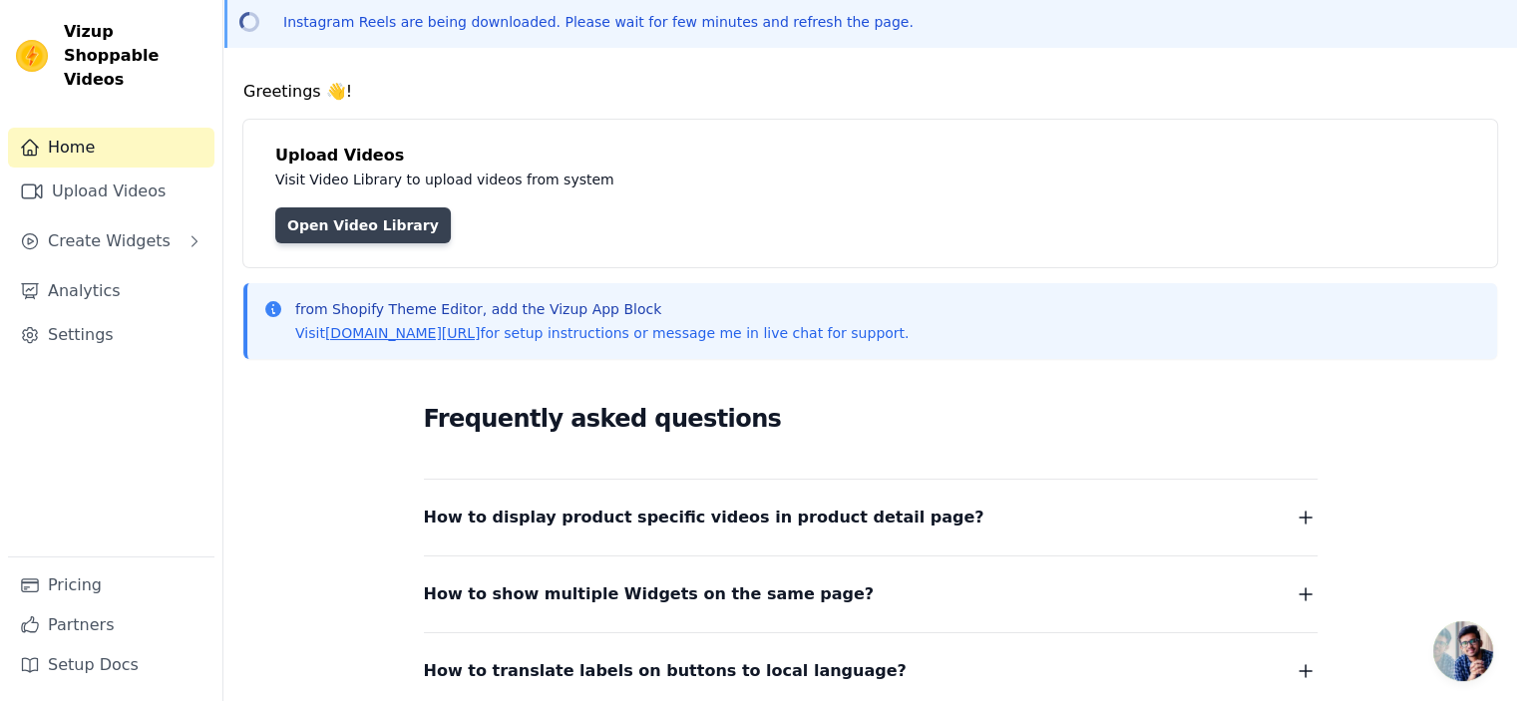
click at [323, 229] on link "Open Video Library" at bounding box center [362, 225] width 175 height 36
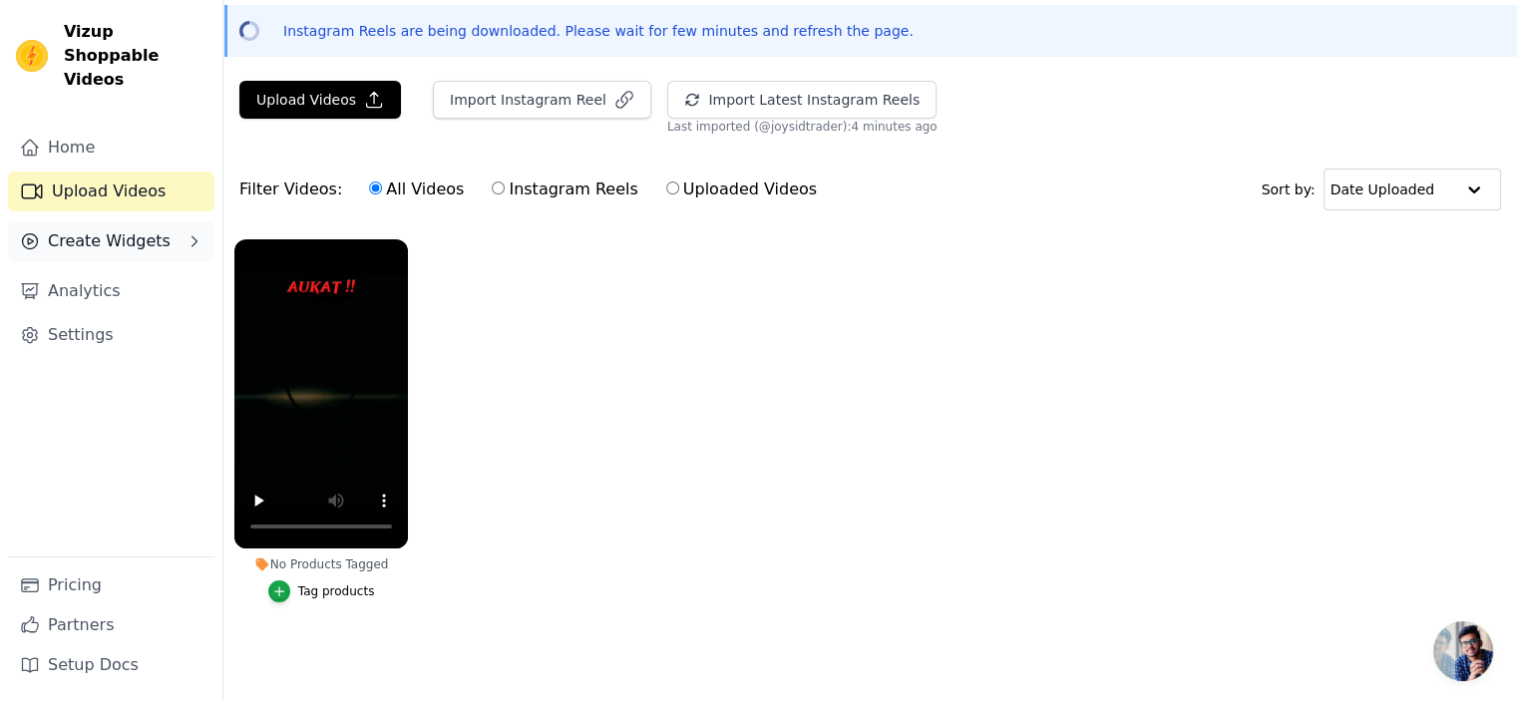
click at [113, 229] on span "Create Widgets" at bounding box center [109, 241] width 123 height 24
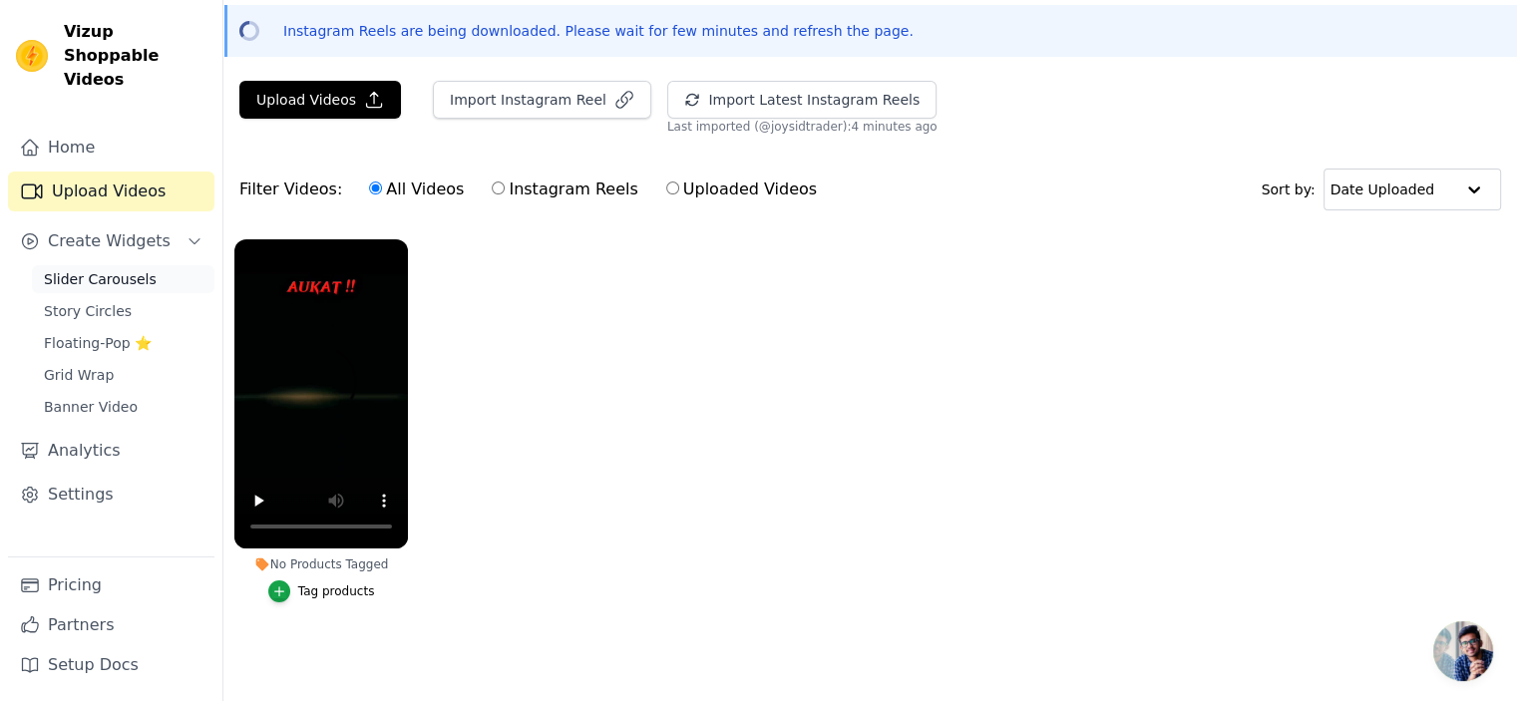
click at [116, 269] on span "Slider Carousels" at bounding box center [100, 279] width 113 height 20
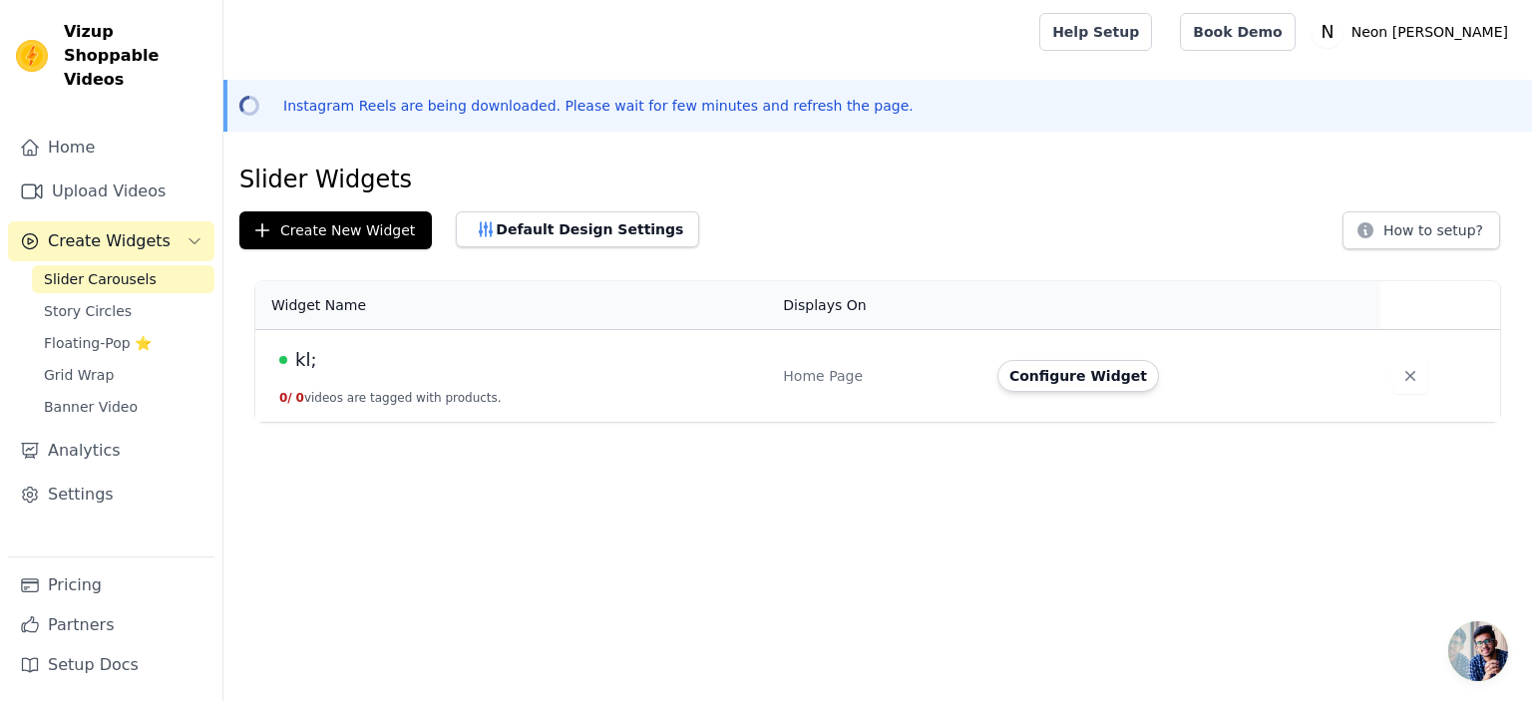
click at [387, 361] on div "kl;" at bounding box center [519, 360] width 480 height 28
click at [1054, 389] on button "Configure Widget" at bounding box center [1078, 376] width 162 height 32
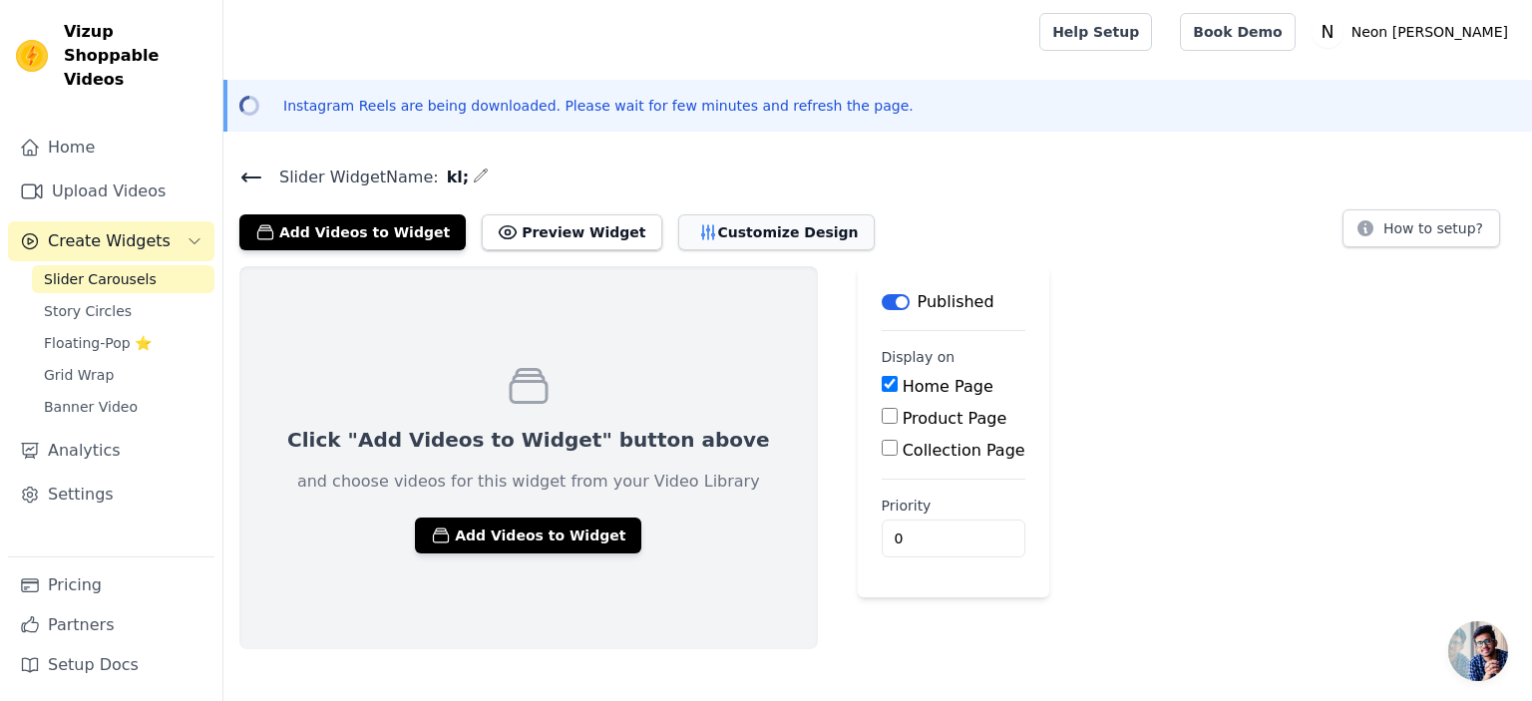
click at [702, 228] on button "Customize Design" at bounding box center [776, 232] width 196 height 36
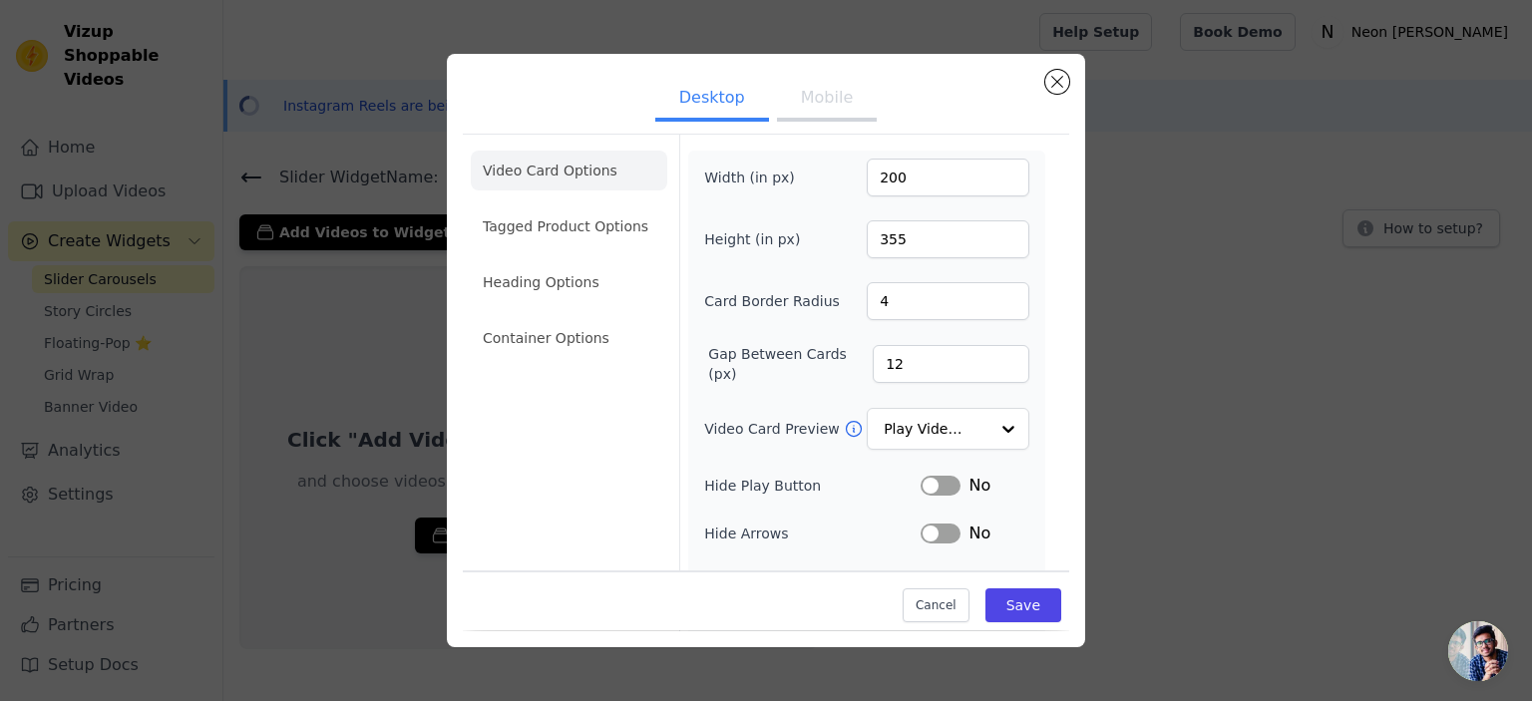
click at [814, 85] on button "Mobile" at bounding box center [827, 100] width 100 height 44
click at [714, 95] on button "Desktop" at bounding box center [712, 100] width 114 height 44
click at [1053, 87] on button "Close modal" at bounding box center [1057, 82] width 24 height 24
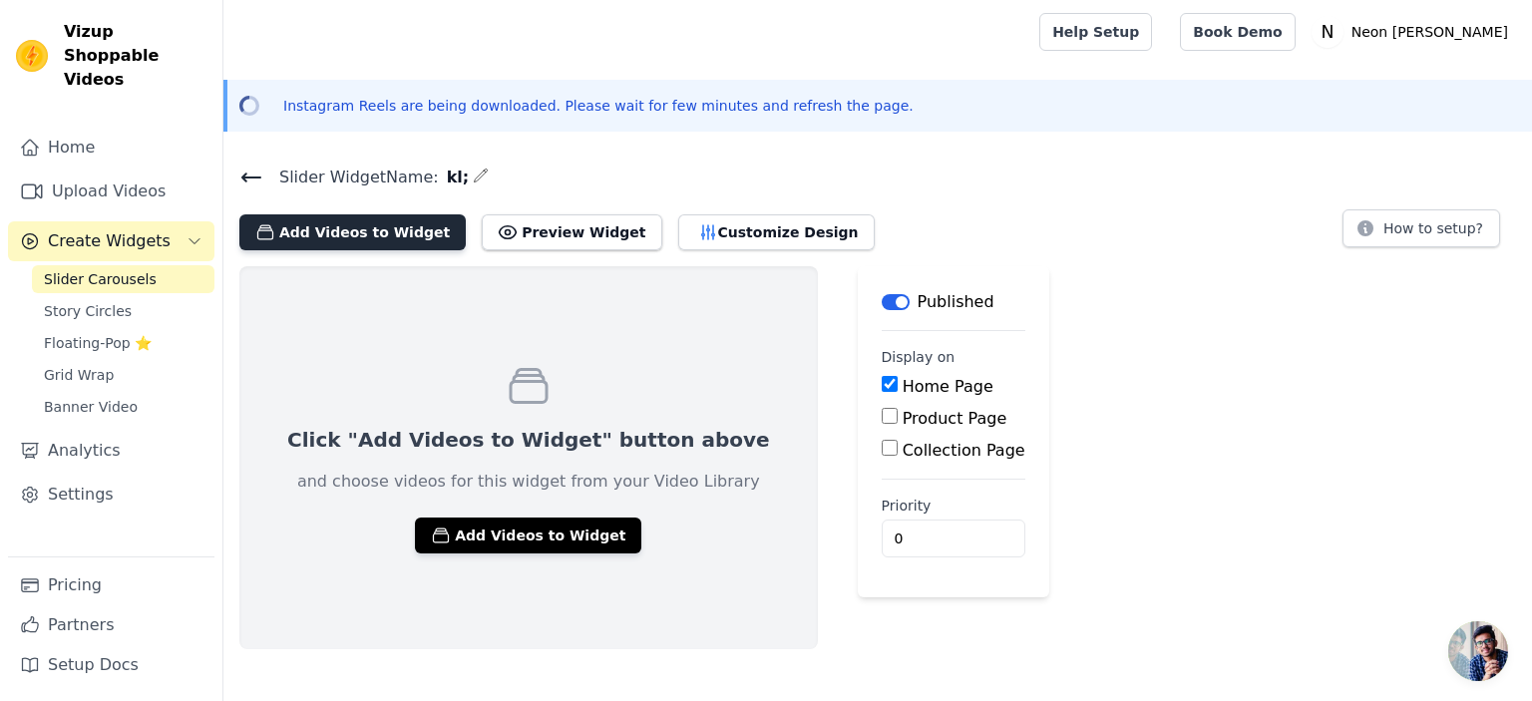
click at [362, 226] on button "Add Videos to Widget" at bounding box center [352, 232] width 226 height 36
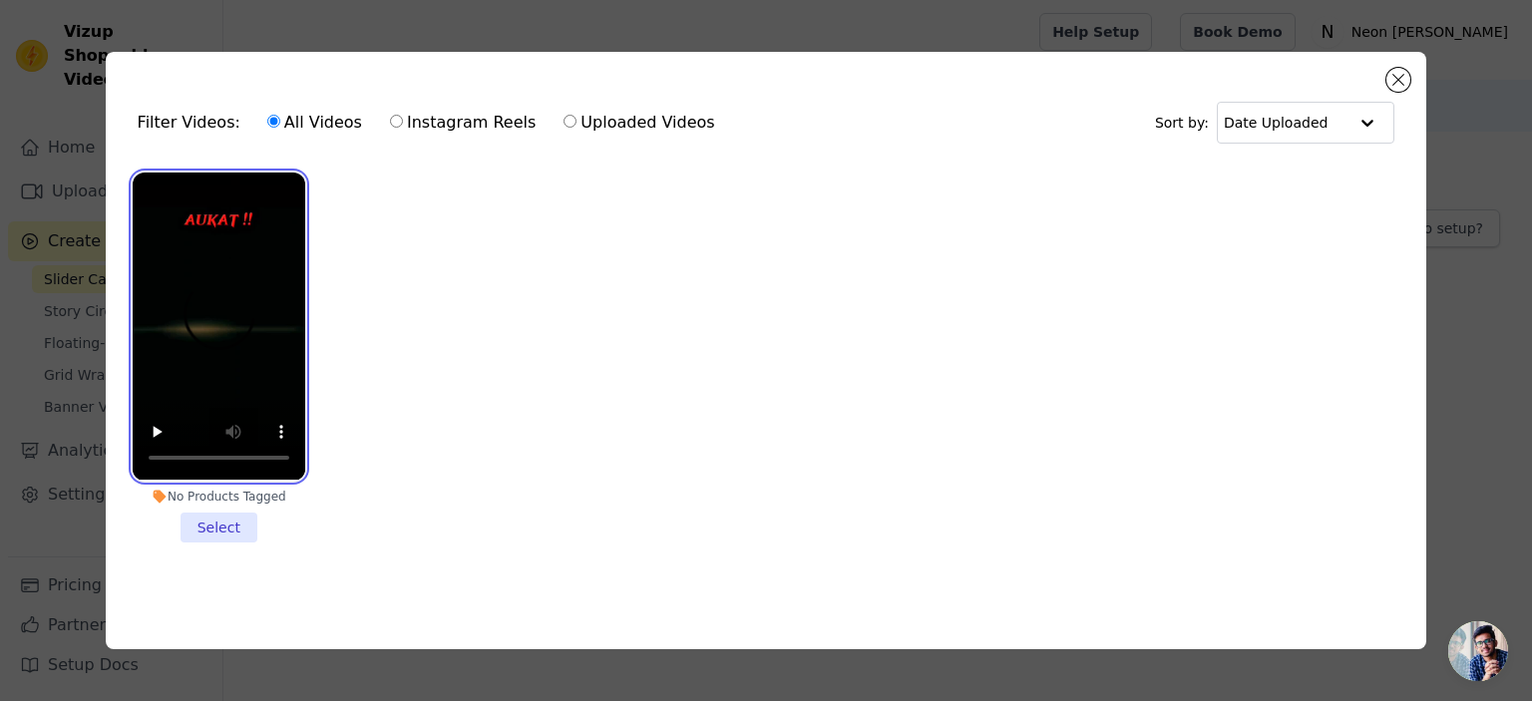
click at [257, 314] on video at bounding box center [219, 325] width 172 height 307
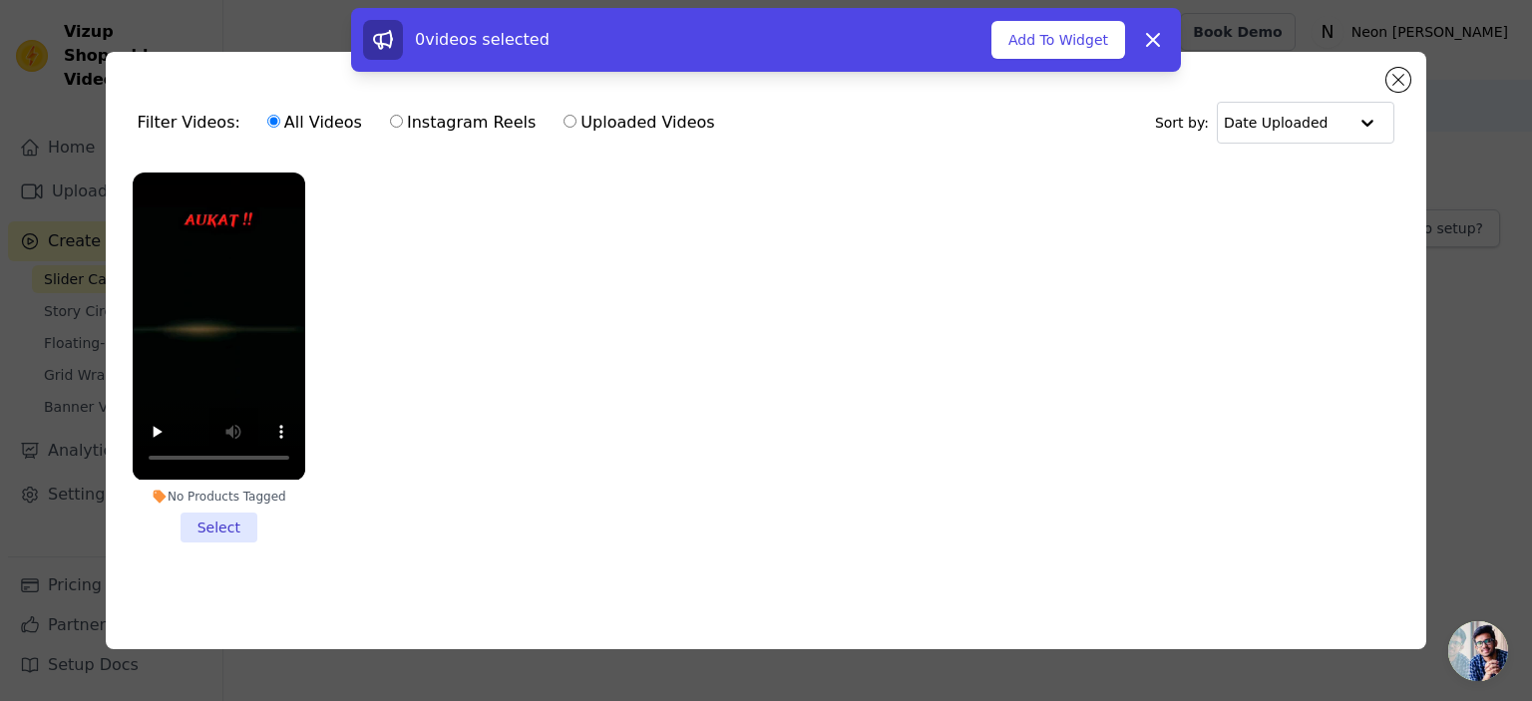
click at [1037, 43] on button "Add To Widget" at bounding box center [1058, 40] width 134 height 38
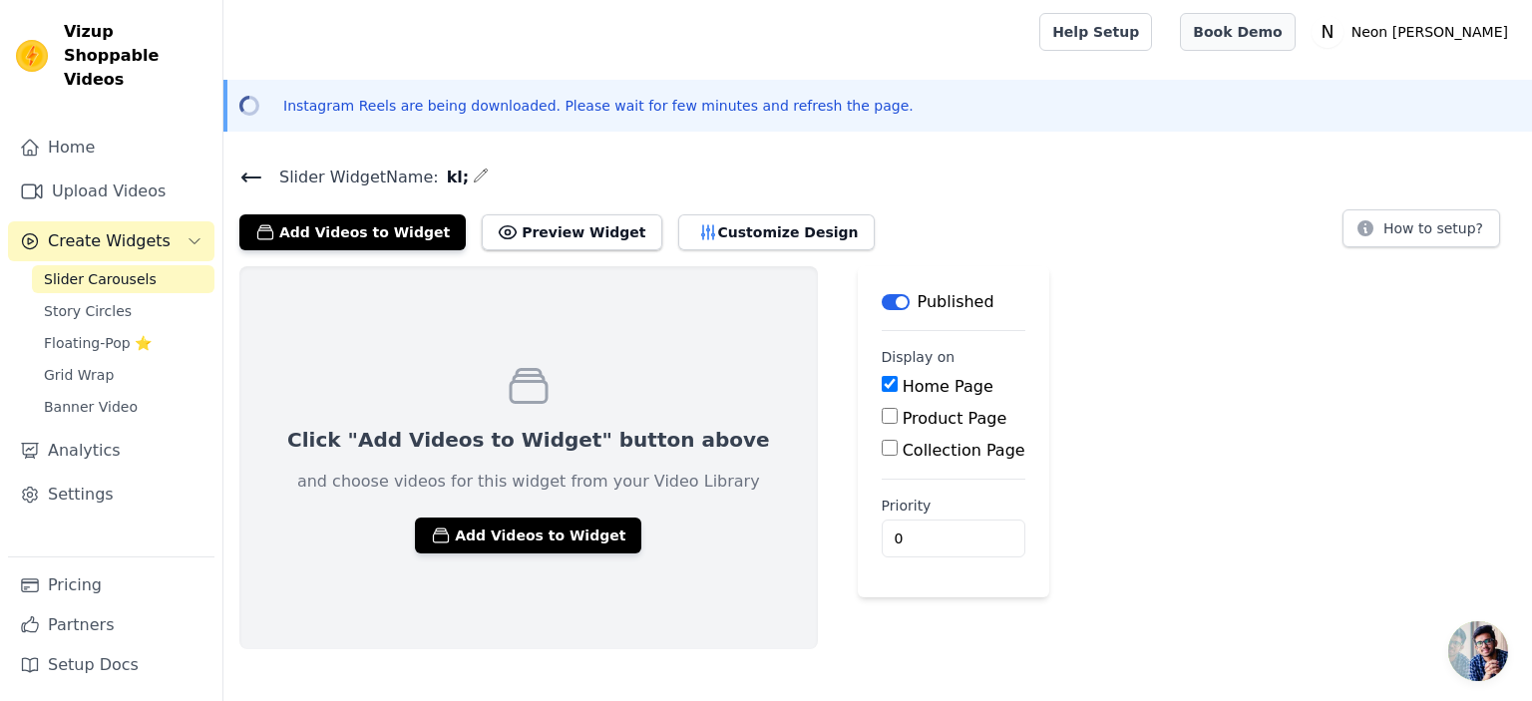
click at [1294, 34] on link "Book Demo" at bounding box center [1237, 32] width 115 height 38
click at [534, 227] on button "Preview Widget" at bounding box center [571, 232] width 179 height 36
click at [505, 533] on button "Add Videos to Widget" at bounding box center [528, 535] width 226 height 36
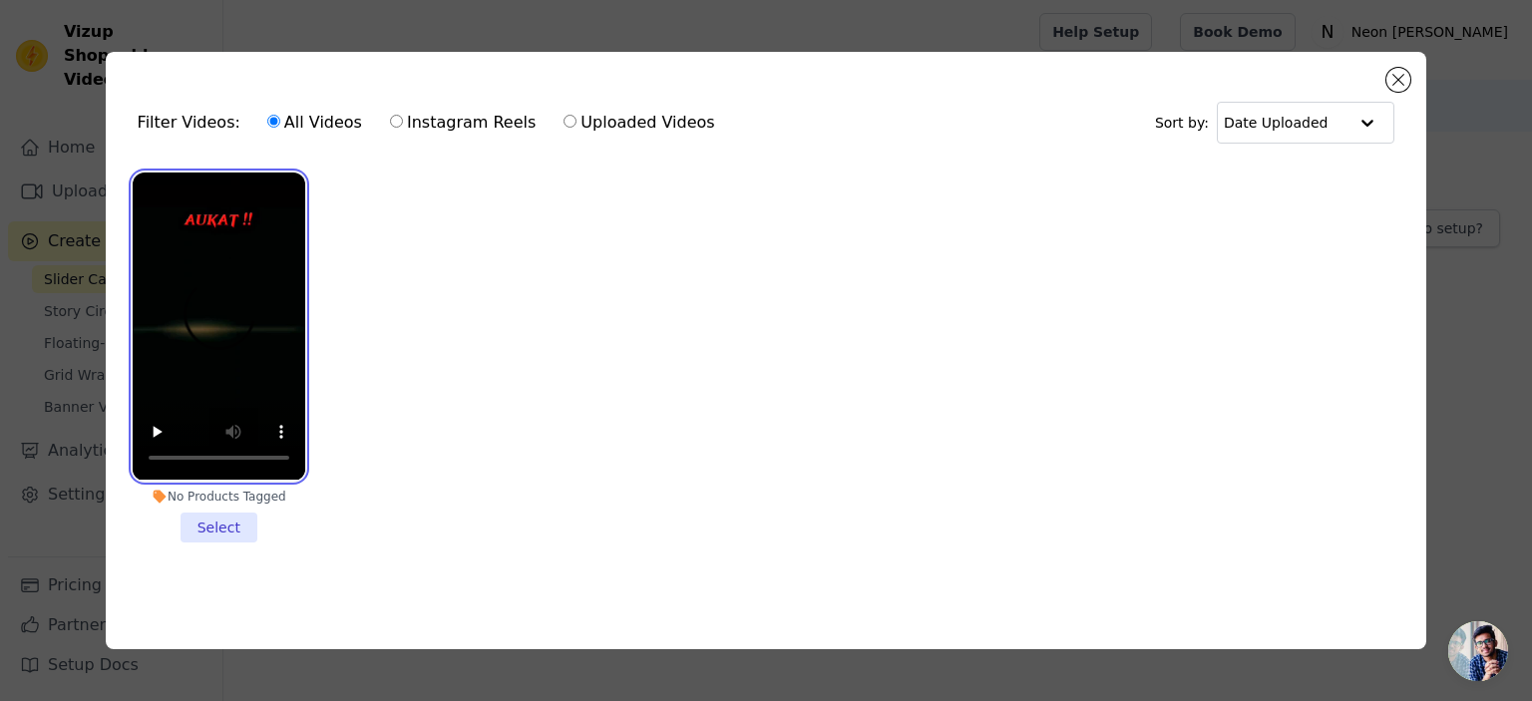
click at [246, 250] on video at bounding box center [219, 325] width 172 height 307
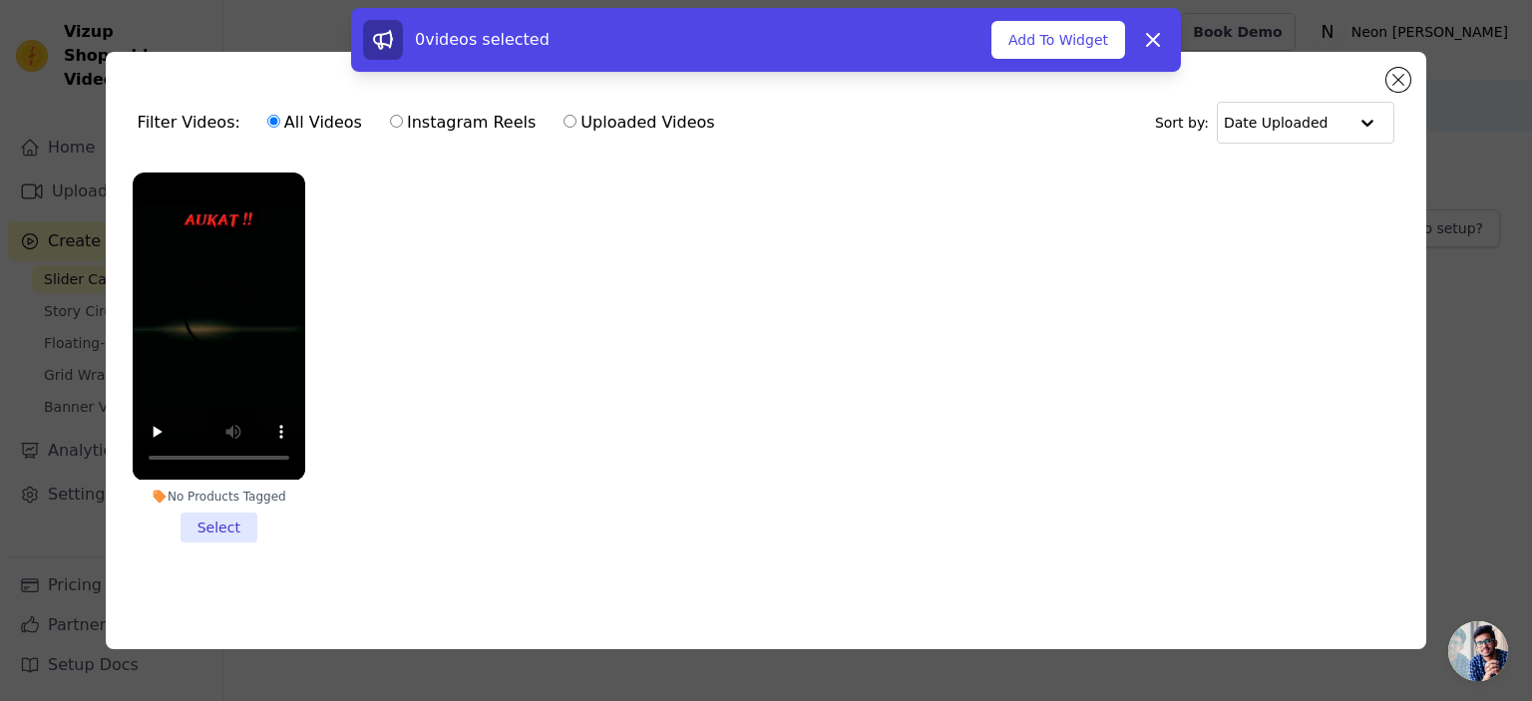
click at [240, 528] on li "No Products Tagged Select" at bounding box center [219, 356] width 172 height 369
click at [0, 0] on input "No Products Tagged Select" at bounding box center [0, 0] width 0 height 0
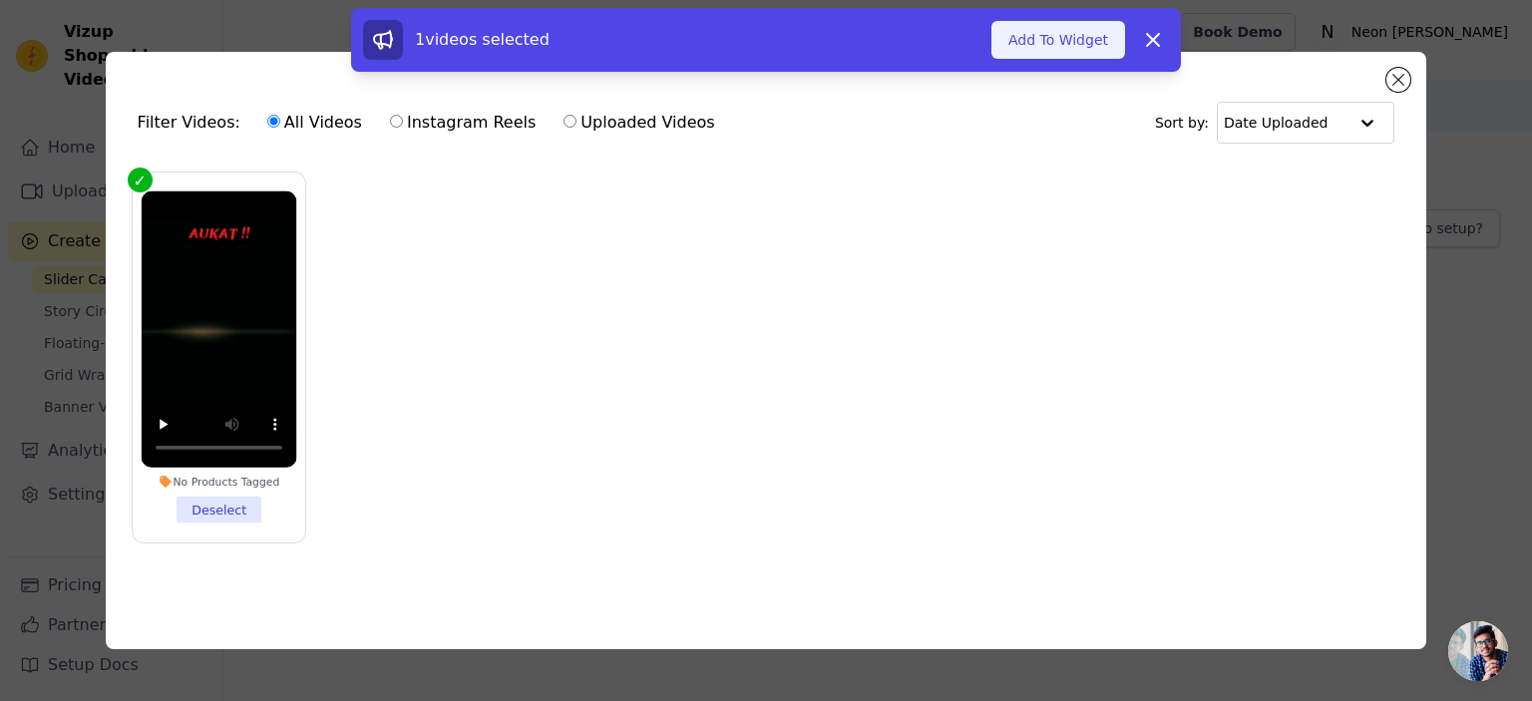
click at [1034, 41] on button "Add To Widget" at bounding box center [1058, 40] width 134 height 38
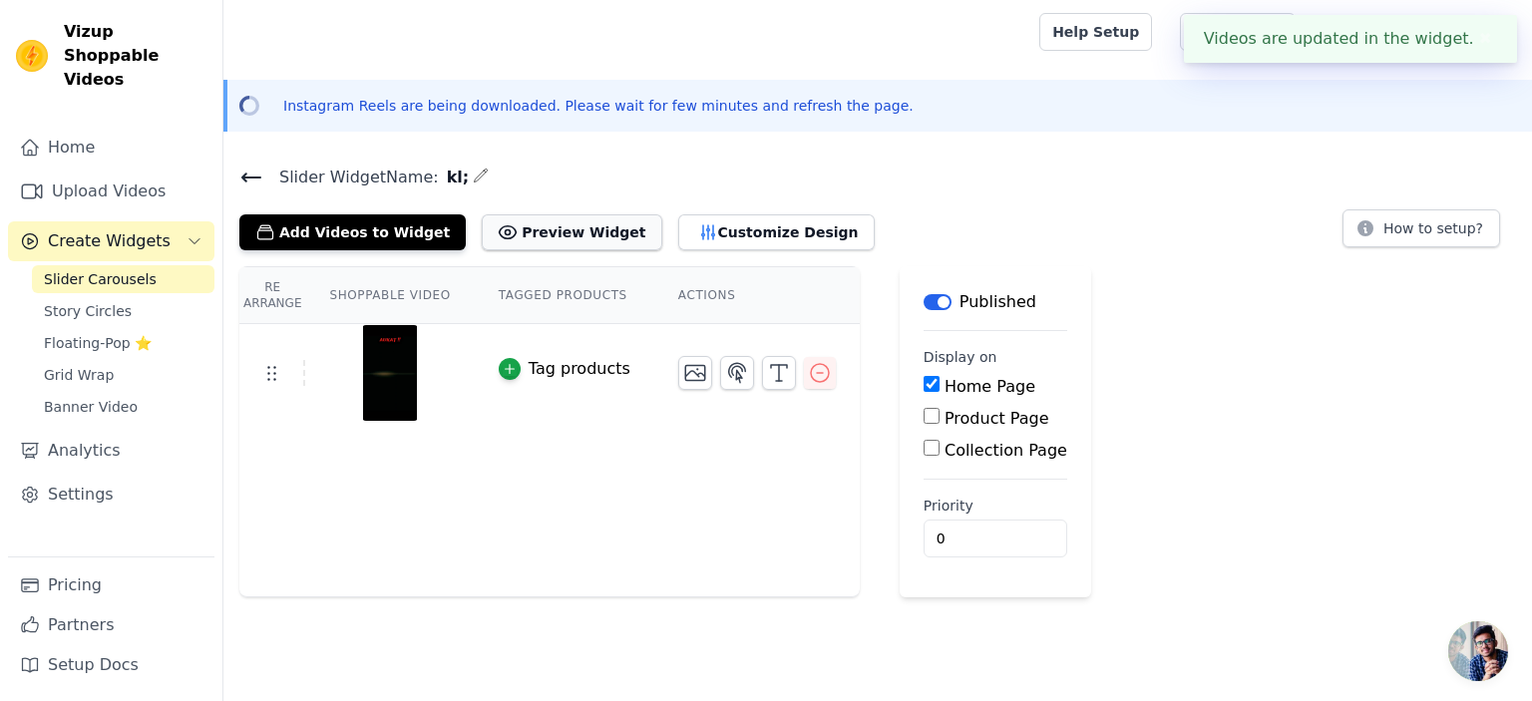
click at [575, 231] on button "Preview Widget" at bounding box center [571, 232] width 179 height 36
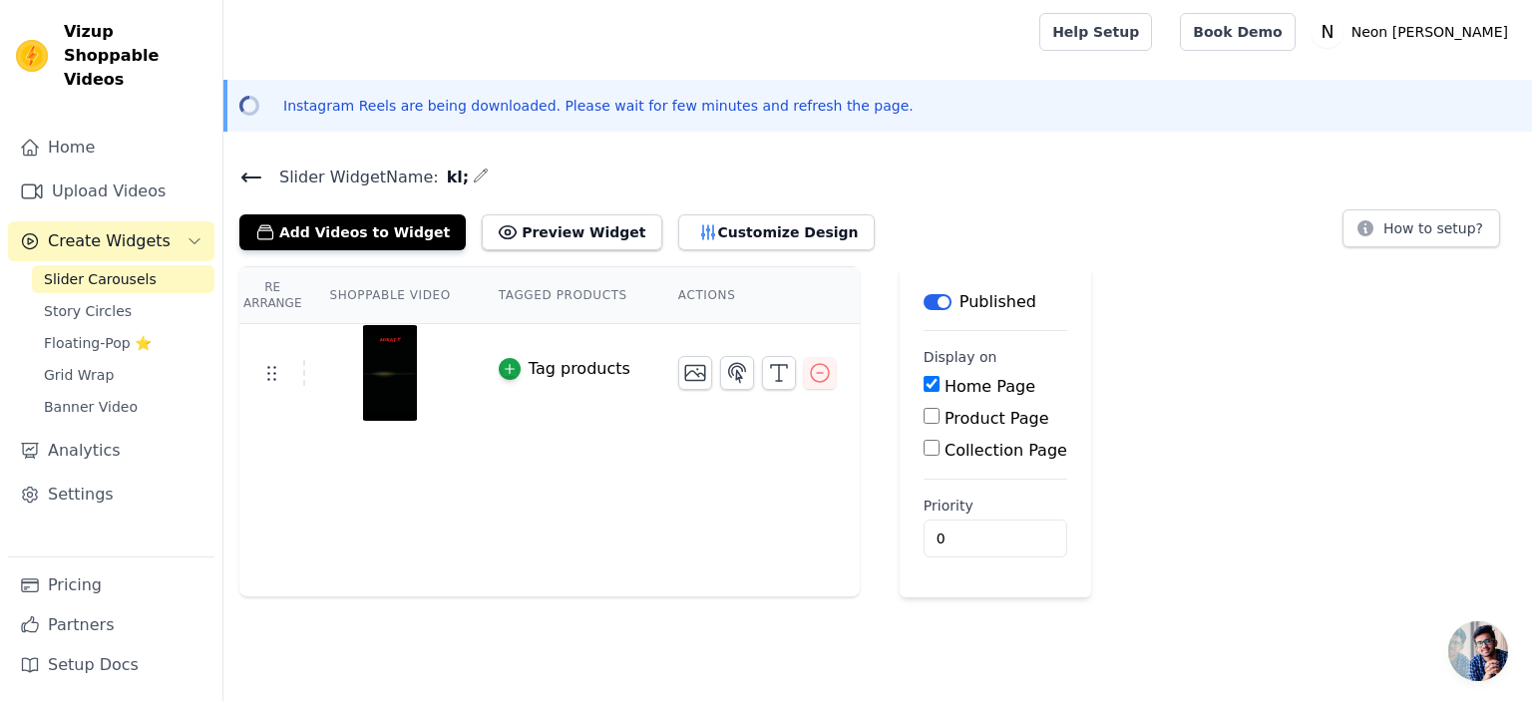
click at [959, 301] on p "Published" at bounding box center [997, 302] width 77 height 24
click at [92, 133] on link "Home" at bounding box center [111, 148] width 206 height 40
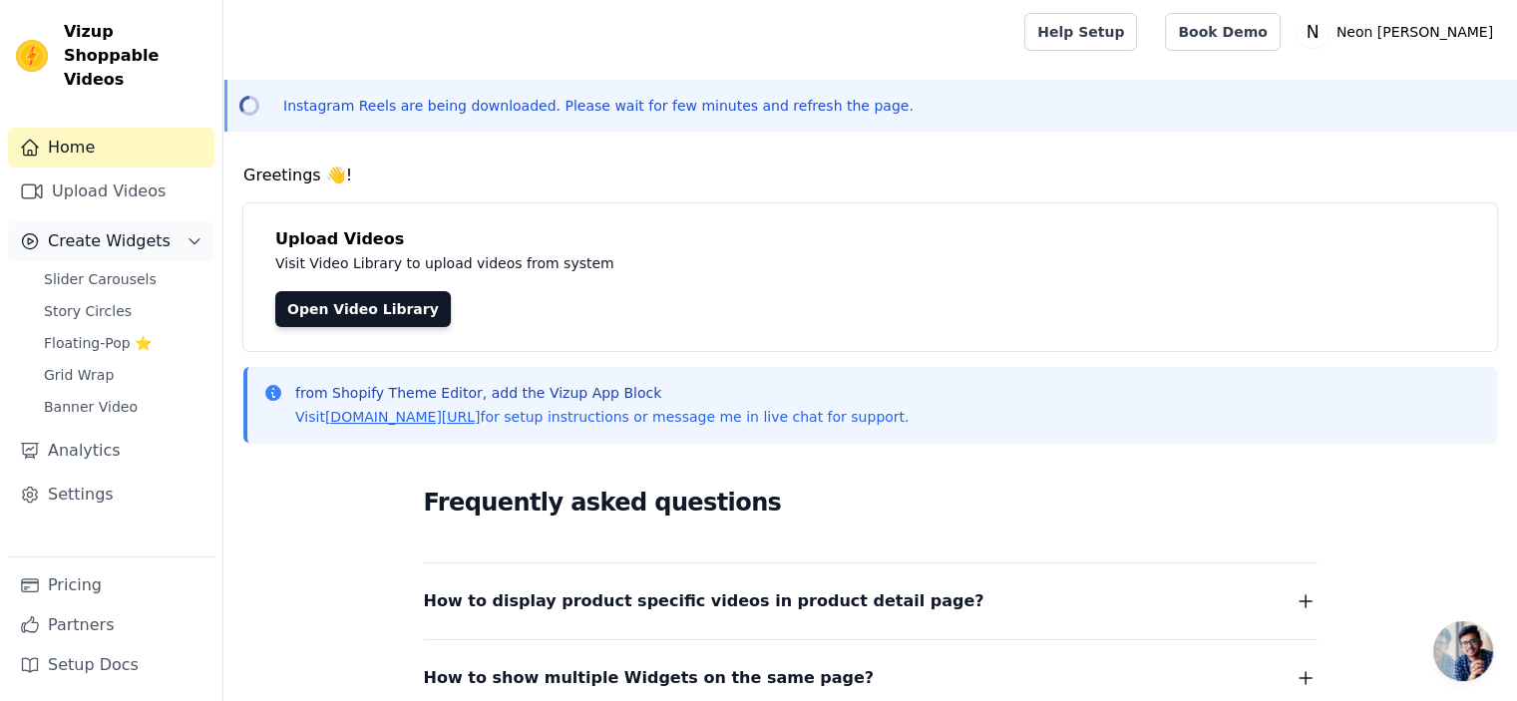
click at [123, 234] on button "Create Widgets" at bounding box center [111, 241] width 206 height 40
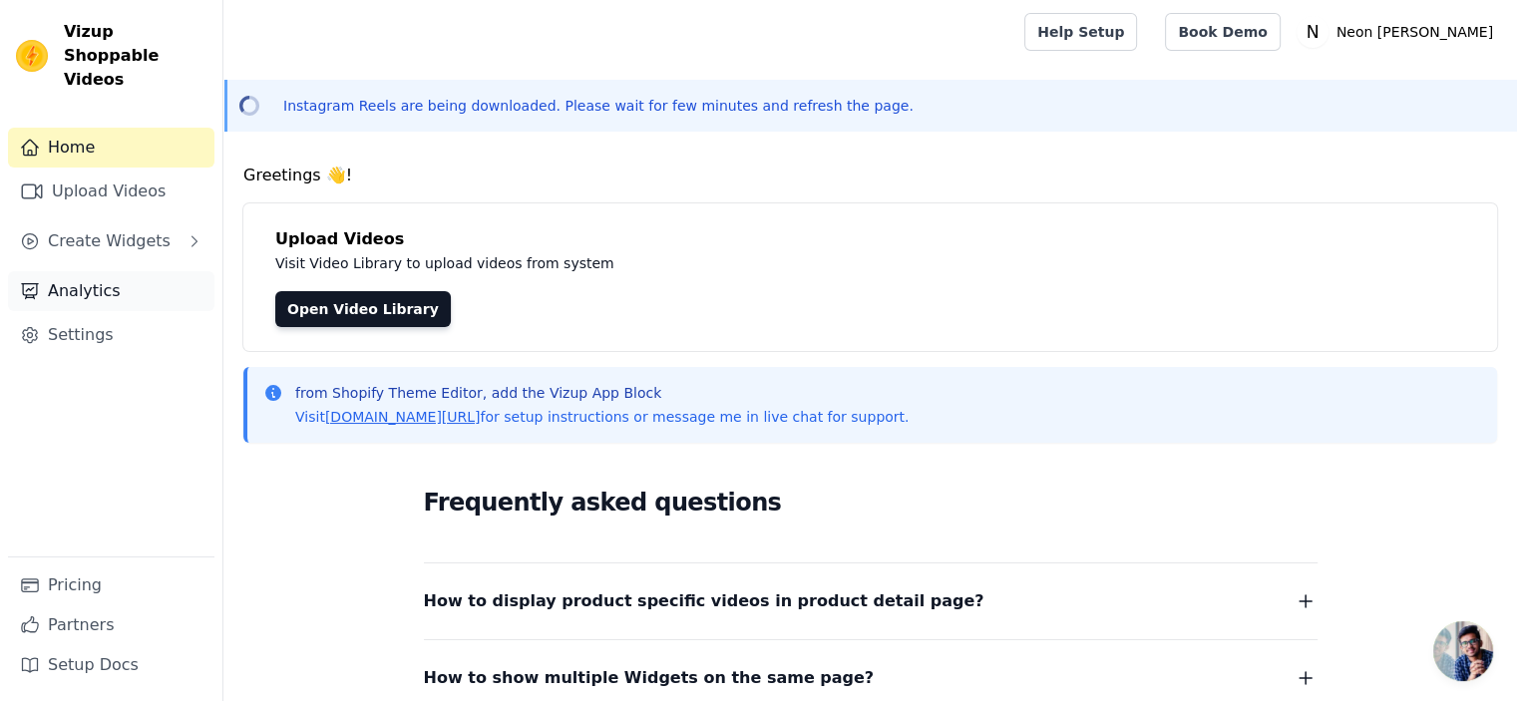
click at [109, 274] on link "Analytics" at bounding box center [111, 291] width 206 height 40
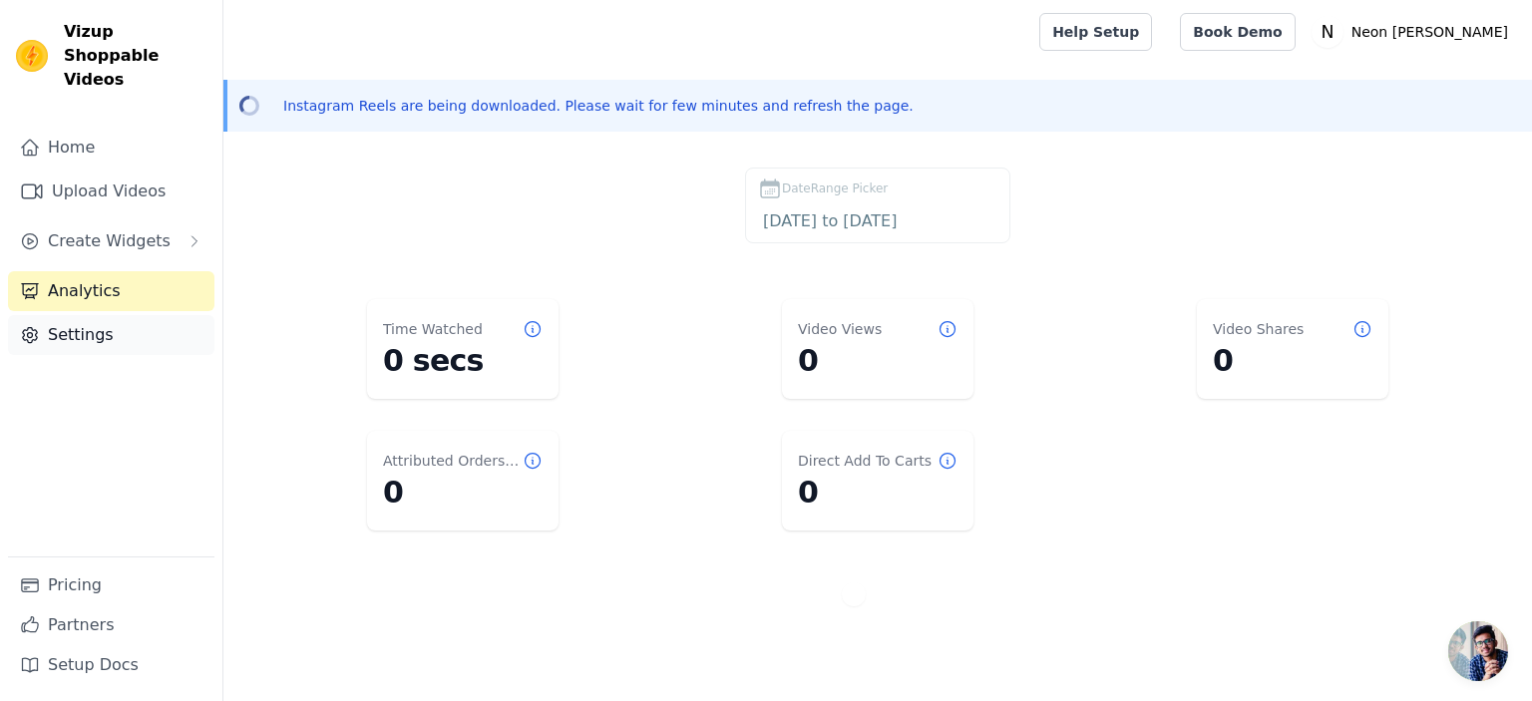
click at [89, 324] on link "Settings" at bounding box center [111, 335] width 206 height 40
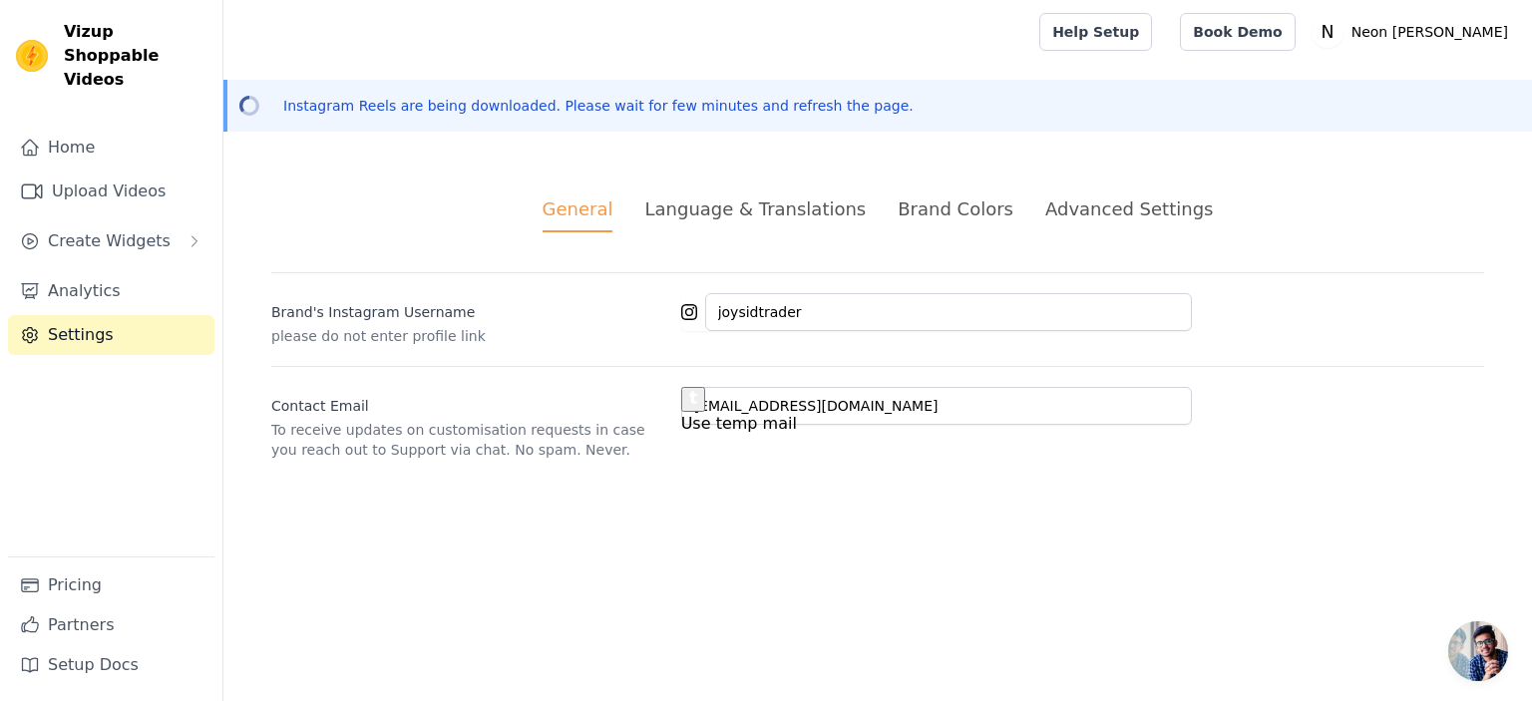
click at [888, 201] on ul "General Language & Translations Brand Colors Advanced Settings" at bounding box center [877, 213] width 1212 height 37
click at [925, 226] on li "Brand Colors" at bounding box center [955, 213] width 116 height 37
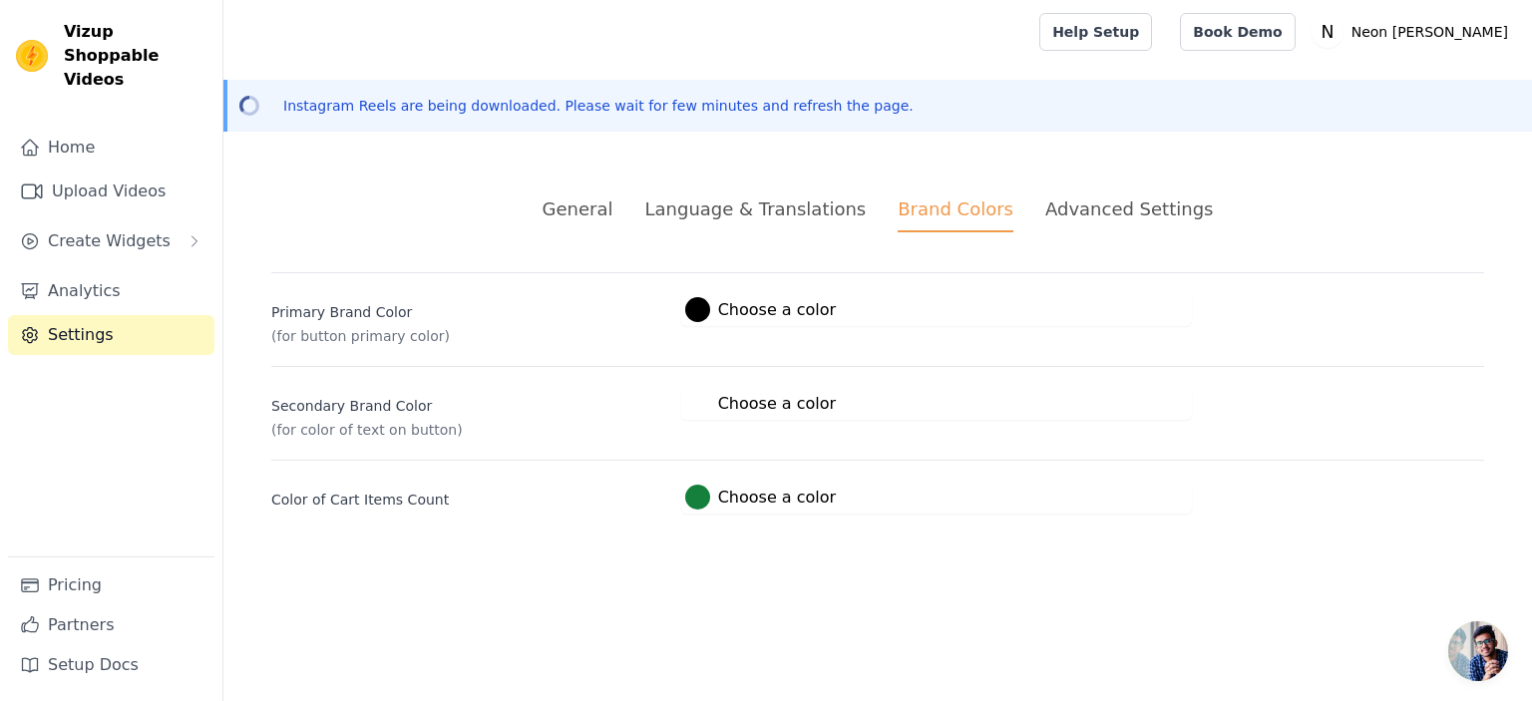
click at [794, 222] on li "Language & Translations" at bounding box center [754, 213] width 221 height 37
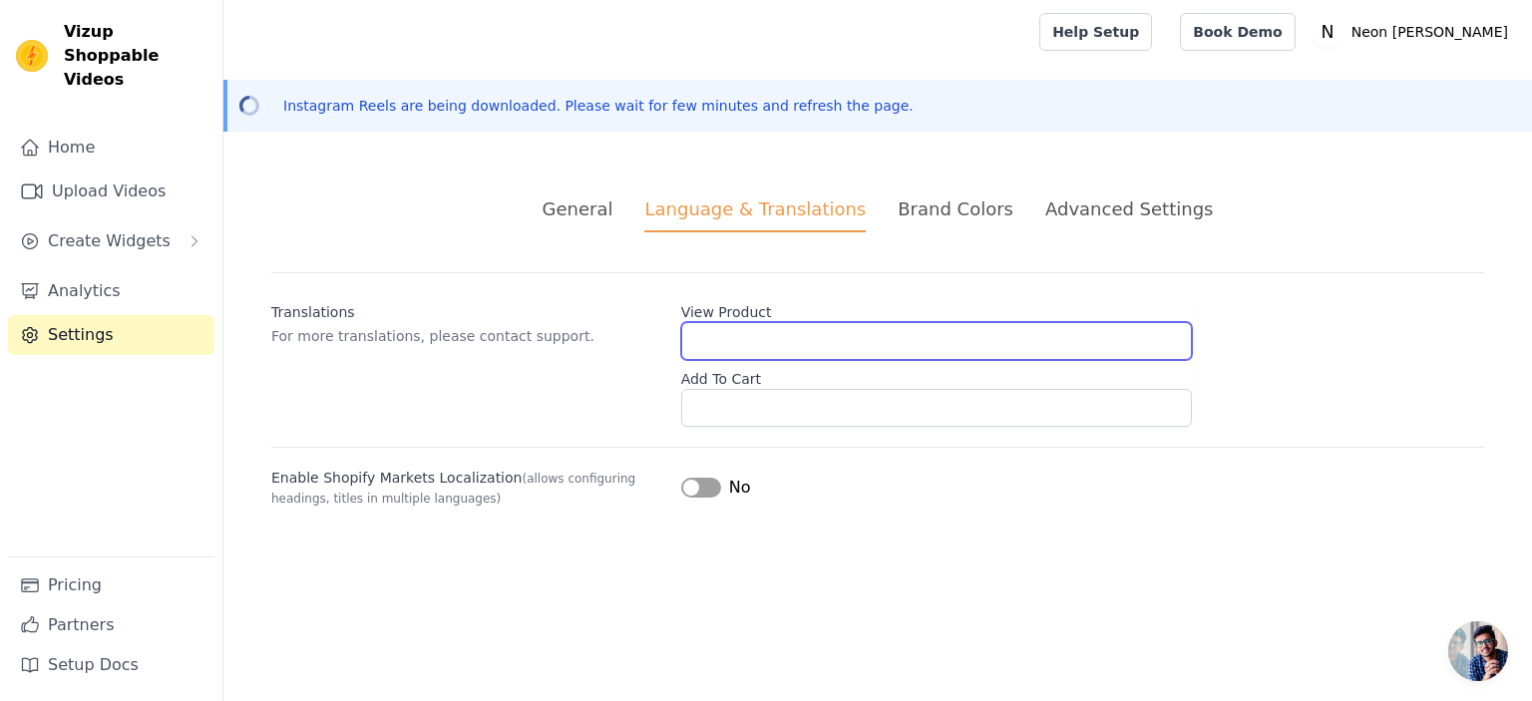
click at [822, 351] on input "View Product" at bounding box center [936, 341] width 511 height 38
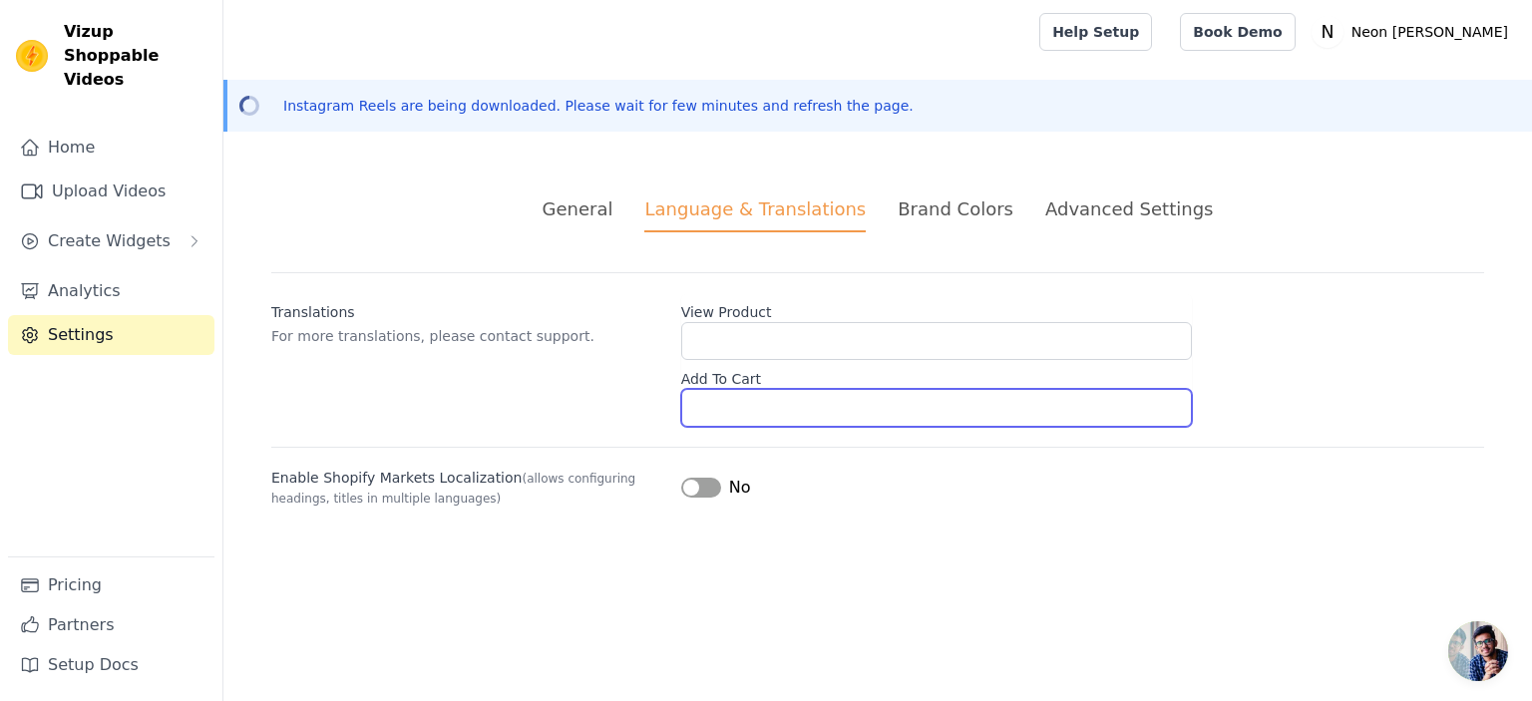
click at [777, 415] on input "Add To Cart" at bounding box center [936, 408] width 511 height 38
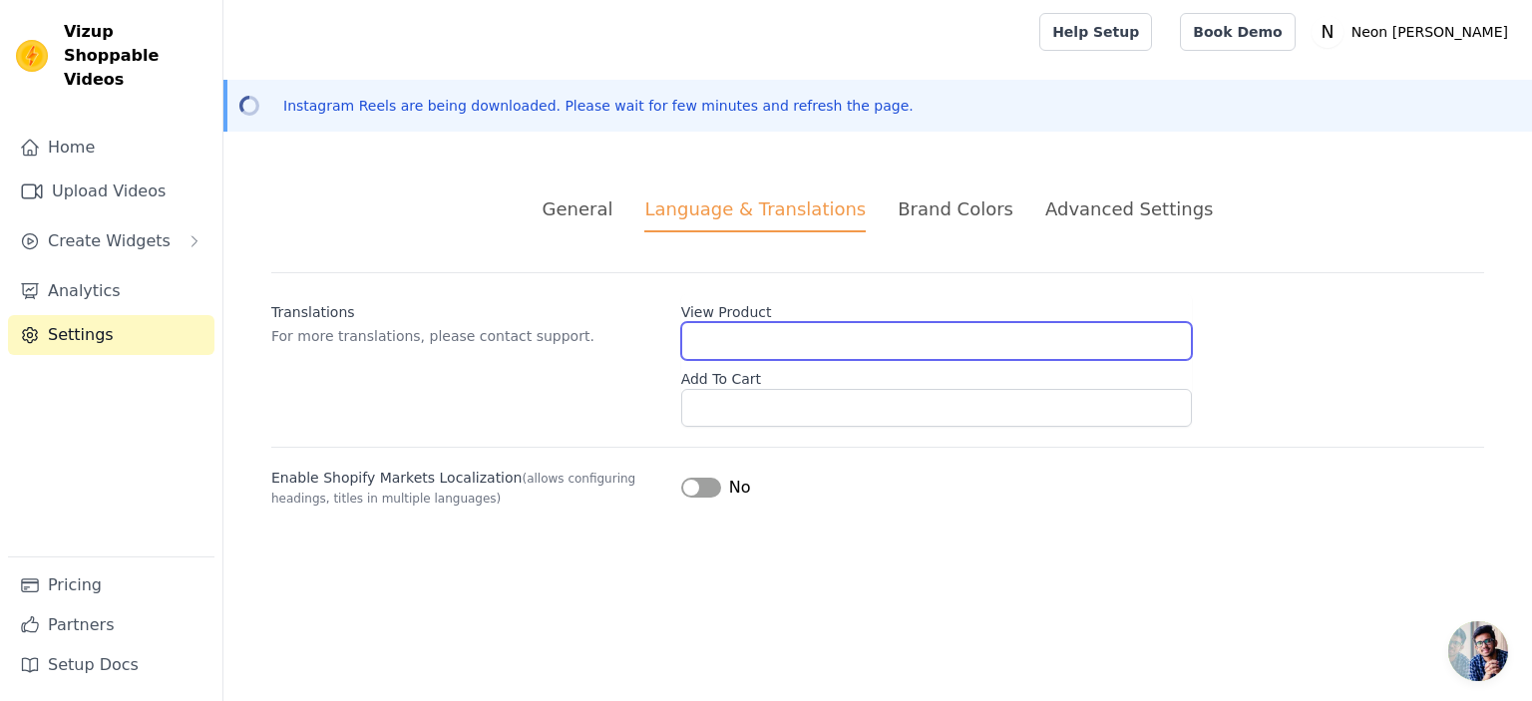
click at [734, 323] on input "View Product" at bounding box center [936, 341] width 511 height 38
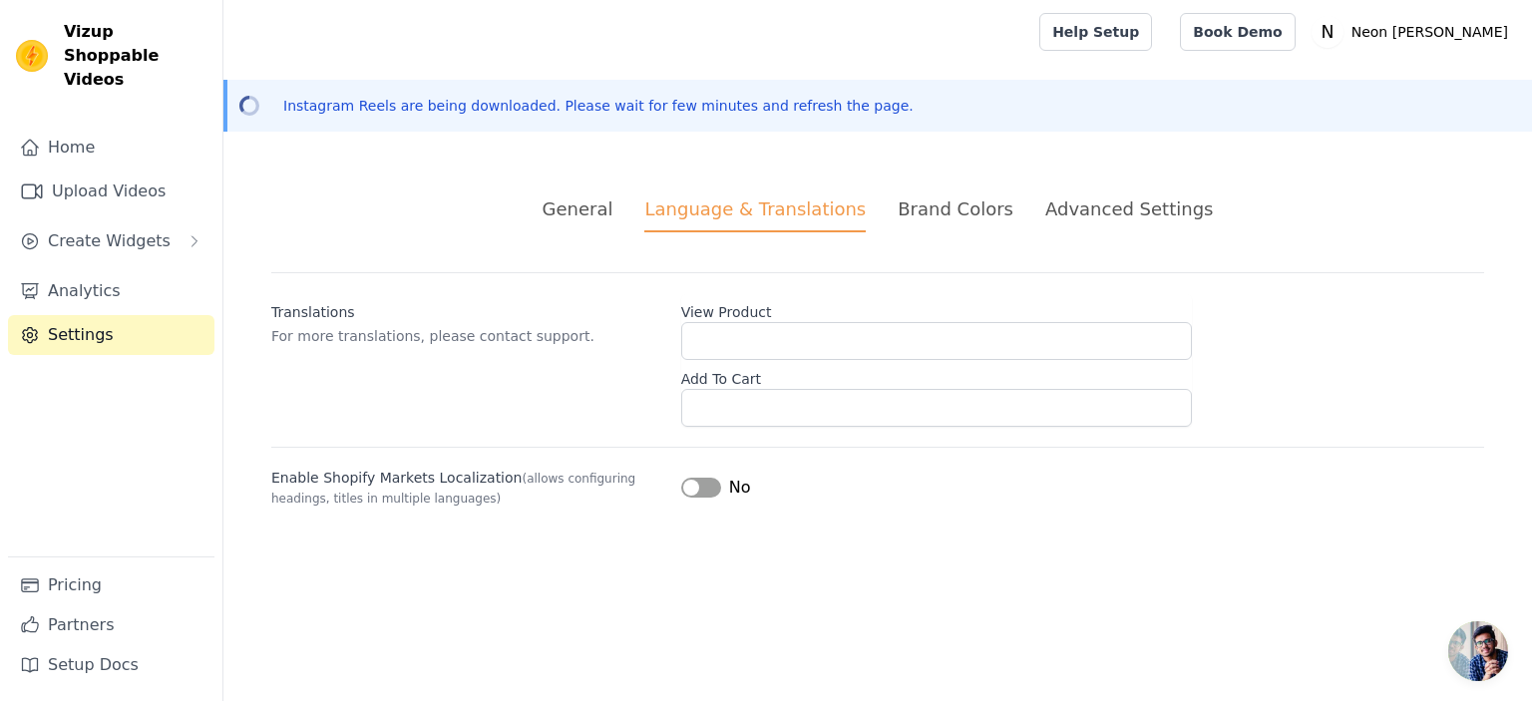
click at [1159, 228] on li "Advanced Settings" at bounding box center [1129, 213] width 168 height 37
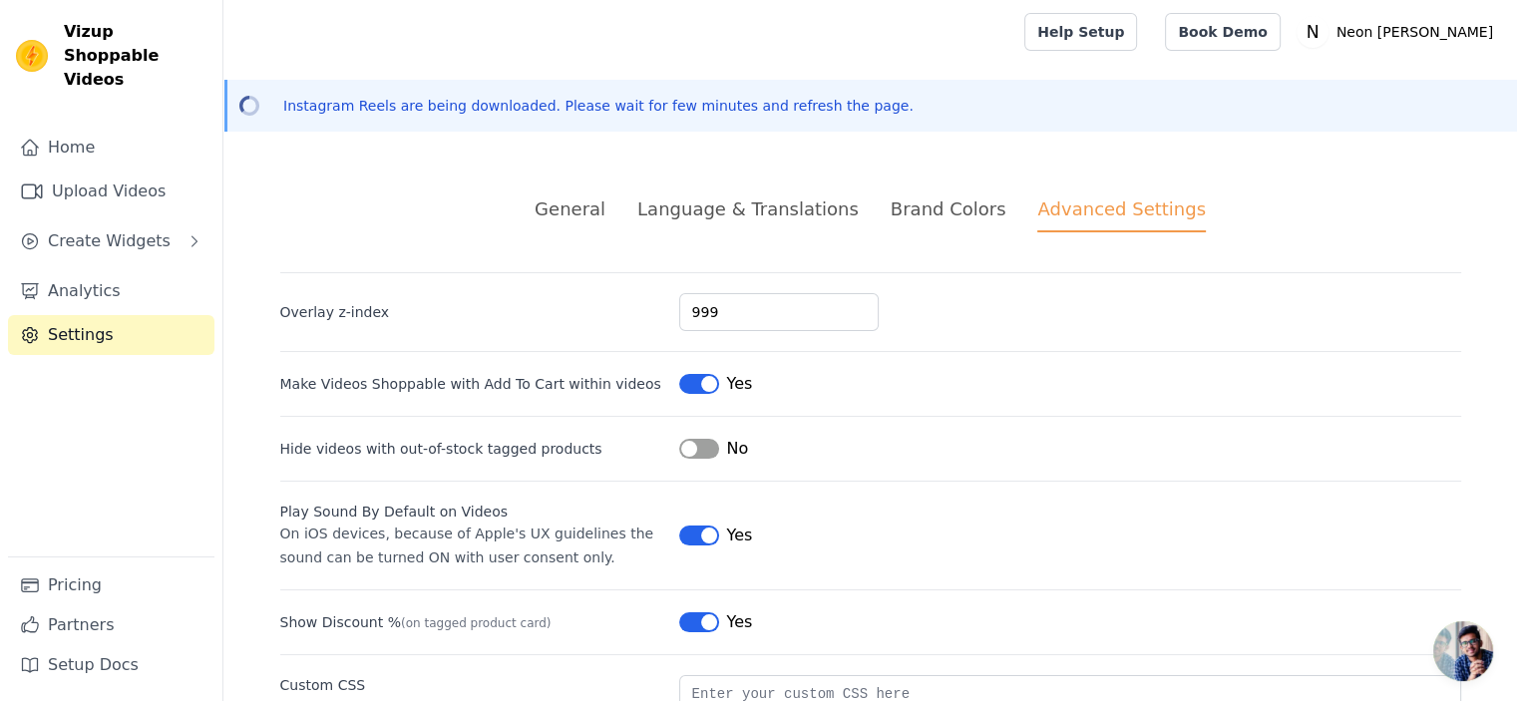
click at [641, 208] on ul "General Language & Translations Brand Colors Advanced Settings" at bounding box center [870, 213] width 1181 height 37
click at [589, 201] on div "General" at bounding box center [569, 208] width 71 height 27
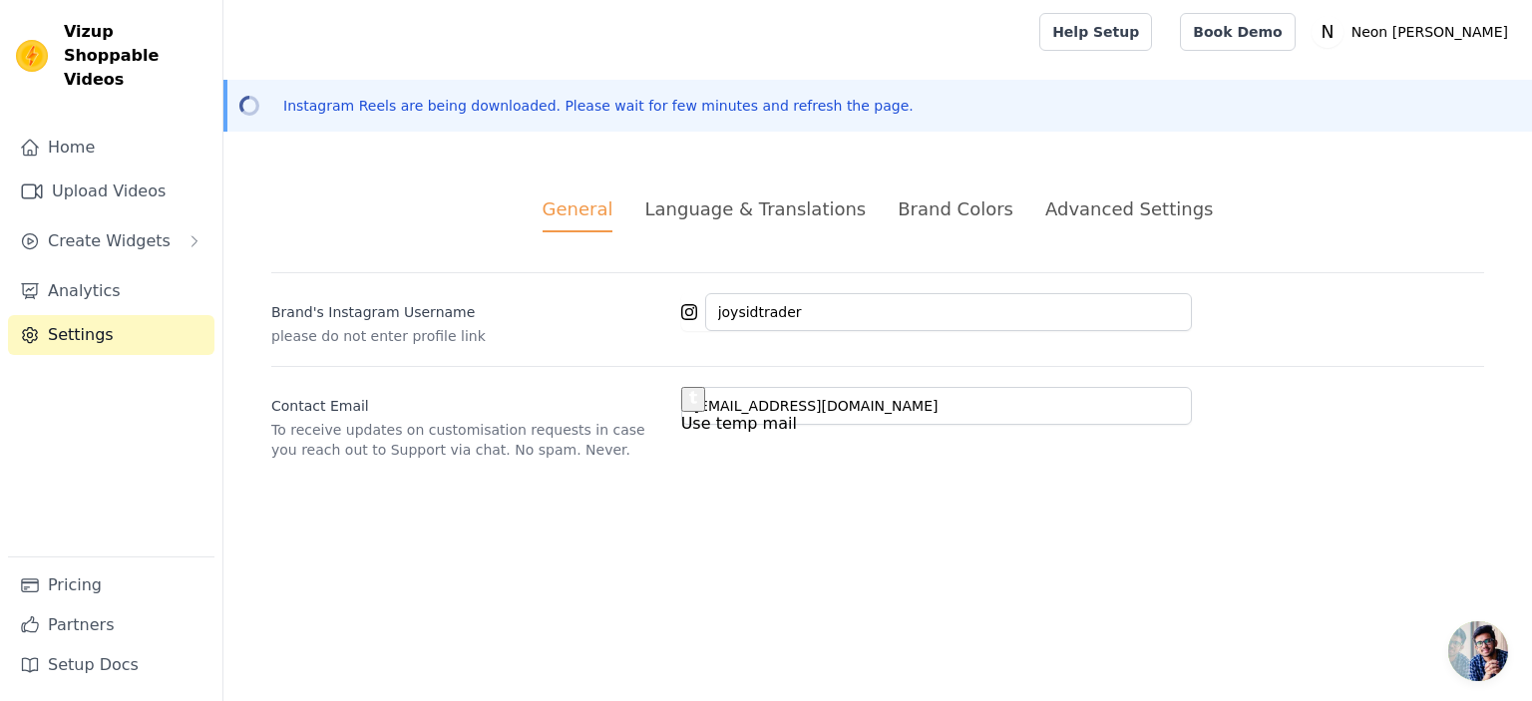
click at [129, 237] on div "Home Upload Videos Create Widgets Analytics Settings" at bounding box center [111, 342] width 206 height 429
click at [109, 172] on link "Upload Videos" at bounding box center [111, 192] width 206 height 40
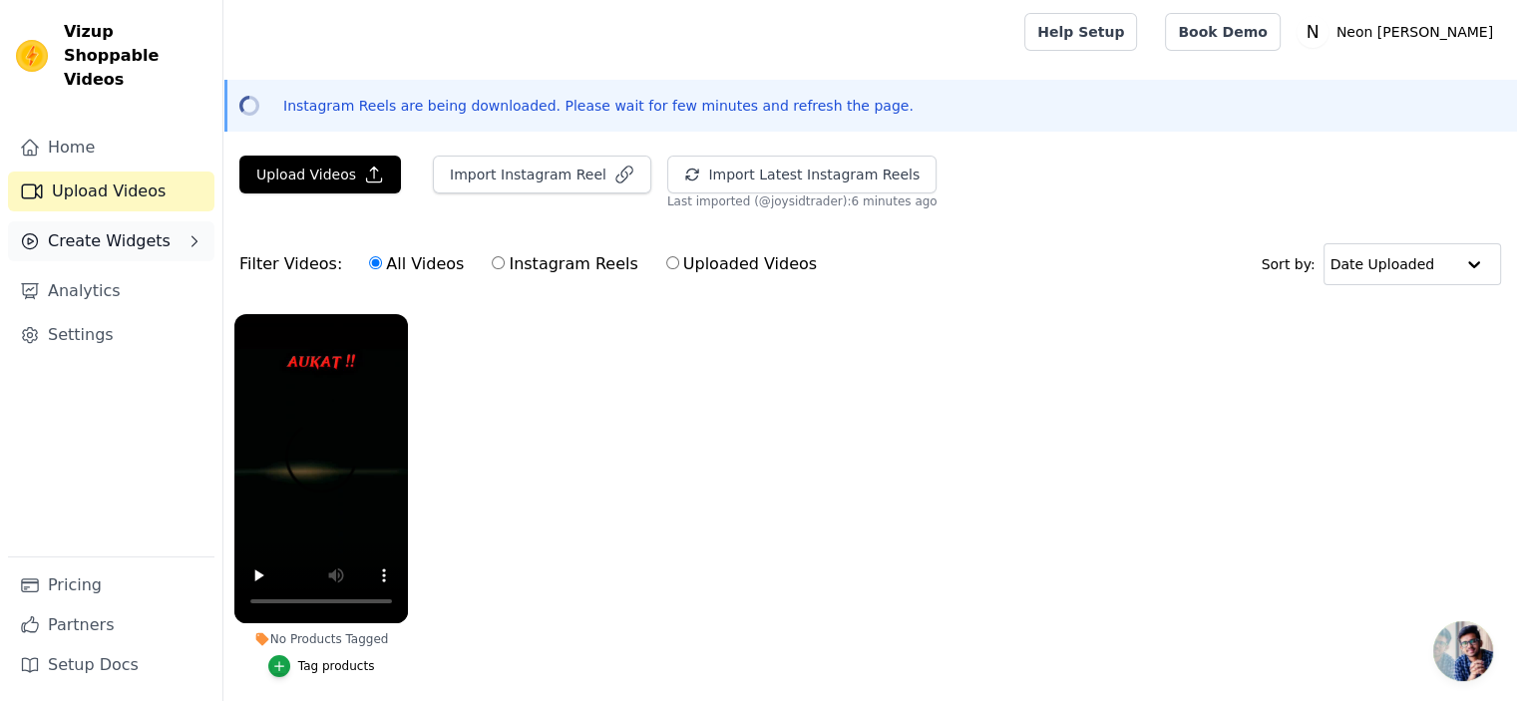
click at [112, 229] on span "Create Widgets" at bounding box center [109, 241] width 123 height 24
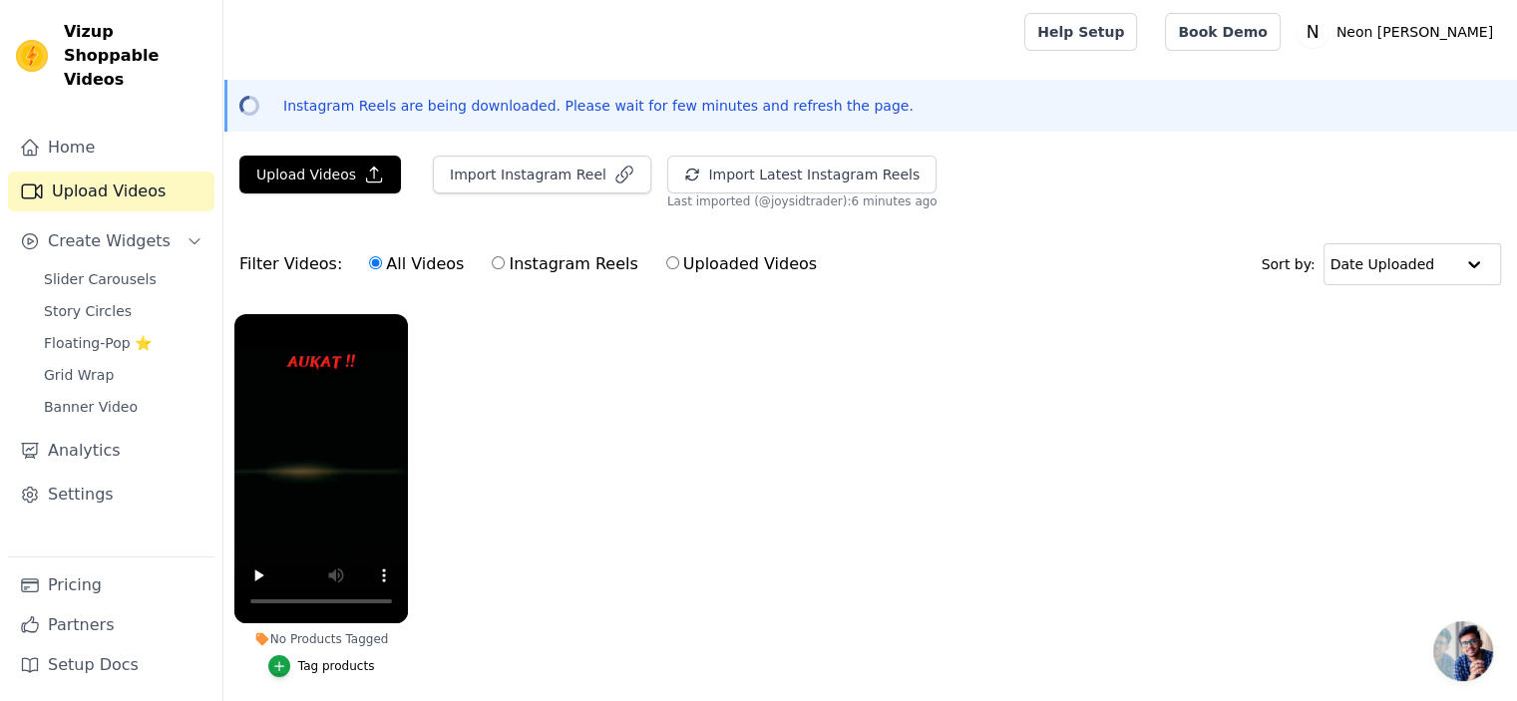
click at [121, 172] on link "Upload Videos" at bounding box center [111, 192] width 206 height 40
click at [123, 269] on div "Slider Carousels Story Circles Floating-Pop ⭐ Grid Wrap Banner Video" at bounding box center [123, 343] width 182 height 156
click at [115, 269] on span "Slider Carousels" at bounding box center [100, 279] width 113 height 20
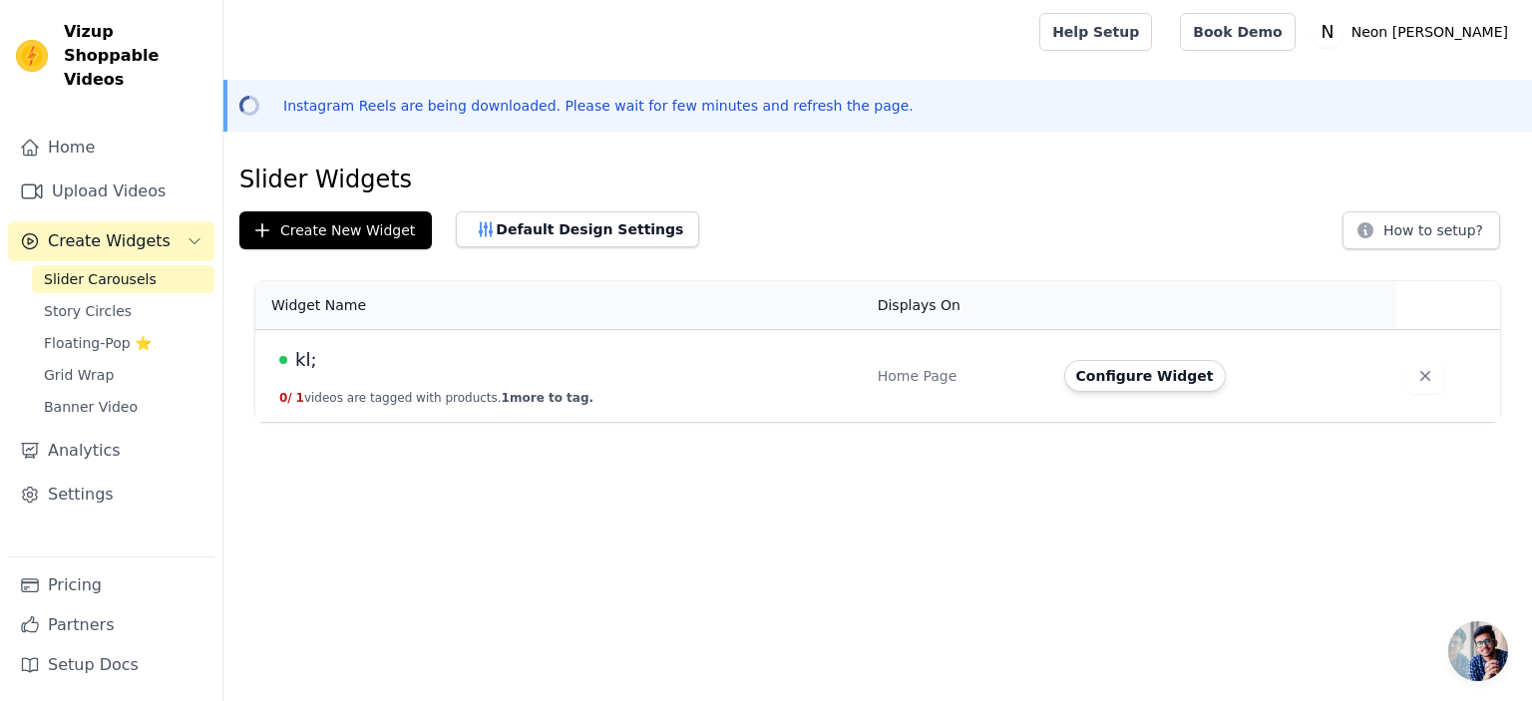
click at [363, 368] on div "kl;" at bounding box center [566, 360] width 574 height 28
click at [826, 400] on td "kl; 0 / 1 videos are tagged with products. 1 more to tag." at bounding box center [560, 376] width 610 height 93
click at [1129, 372] on button "Configure Widget" at bounding box center [1145, 376] width 162 height 32
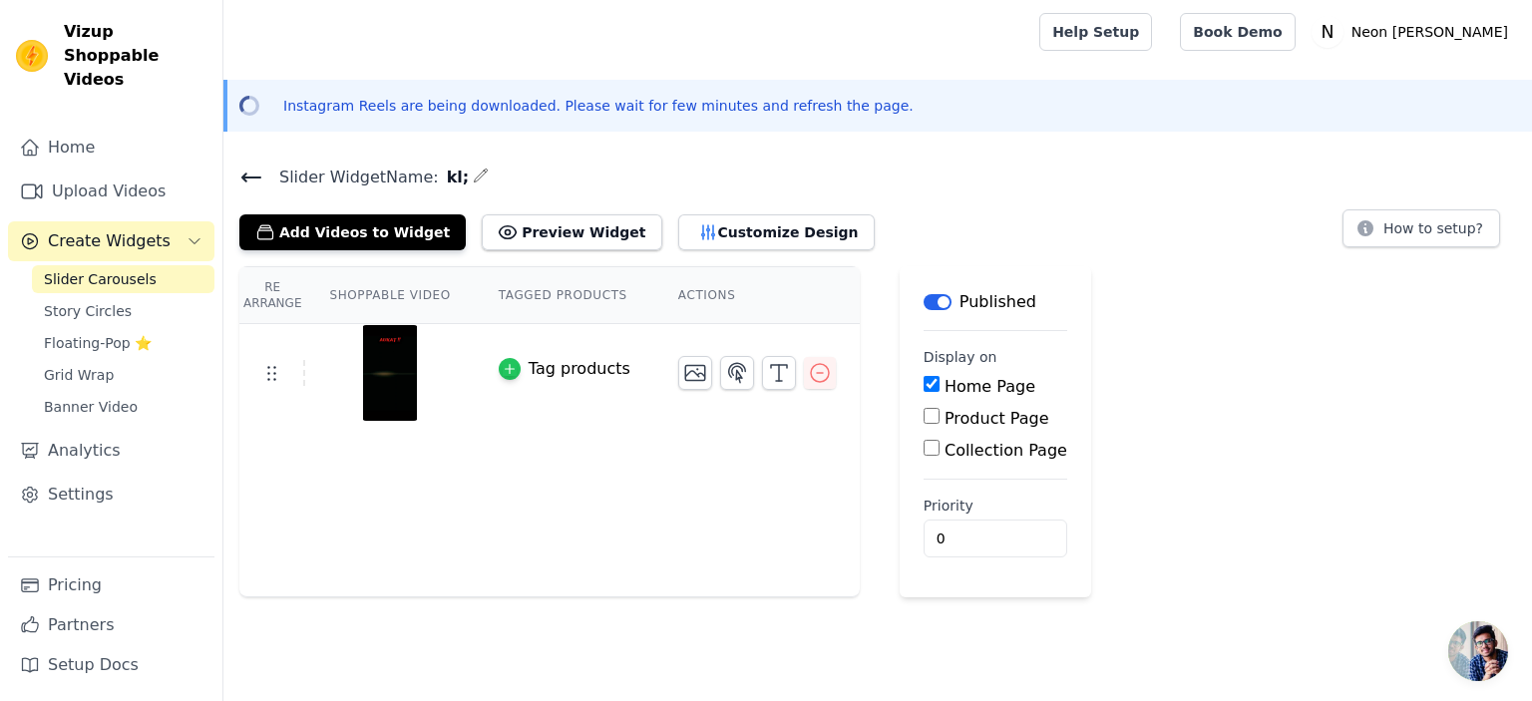
click at [503, 365] on icon "button" at bounding box center [510, 369] width 14 height 14
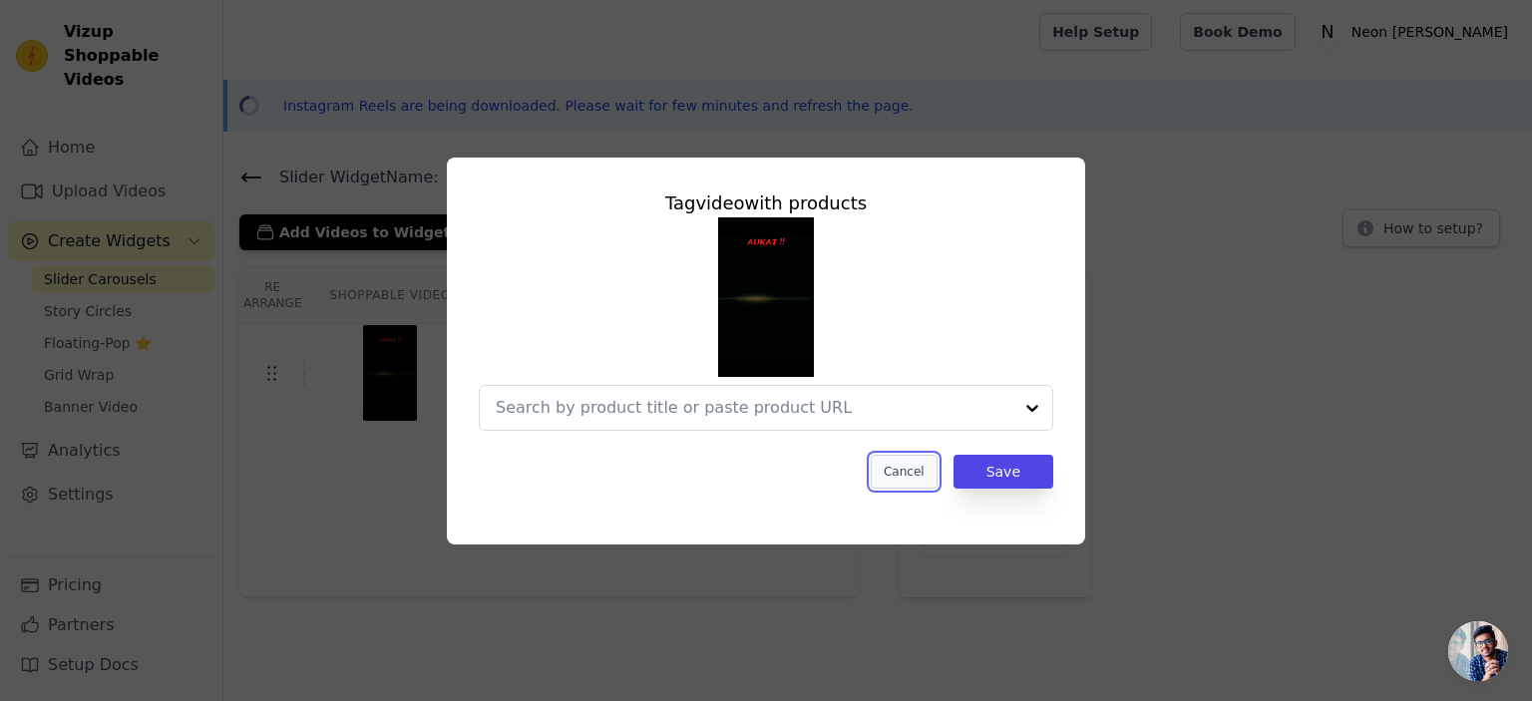
click at [921, 476] on button "Cancel" at bounding box center [903, 472] width 67 height 34
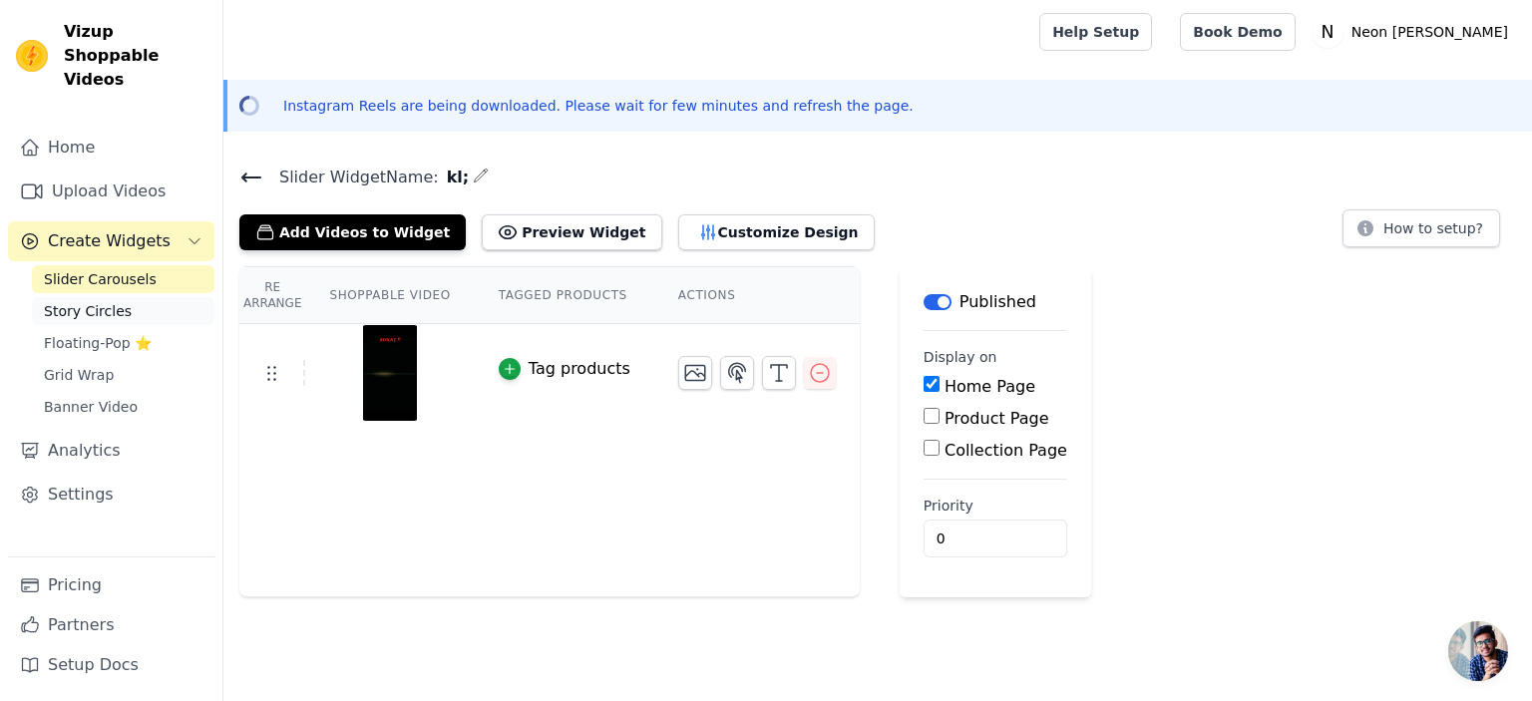
click at [152, 297] on link "Story Circles" at bounding box center [123, 311] width 182 height 28
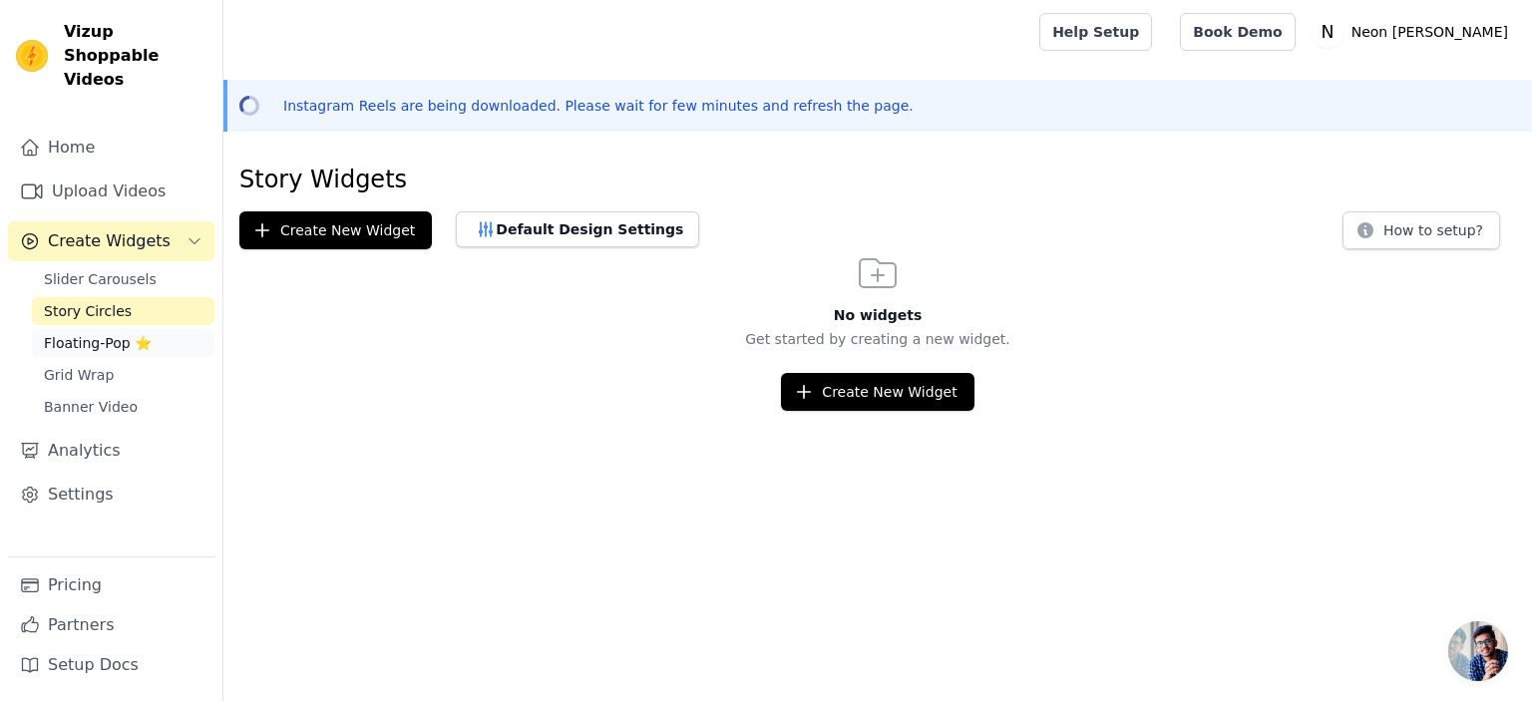
click at [84, 333] on span "Floating-Pop ⭐" at bounding box center [98, 343] width 108 height 20
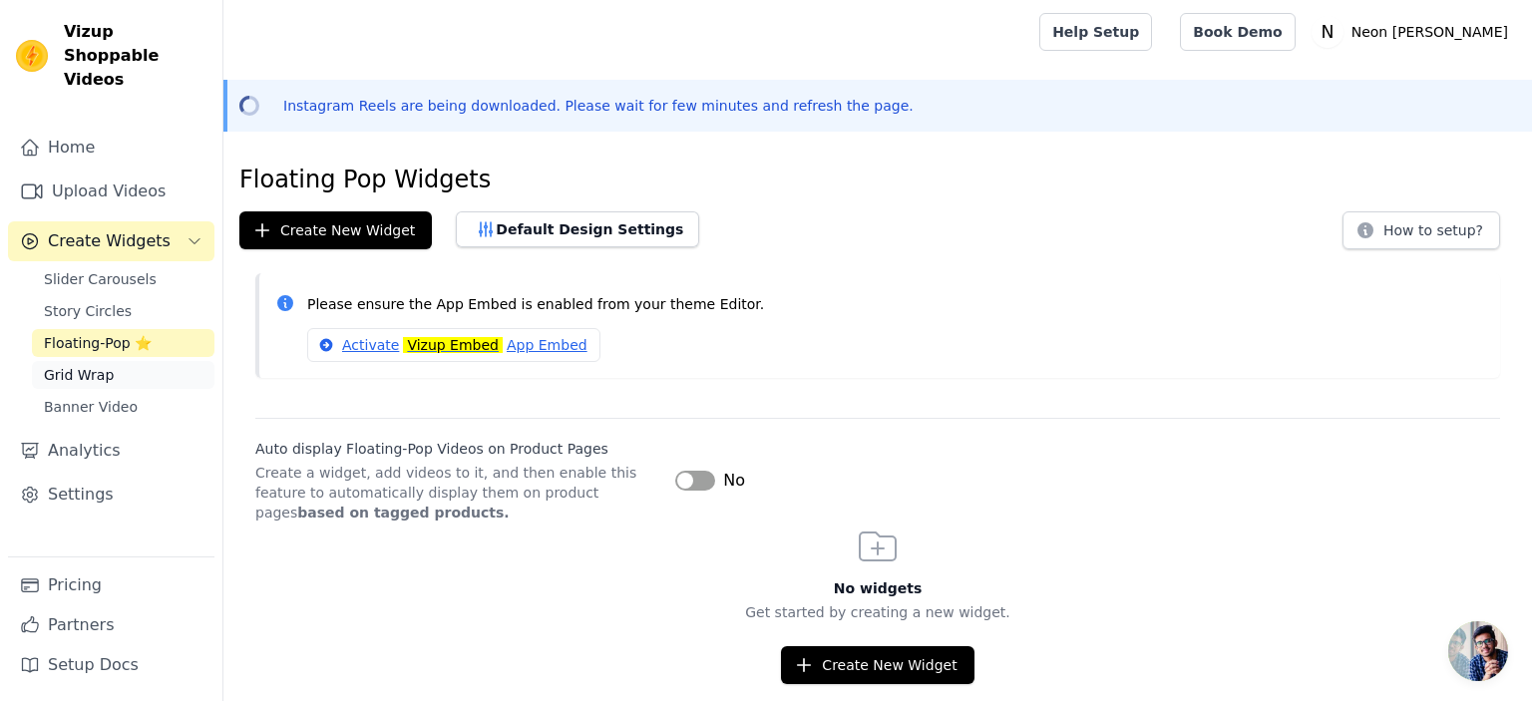
click at [99, 365] on span "Grid Wrap" at bounding box center [79, 375] width 70 height 20
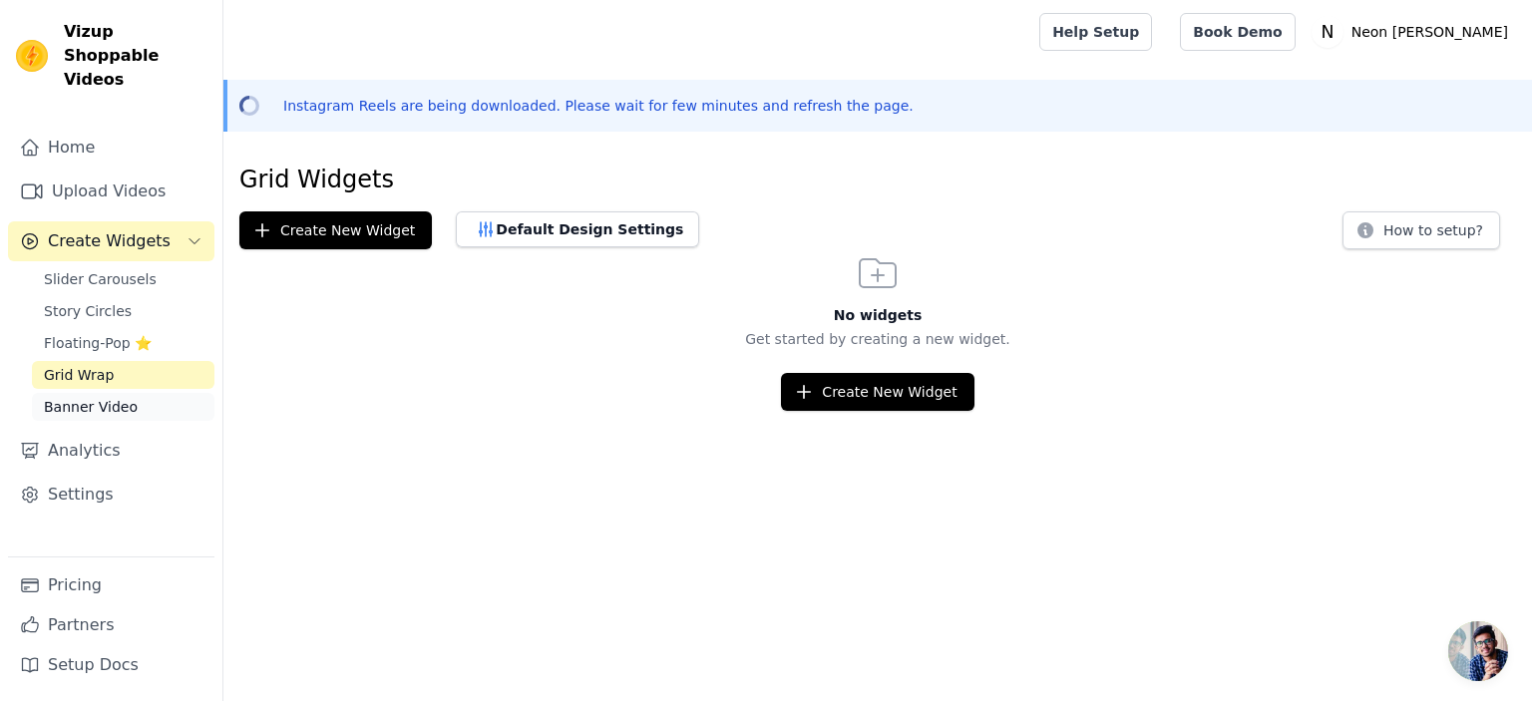
click at [104, 397] on span "Banner Video" at bounding box center [91, 407] width 94 height 20
click at [104, 365] on span "Grid Wrap" at bounding box center [79, 375] width 70 height 20
click at [104, 329] on link "Floating-Pop ⭐" at bounding box center [123, 343] width 182 height 28
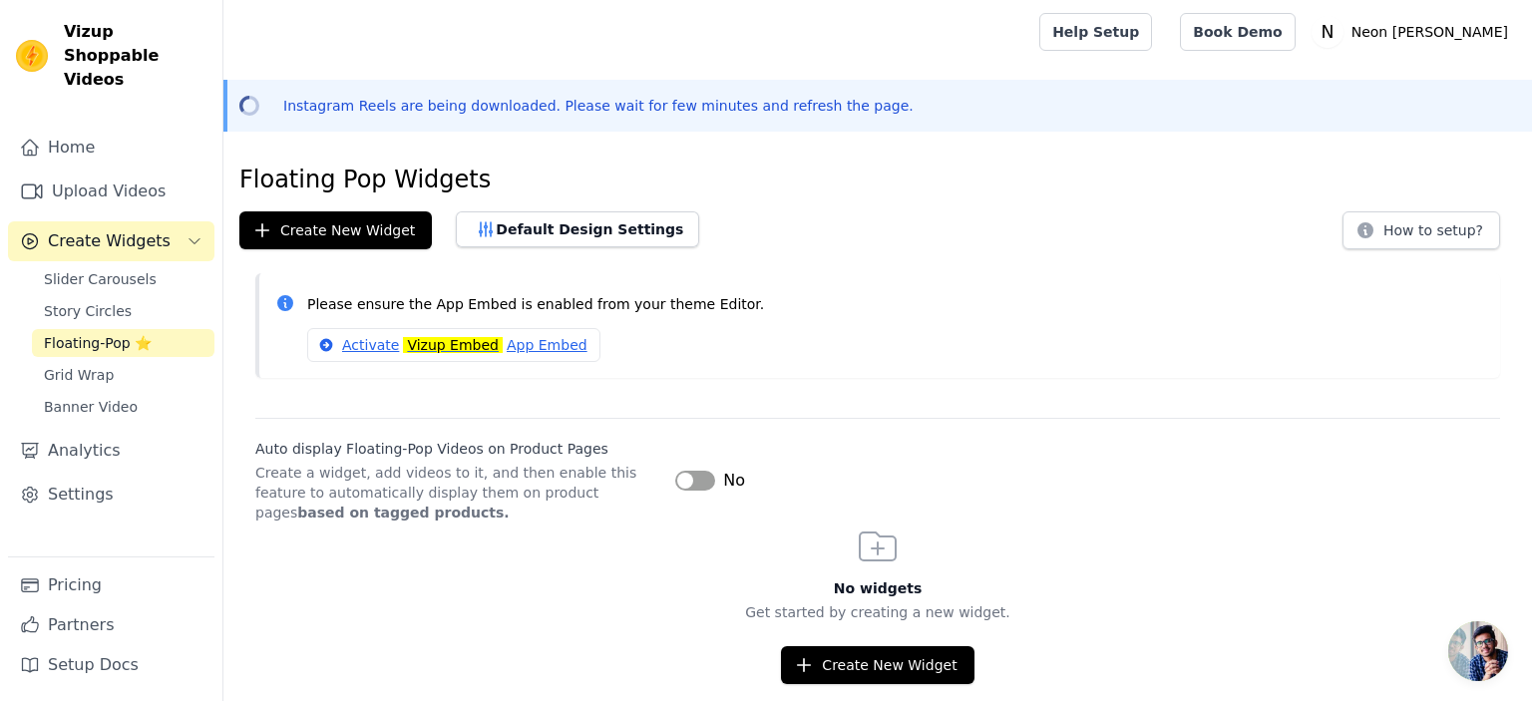
click at [112, 302] on div "Slider Carousels Story Circles Floating-Pop ⭐ Grid Wrap Banner Video" at bounding box center [123, 343] width 182 height 156
click at [116, 301] on span "Story Circles" at bounding box center [88, 311] width 88 height 20
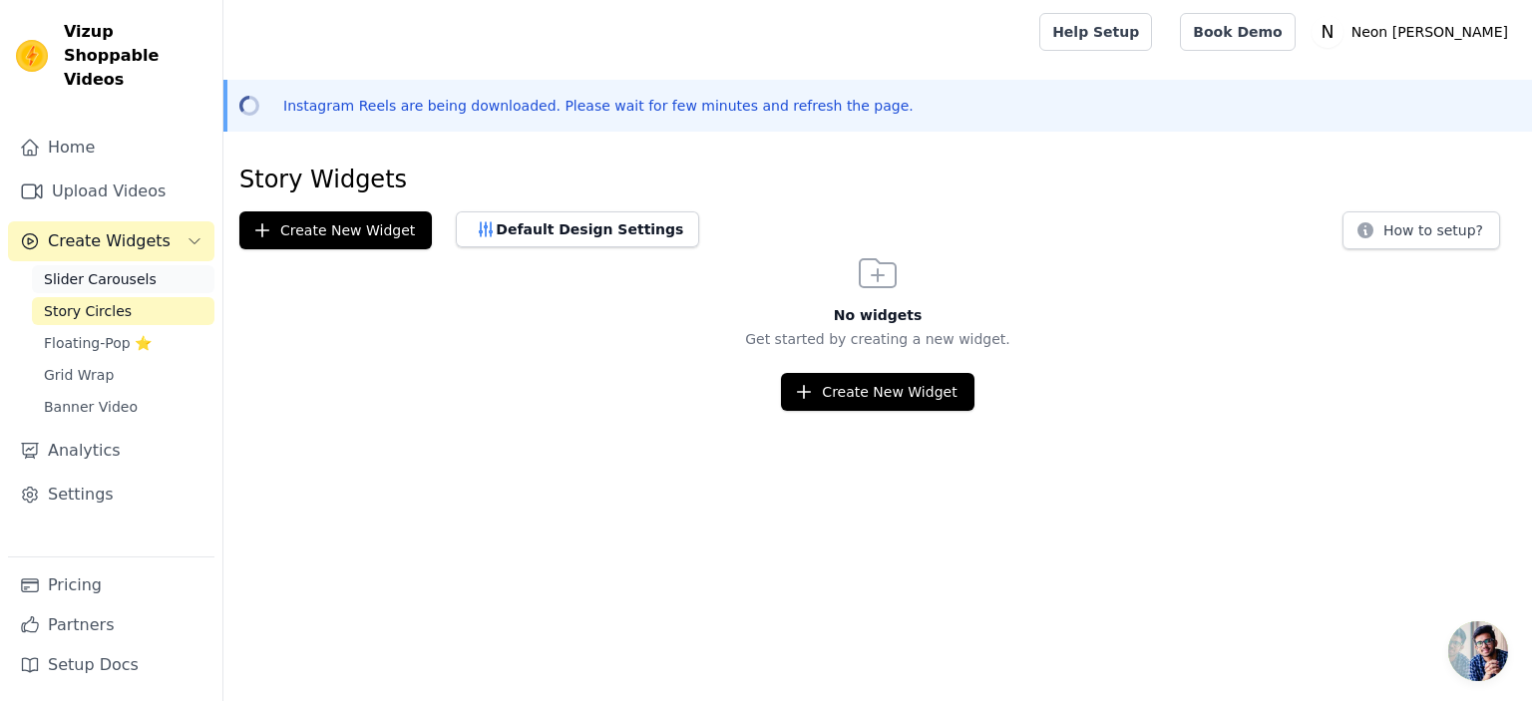
click at [126, 269] on span "Slider Carousels" at bounding box center [100, 279] width 113 height 20
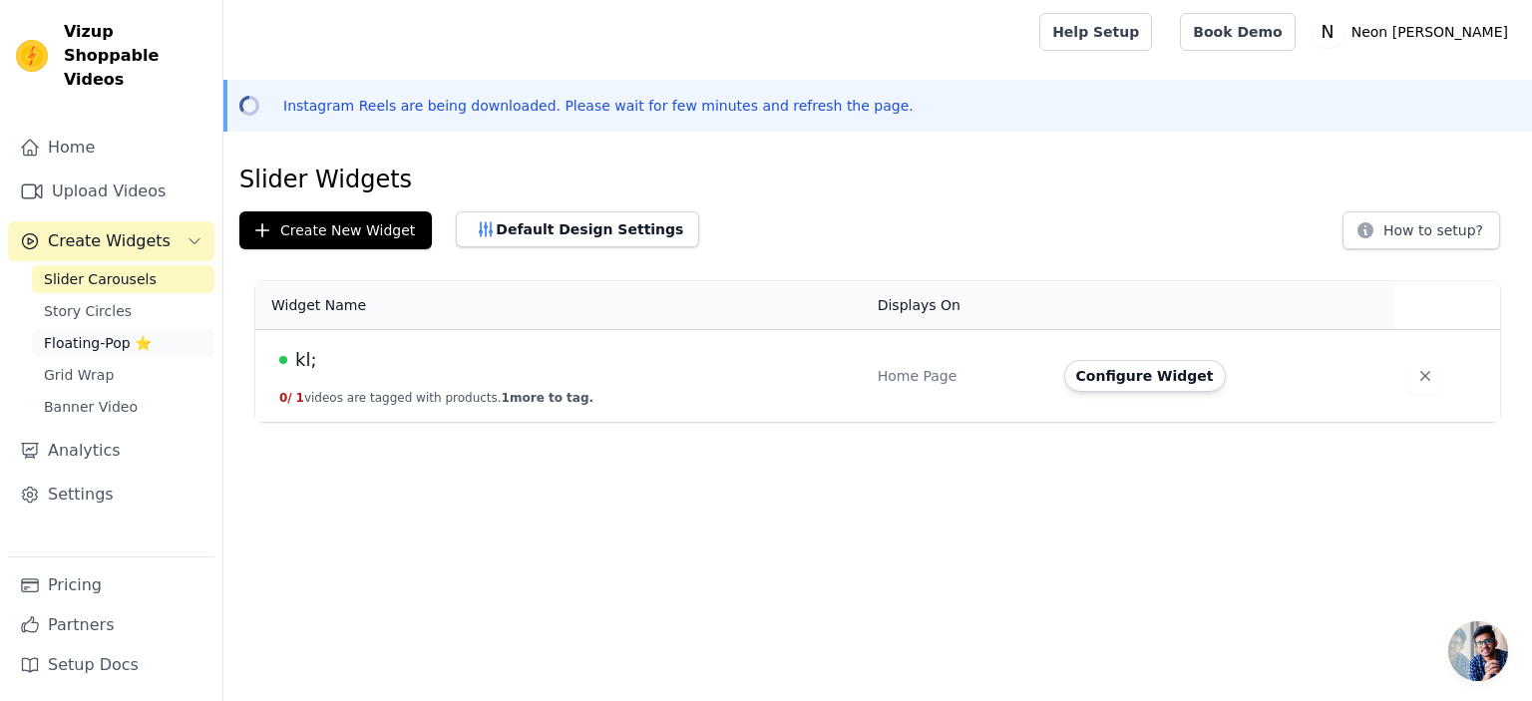
drag, startPoint x: 84, startPoint y: 296, endPoint x: 88, endPoint y: 306, distance: 10.7
click at [84, 297] on link "Story Circles" at bounding box center [123, 311] width 182 height 28
